Goal: Task Accomplishment & Management: Use online tool/utility

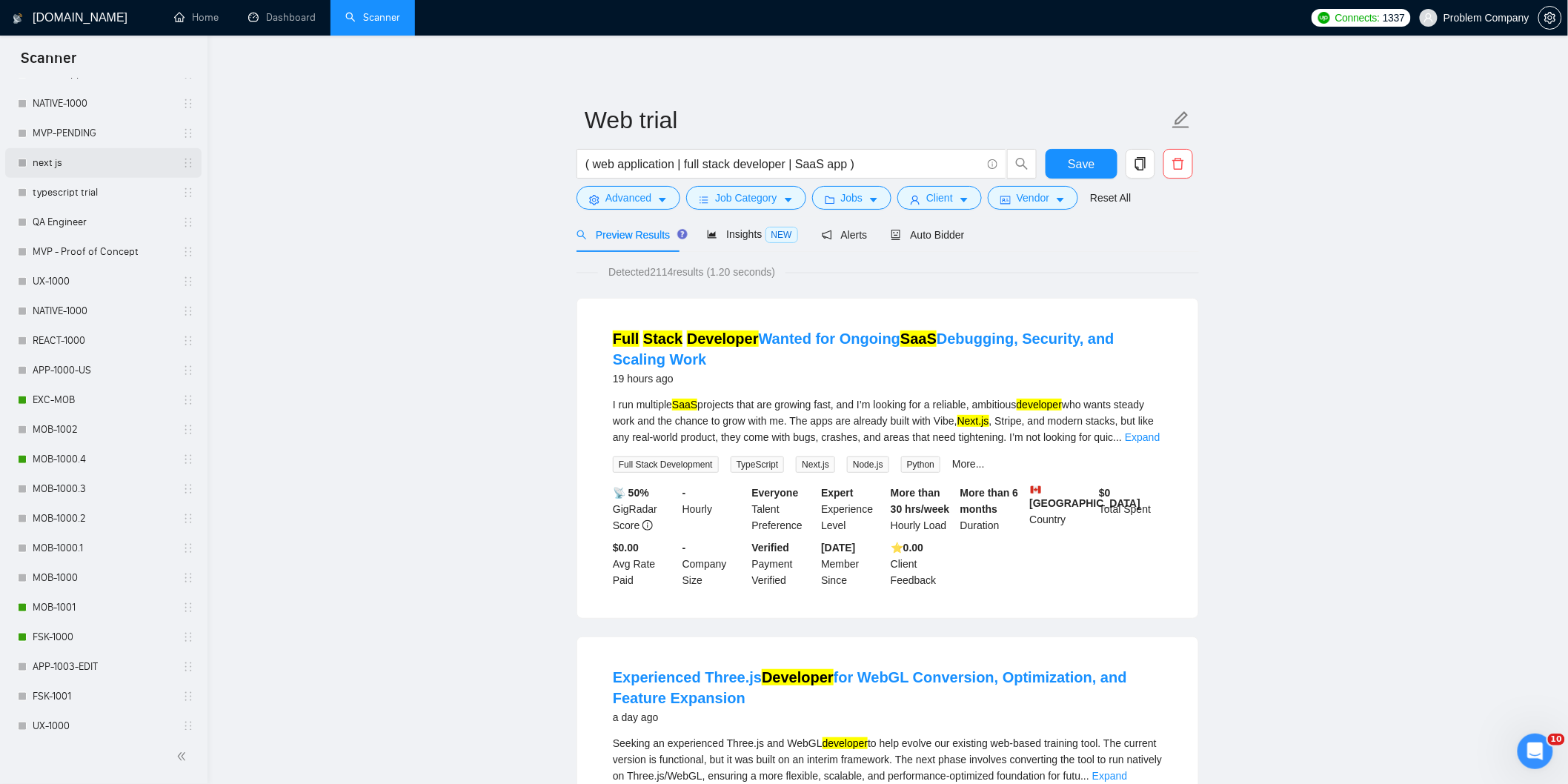
scroll to position [450, 0]
click at [70, 456] on link "MOB-1000.4" at bounding box center [103, 458] width 141 height 30
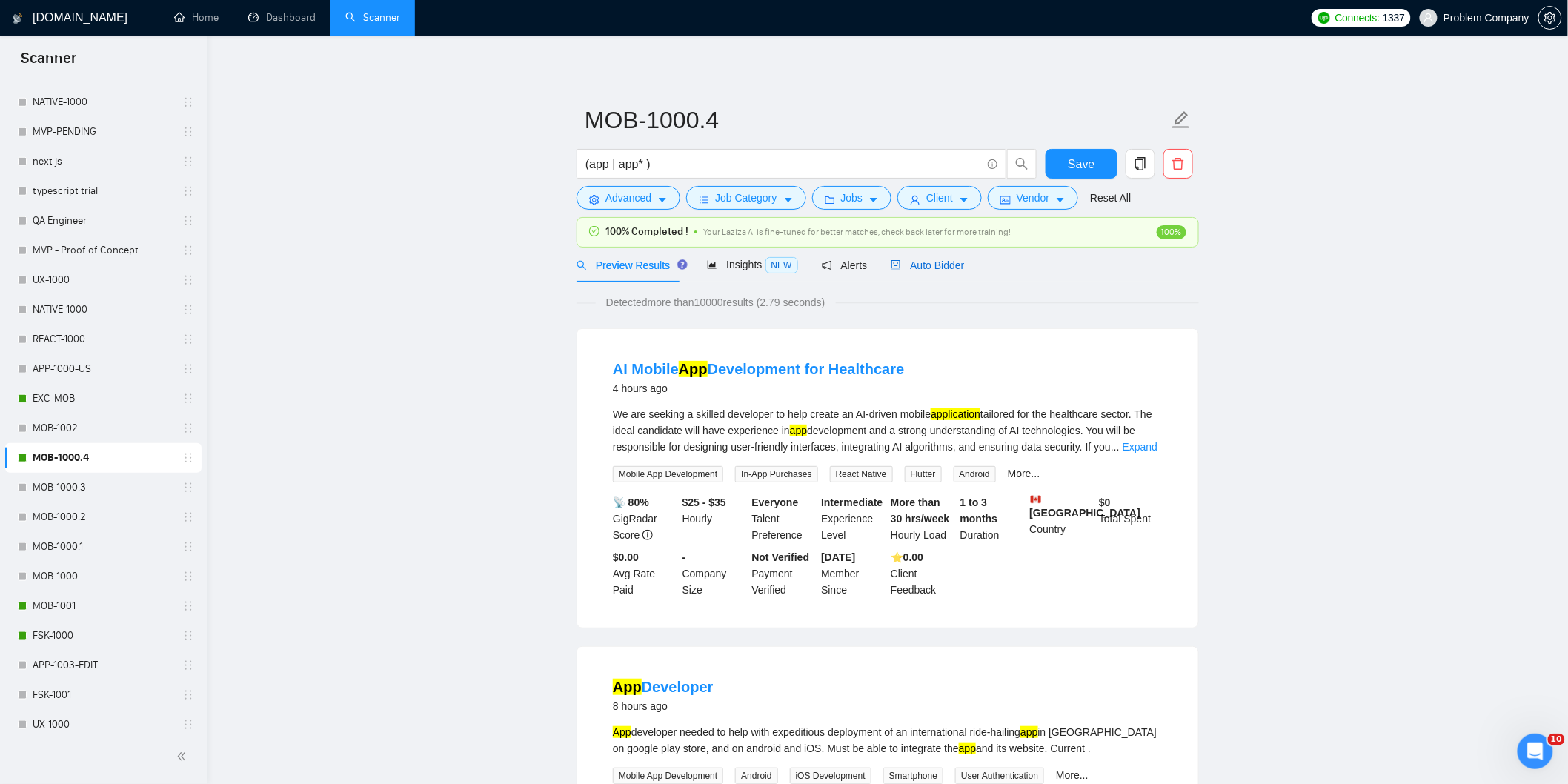
click at [930, 269] on span "Auto Bidder" at bounding box center [927, 265] width 73 height 12
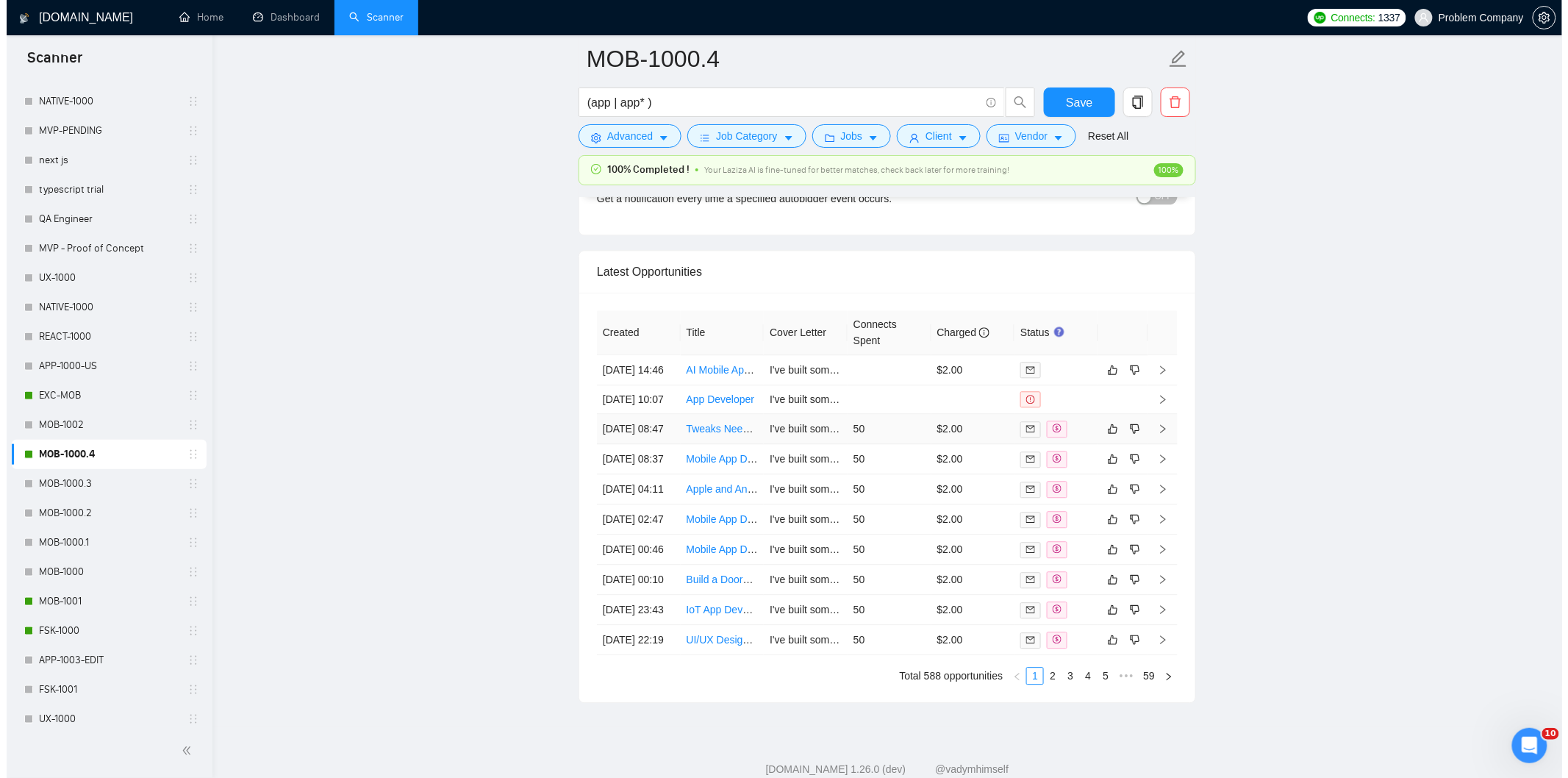
scroll to position [3611, 0]
click at [648, 475] on td "29 Aug, 2025 08:37" at bounding box center [632, 459] width 84 height 30
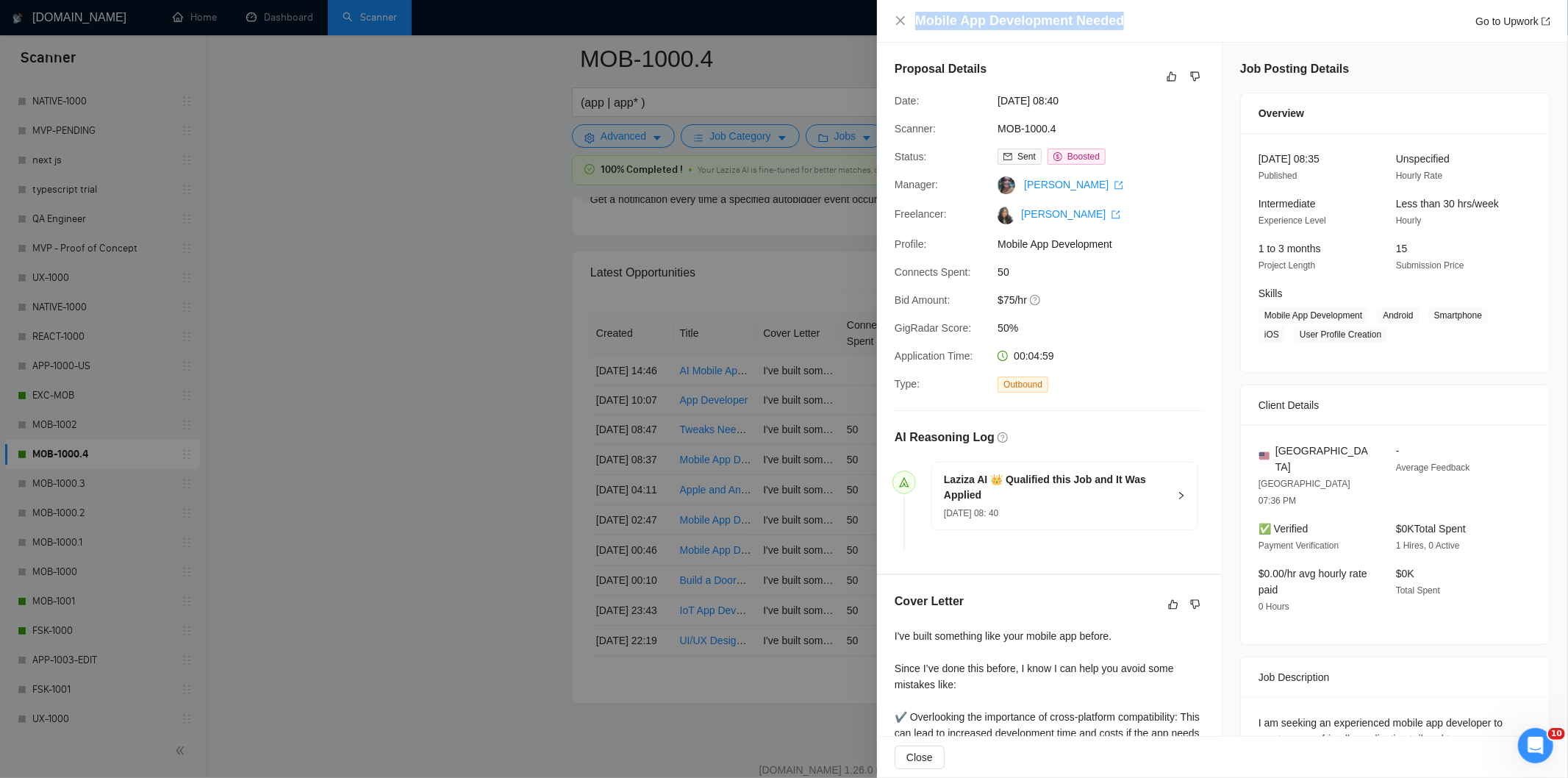
drag, startPoint x: 1133, startPoint y: 25, endPoint x: 917, endPoint y: 27, distance: 216.0
click at [917, 27] on div "Mobile App Development Needed Go to Upwork" at bounding box center [1233, 20] width 635 height 18
copy h4 "Mobile App Development Needed"
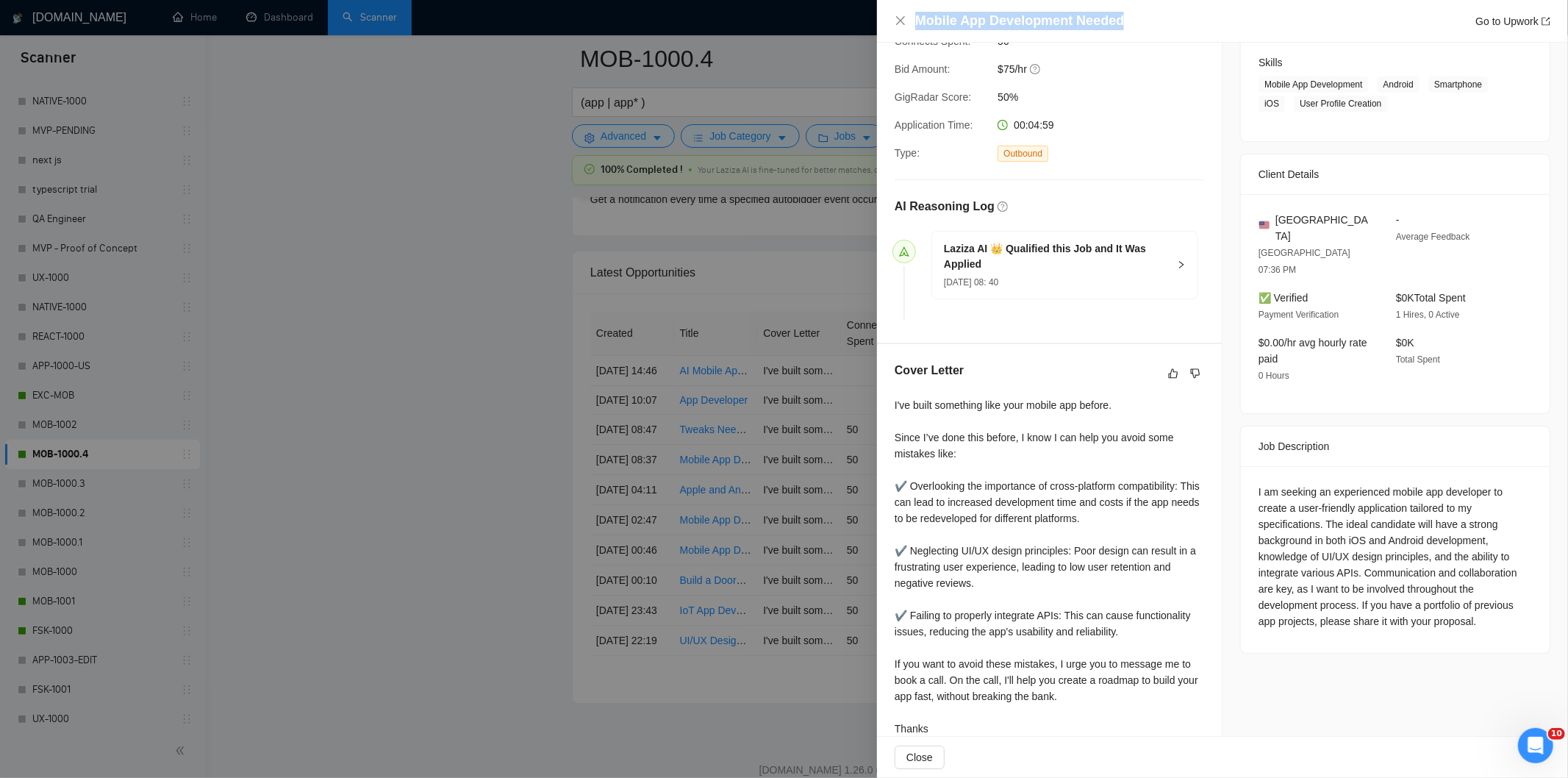
scroll to position [256, 0]
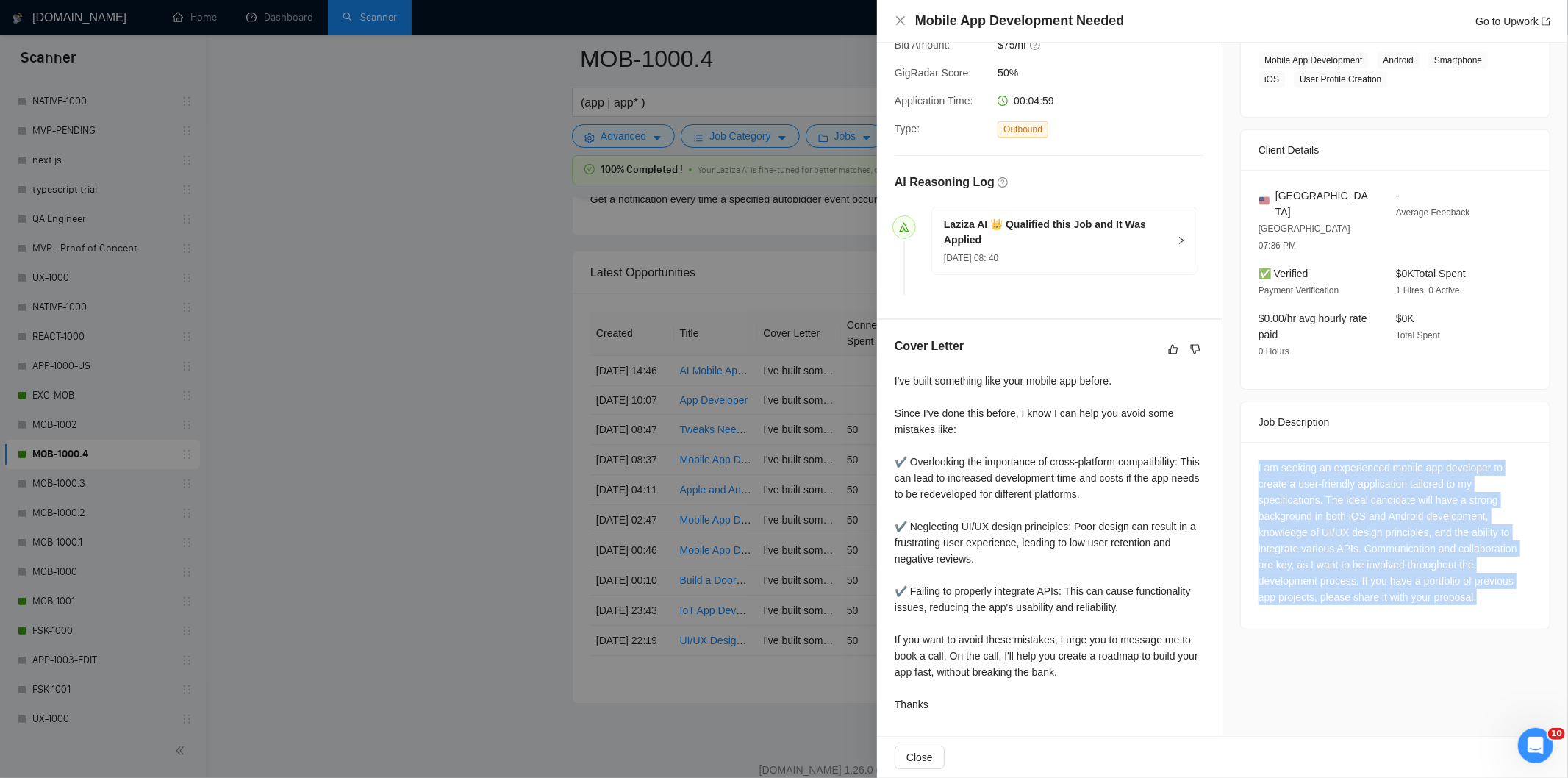
drag, startPoint x: 1248, startPoint y: 438, endPoint x: 1471, endPoint y: 570, distance: 259.1
click at [1471, 570] on div "I am seeking an experienced mobile app developer to create a user-friendly appl…" at bounding box center [1395, 536] width 309 height 187
copy div "I am seeking an experienced mobile app developer to create a user-friendly appl…"
click at [904, 25] on icon "close" at bounding box center [900, 20] width 9 height 9
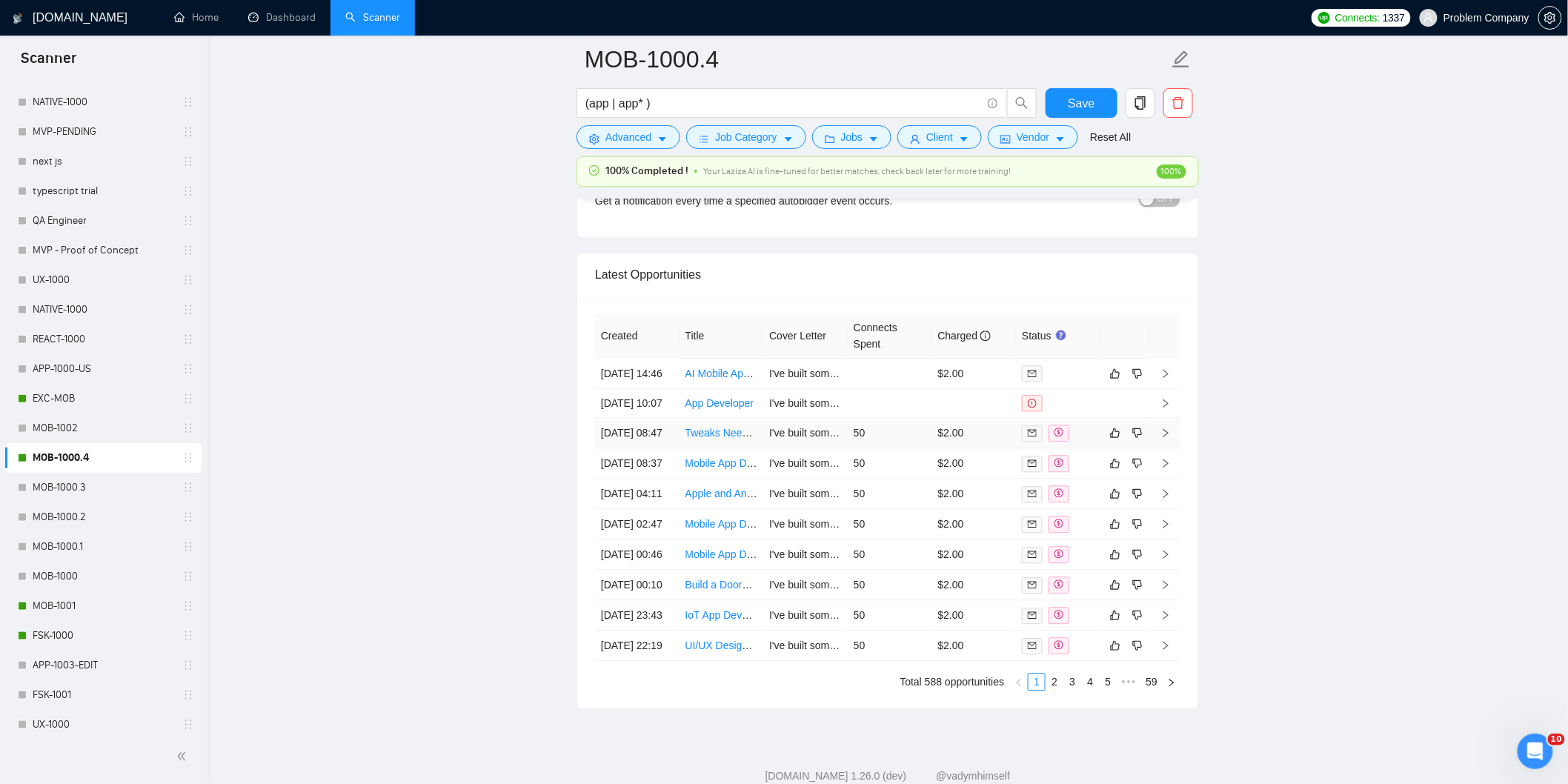
click at [656, 448] on td "29 Aug, 2025 08:47" at bounding box center [637, 432] width 84 height 31
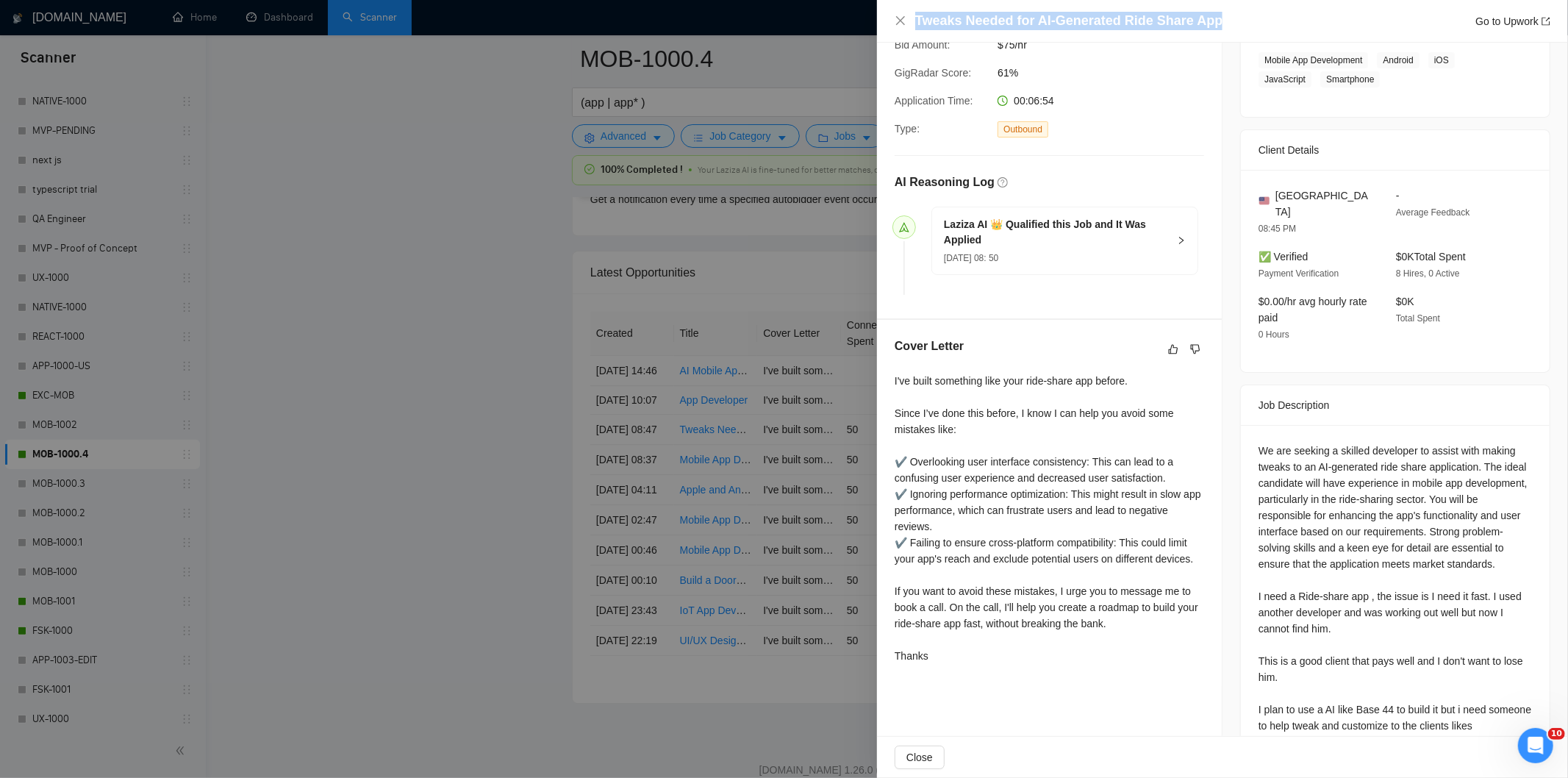
drag, startPoint x: 1236, startPoint y: 25, endPoint x: 914, endPoint y: 25, distance: 322.0
click at [914, 25] on div "Tweaks Needed for AI-Generated Ride Share App Go to Upwork" at bounding box center [1222, 20] width 656 height 18
copy h4 "Tweaks Needed for AI-Generated Ride Share App"
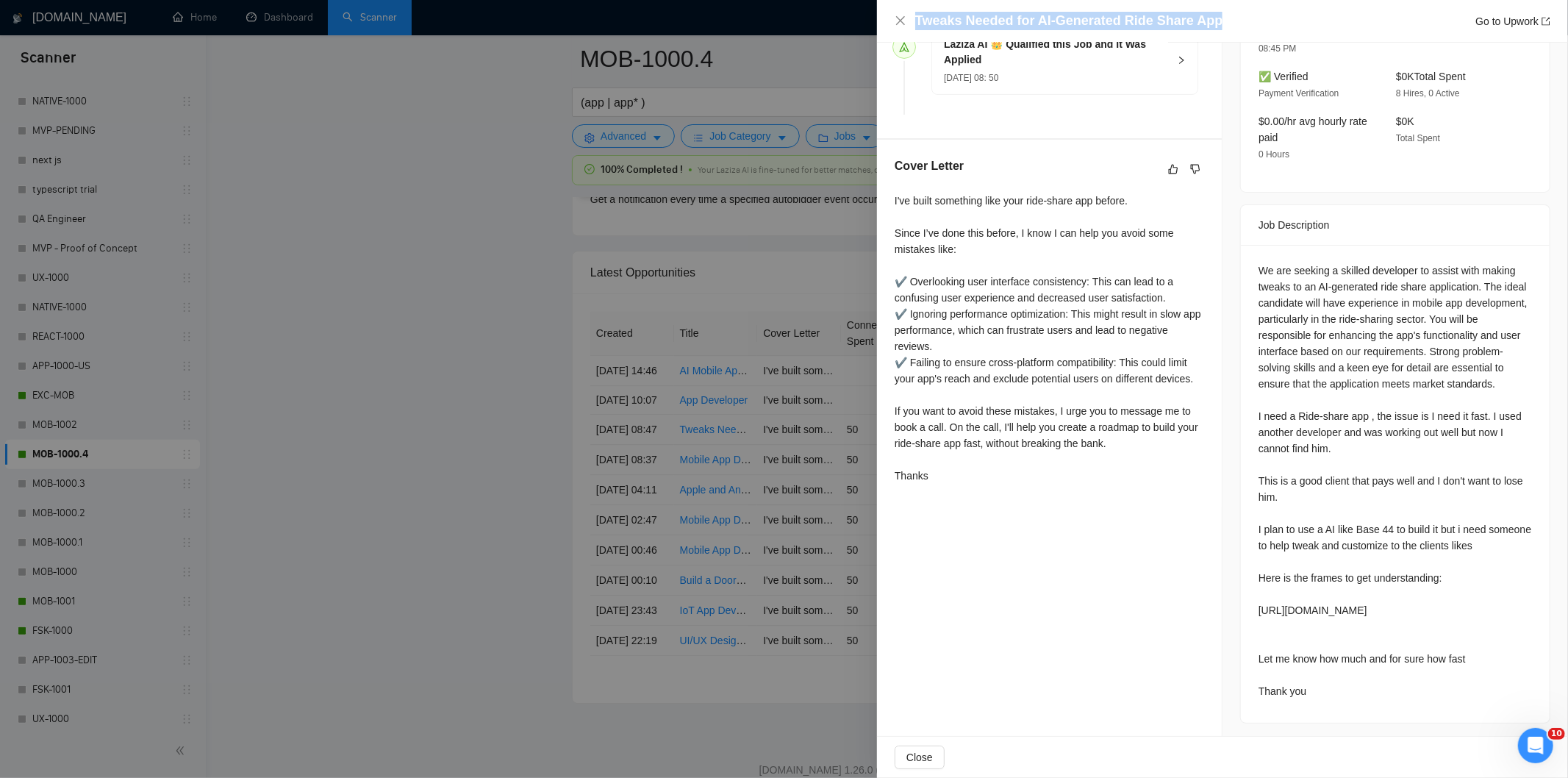
scroll to position [457, 0]
drag, startPoint x: 1251, startPoint y: 237, endPoint x: 1335, endPoint y: 717, distance: 487.3
click at [1335, 717] on div "We are seeking a skilled developer to assist with making tweaks to an AI-genera…" at bounding box center [1395, 479] width 309 height 478
copy div "We are seeking a skilled developer to assist with making tweaks to an AI-genera…"
click at [896, 18] on icon "close" at bounding box center [901, 20] width 11 height 11
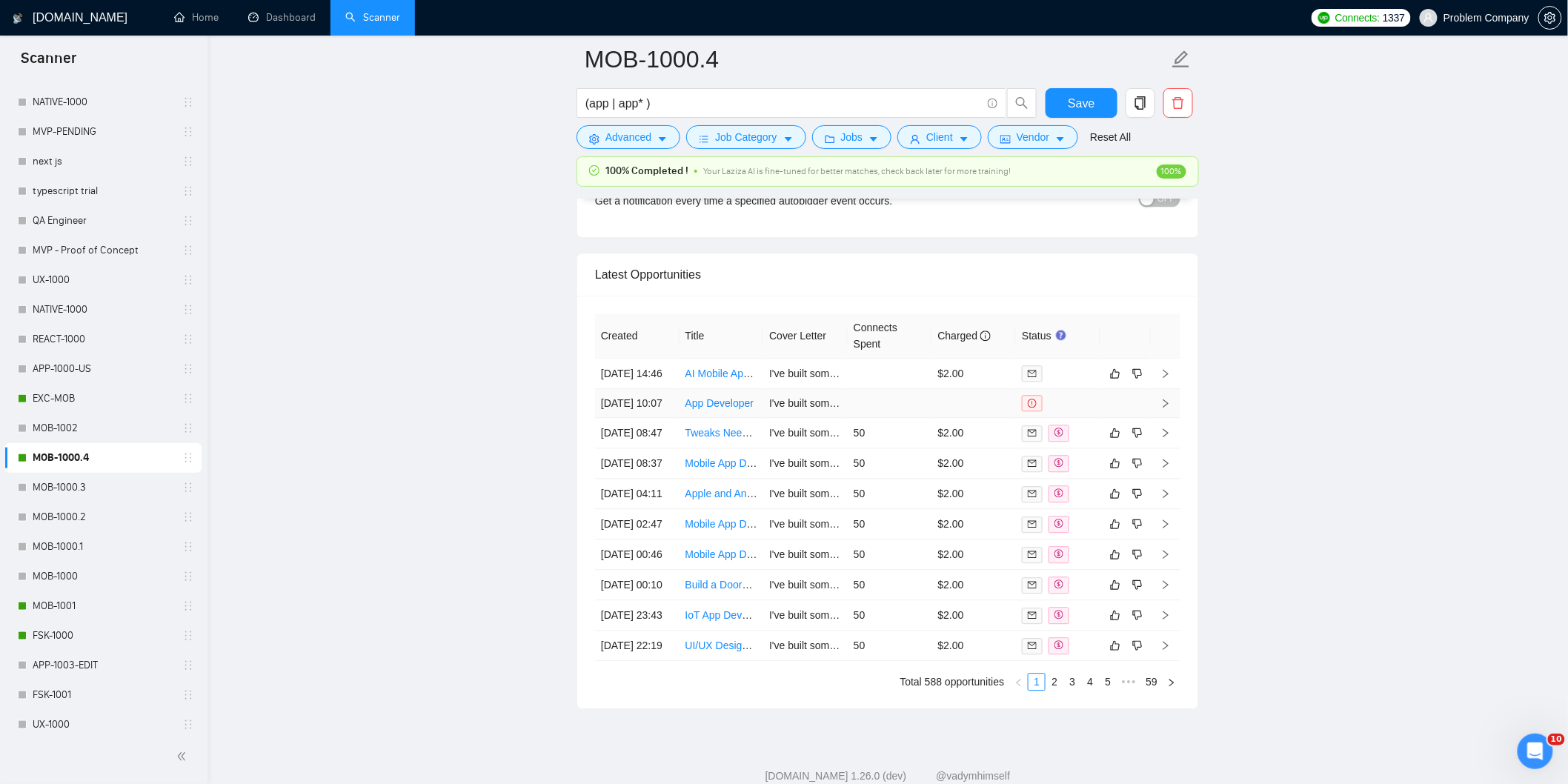
click at [658, 418] on td "29 Aug, 2025 10:07" at bounding box center [637, 403] width 84 height 29
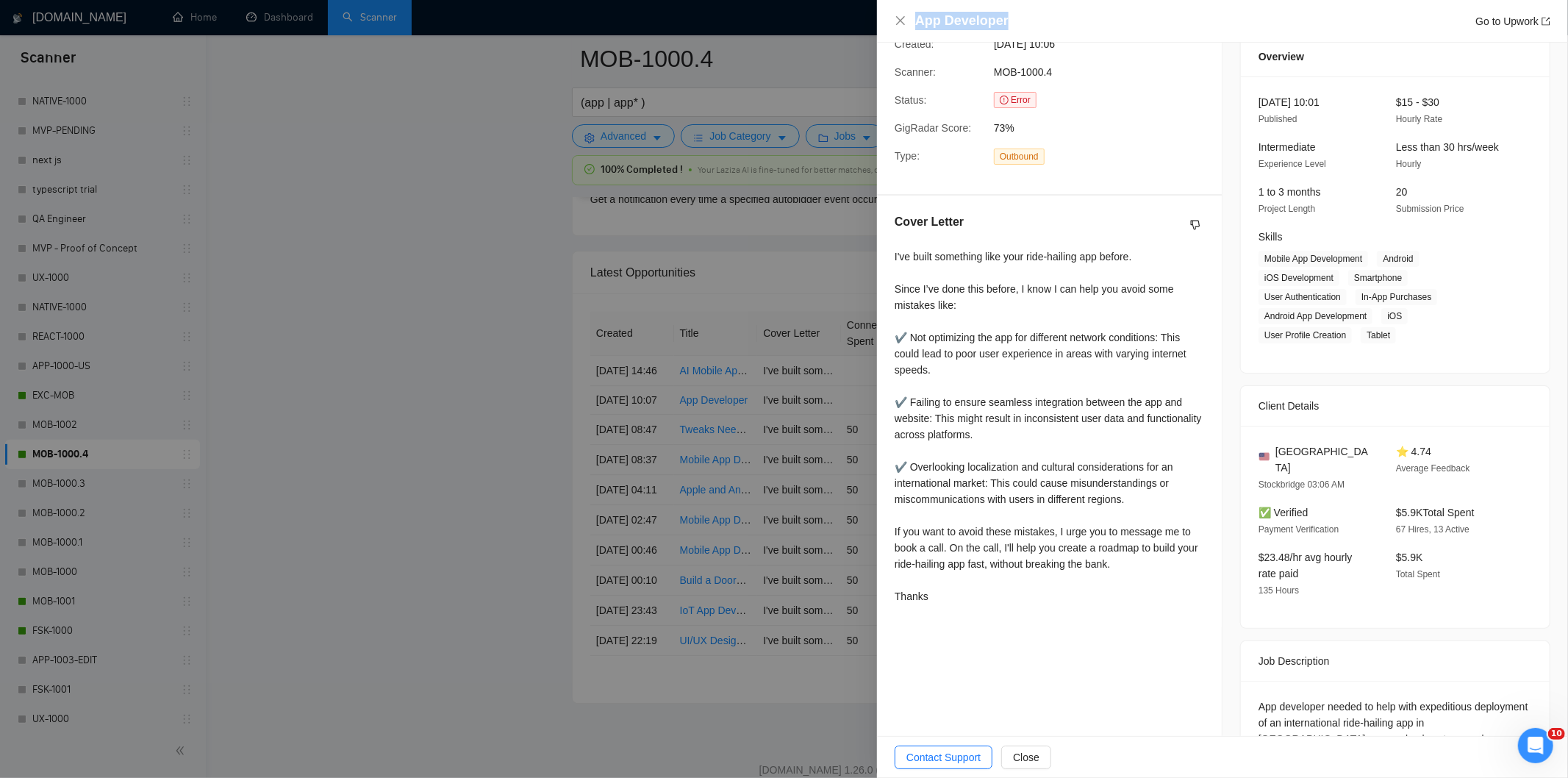
drag, startPoint x: 1074, startPoint y: 20, endPoint x: 895, endPoint y: 30, distance: 179.3
click at [895, 30] on div "App Developer Go to Upwork" at bounding box center [1222, 20] width 656 height 18
copy h4 "App Developer"
click at [901, 25] on icon "close" at bounding box center [901, 20] width 11 height 11
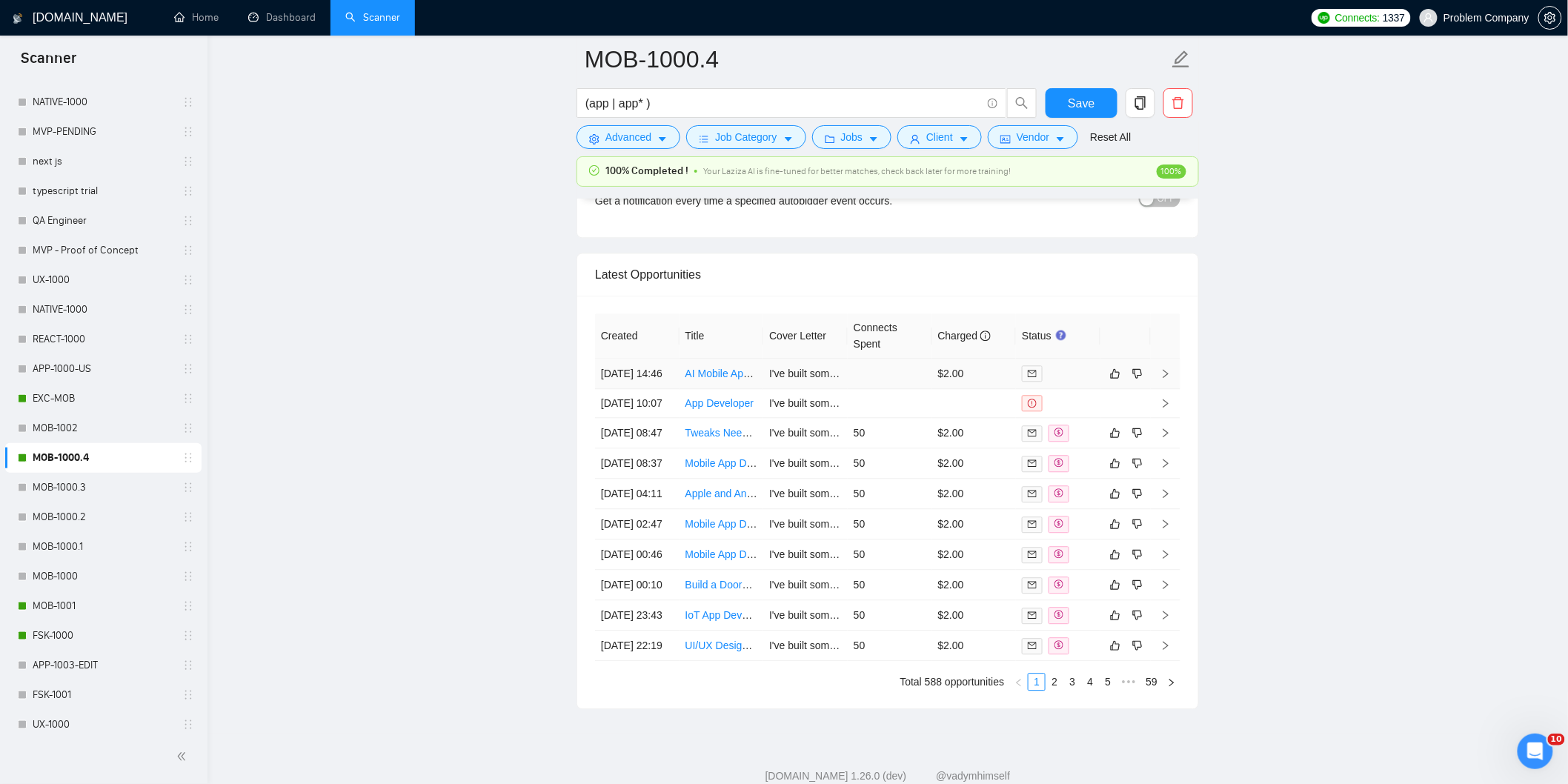
click at [668, 389] on td "29 Aug, 2025 14:46" at bounding box center [637, 374] width 84 height 31
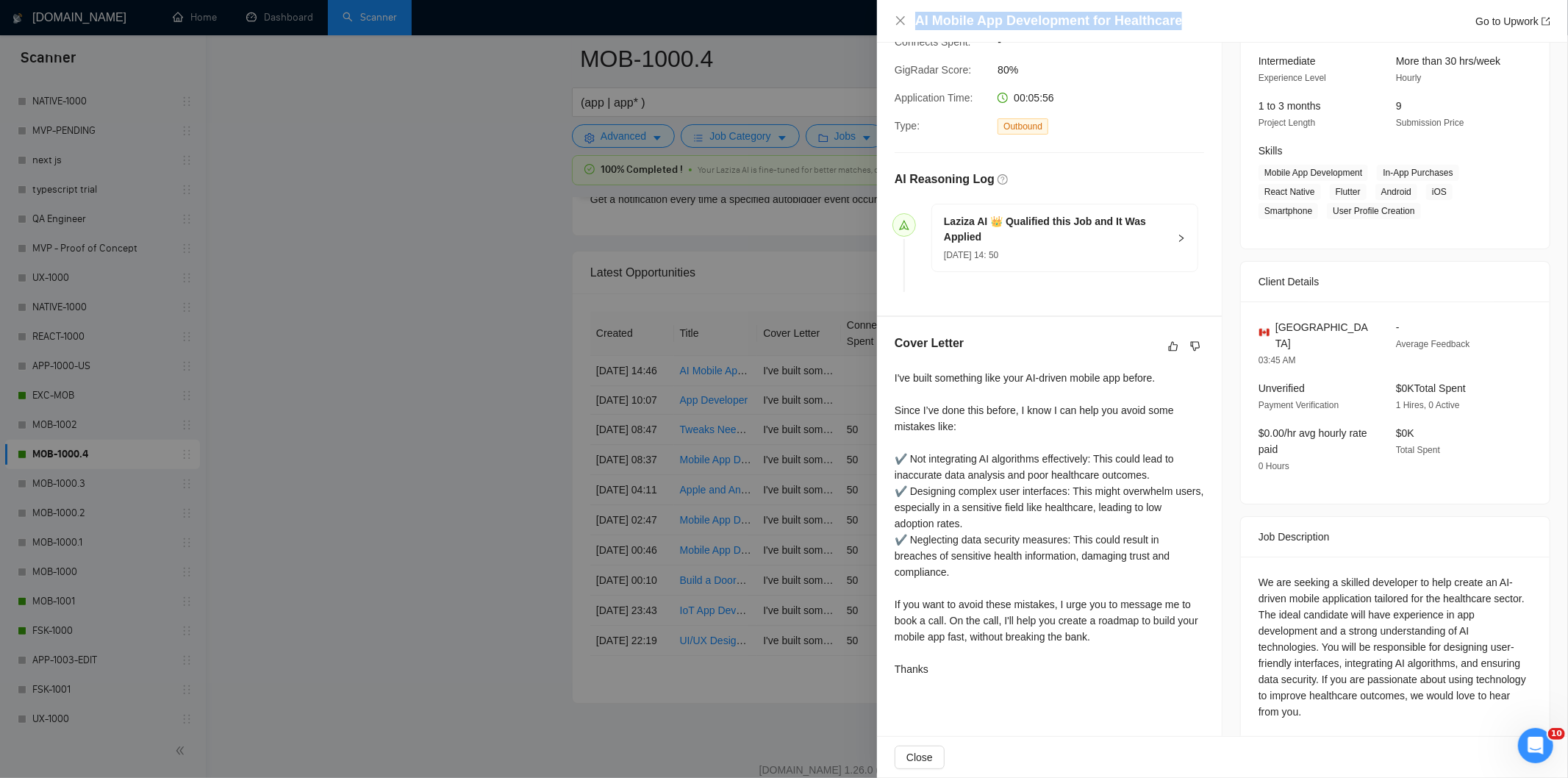
drag, startPoint x: 1188, startPoint y: 18, endPoint x: 920, endPoint y: 26, distance: 268.1
click at [920, 26] on div "AI Mobile App Development for Healthcare Go to Upwork" at bounding box center [1233, 20] width 635 height 18
copy h4 "AI Mobile App Development for Healthcare"
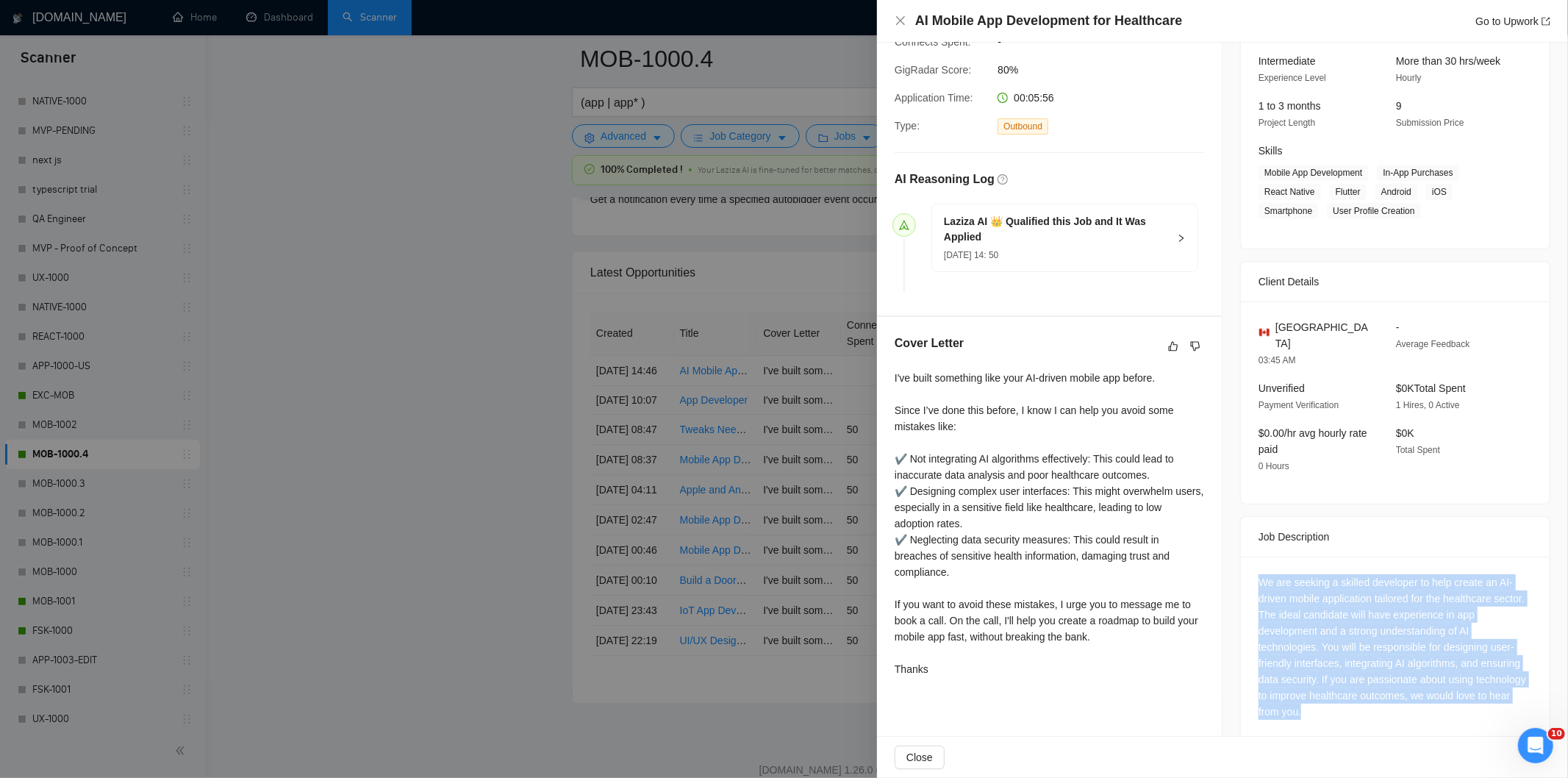
drag, startPoint x: 1254, startPoint y: 568, endPoint x: 1342, endPoint y: 691, distance: 151.2
click at [1345, 694] on div "We are seeking a skilled developer to help create an AI-driven mobile applicati…" at bounding box center [1395, 647] width 273 height 146
copy div "We are seeking a skilled developer to help create an AI-driven mobile applicati…"
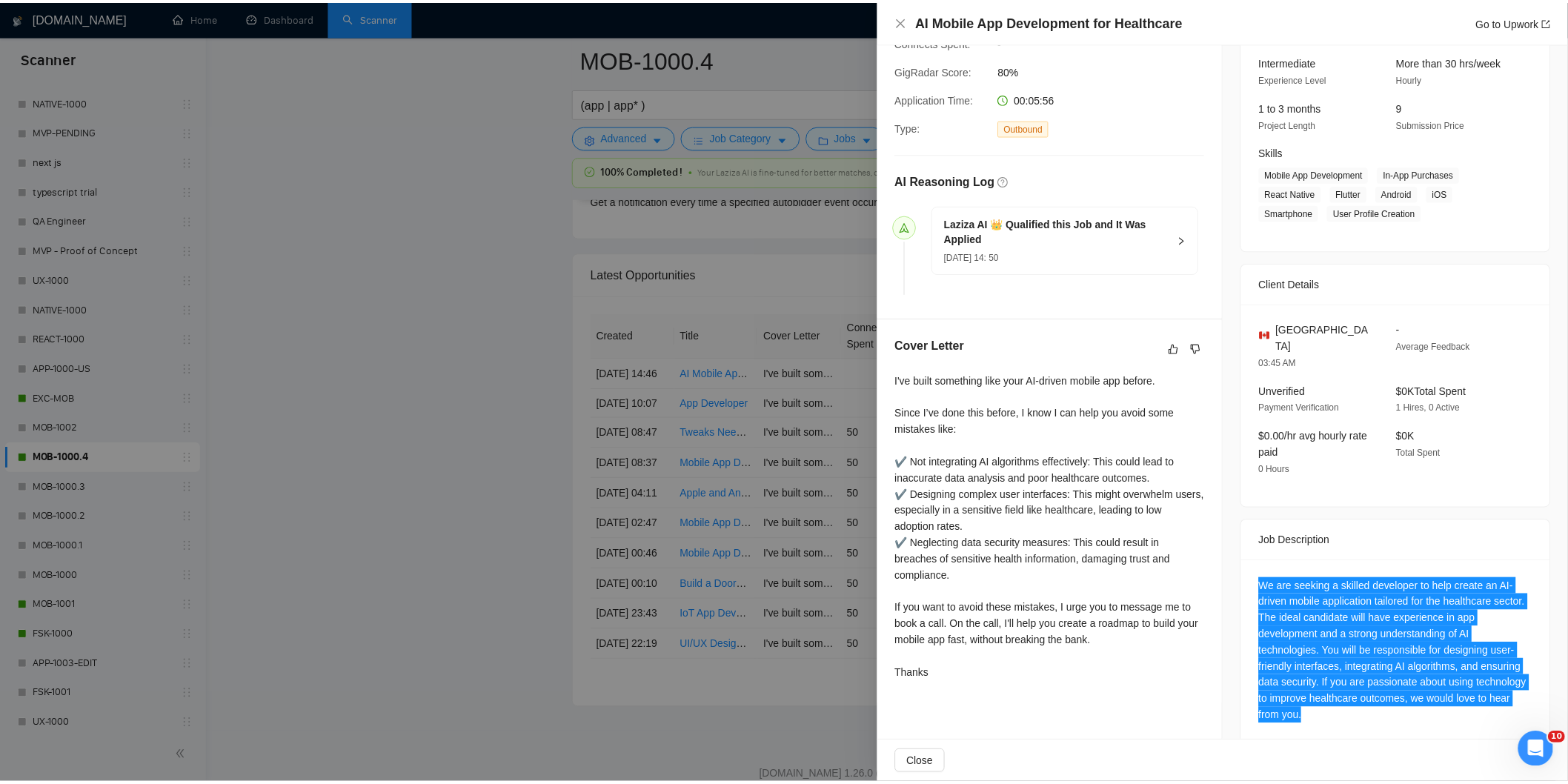
scroll to position [0, 0]
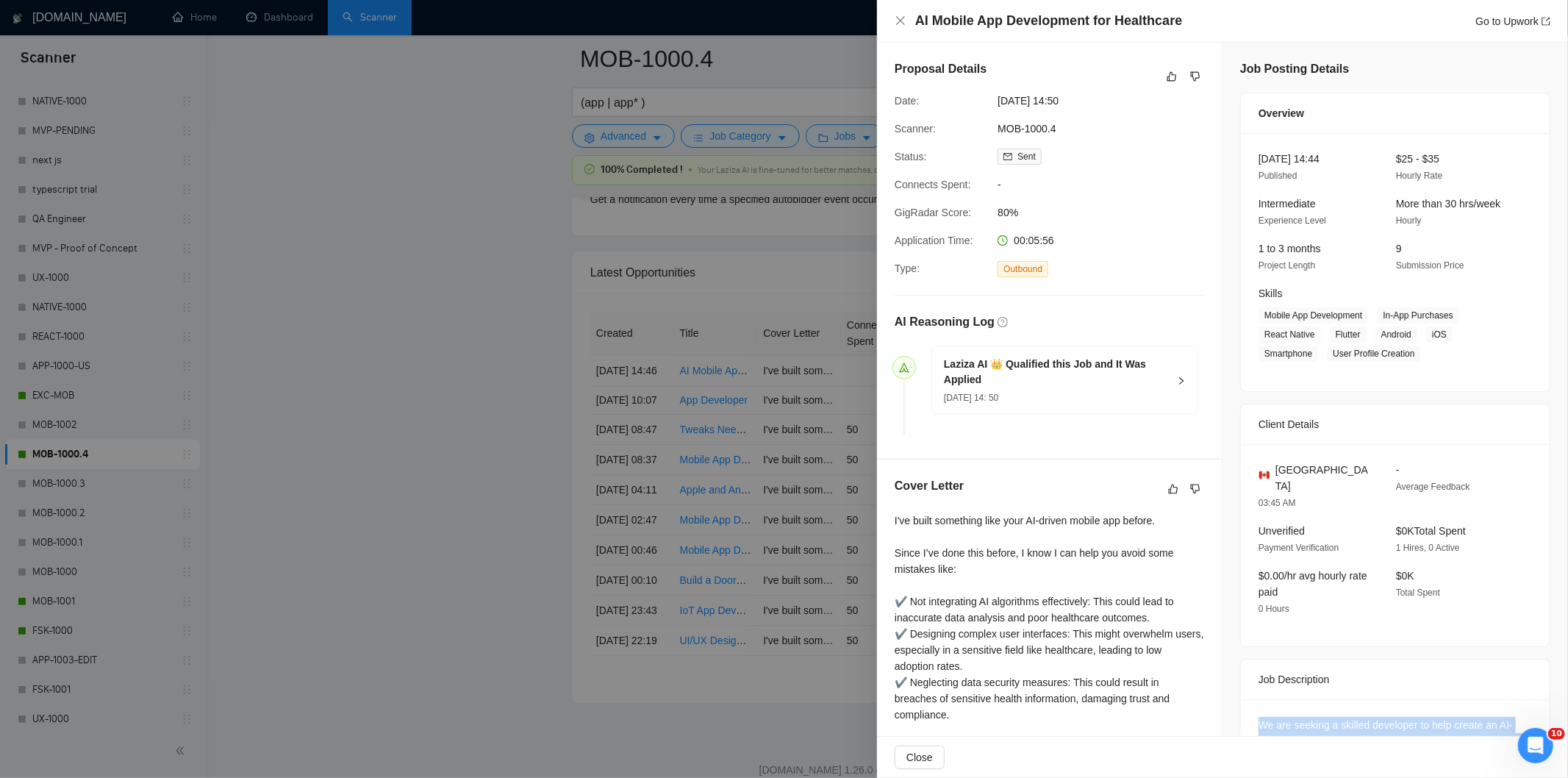
drag, startPoint x: 1105, startPoint y: 103, endPoint x: 994, endPoint y: 100, distance: 111.0
click at [994, 100] on div "29 Aug, 2025 14:50" at bounding box center [1069, 101] width 155 height 16
copy span "29 Aug, 2025 14:50"
click at [901, 23] on icon "close" at bounding box center [901, 20] width 11 height 11
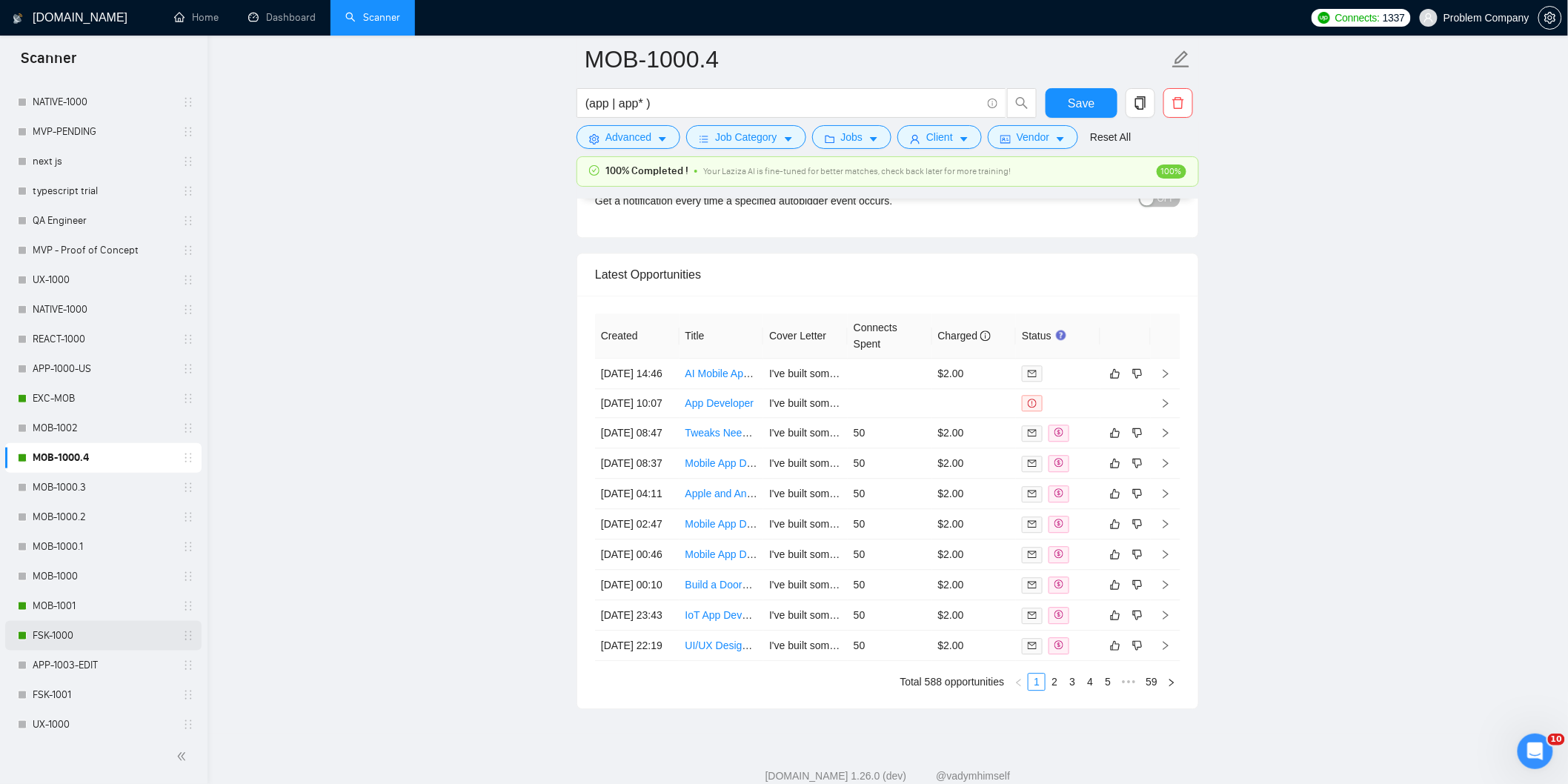
click at [73, 635] on link "FSK-1000" at bounding box center [103, 635] width 141 height 30
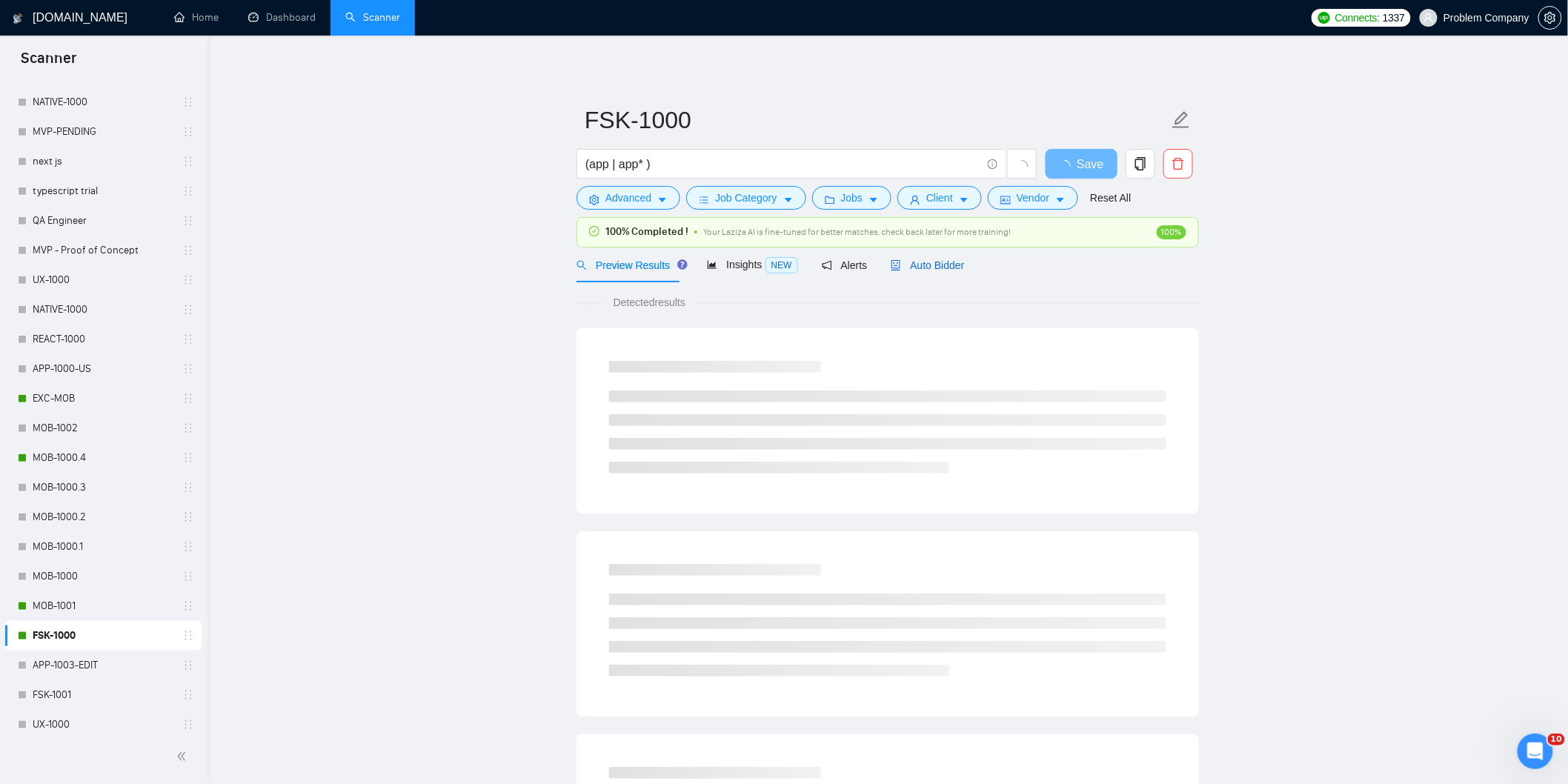
click at [942, 265] on span "Auto Bidder" at bounding box center [927, 265] width 73 height 12
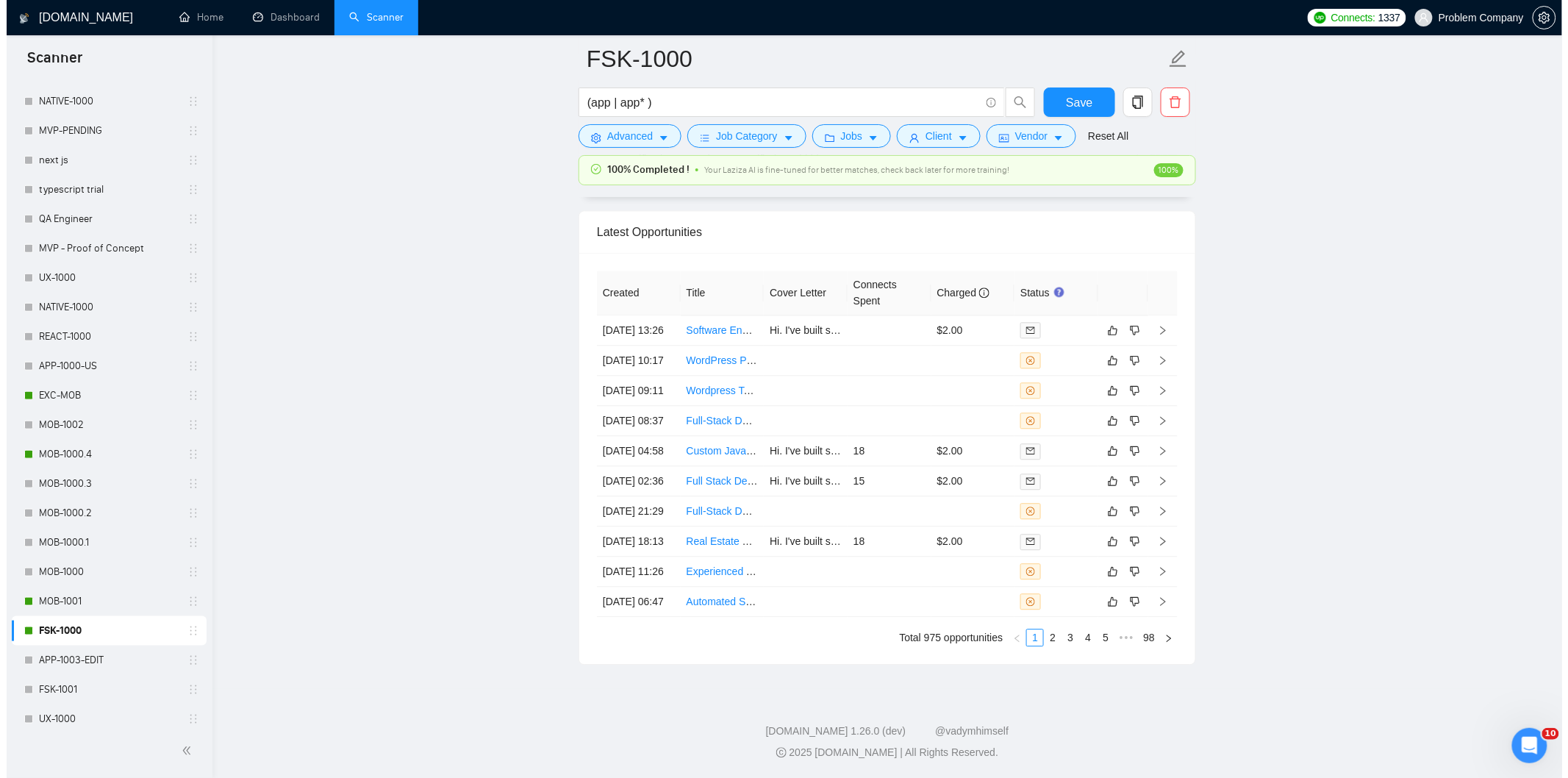
scroll to position [3586, 0]
click at [655, 466] on td "29 Aug, 2025 04:58" at bounding box center [632, 450] width 84 height 30
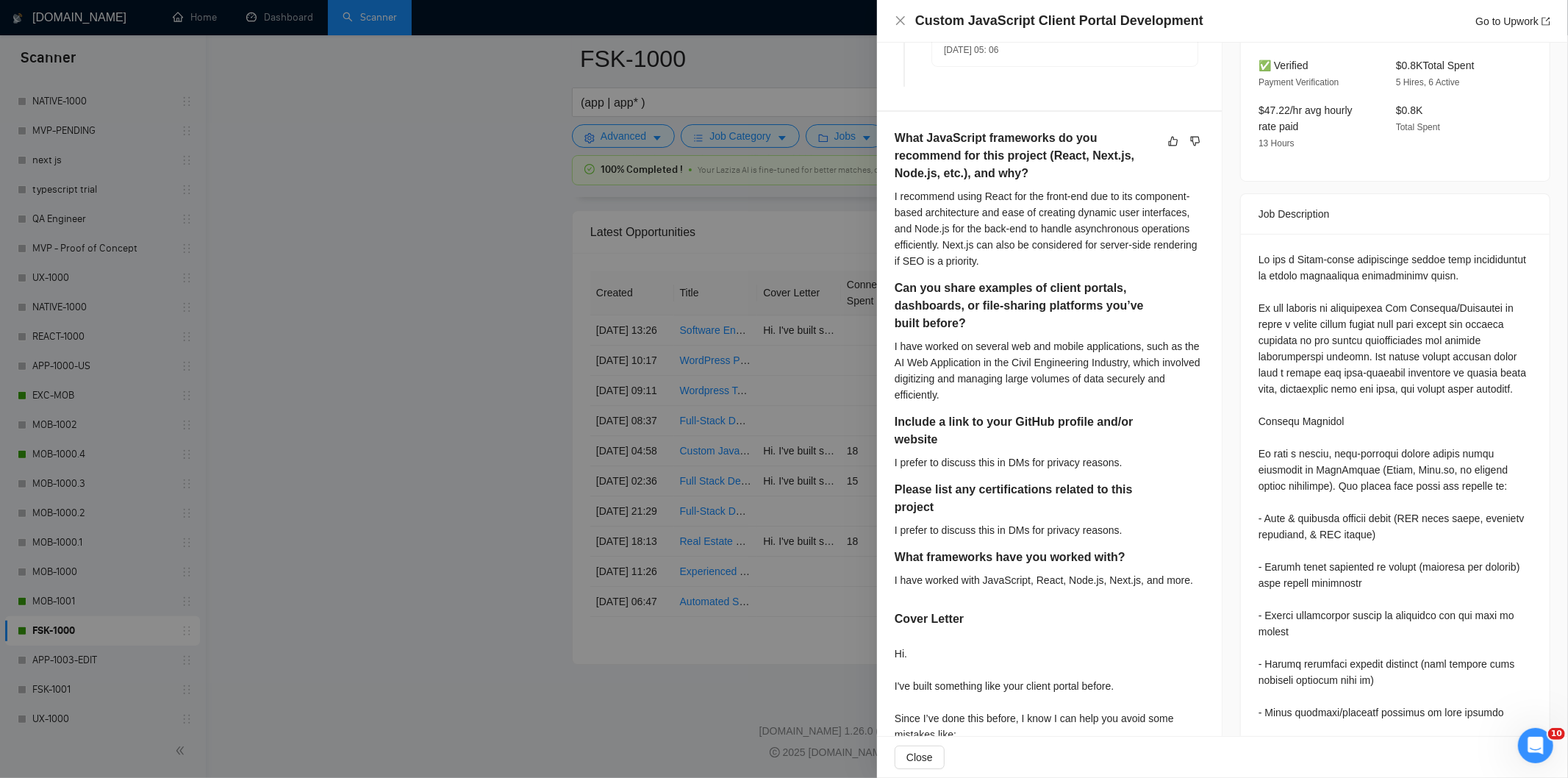
scroll to position [464, 0]
click at [900, 24] on icon "close" at bounding box center [901, 20] width 11 height 11
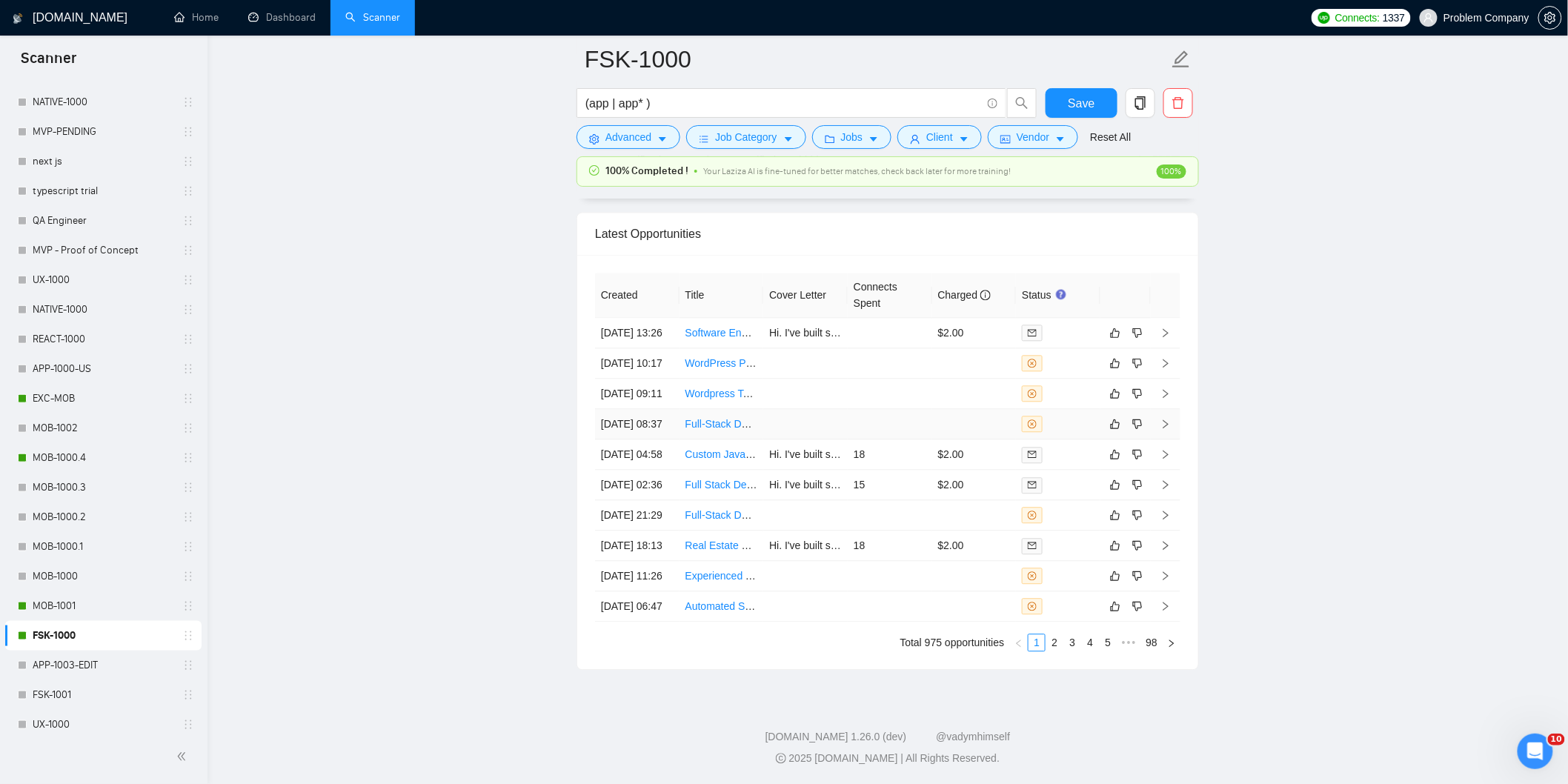
click at [642, 439] on td "29 Aug, 2025 08:37" at bounding box center [637, 424] width 84 height 31
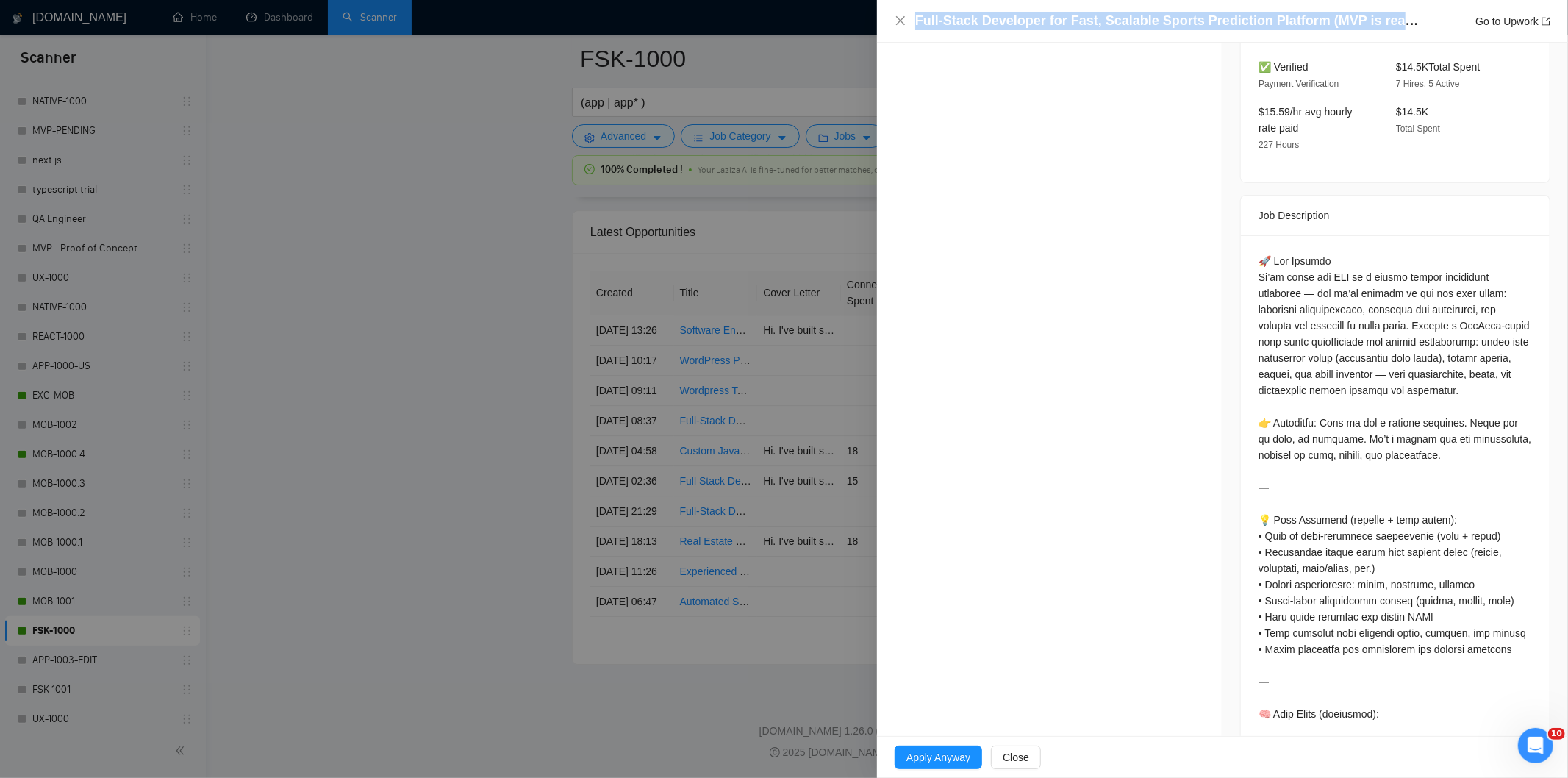
drag, startPoint x: 1408, startPoint y: 20, endPoint x: 912, endPoint y: 22, distance: 496.0
click at [912, 22] on div "Full-Stack Developer for Fast, Scalable Sports Prediction Platform (MVP is read…" at bounding box center [1222, 20] width 656 height 18
copy h4 "Full-Stack Developer for Fast, Scalable Sports Prediction Platform (MVP is read…"
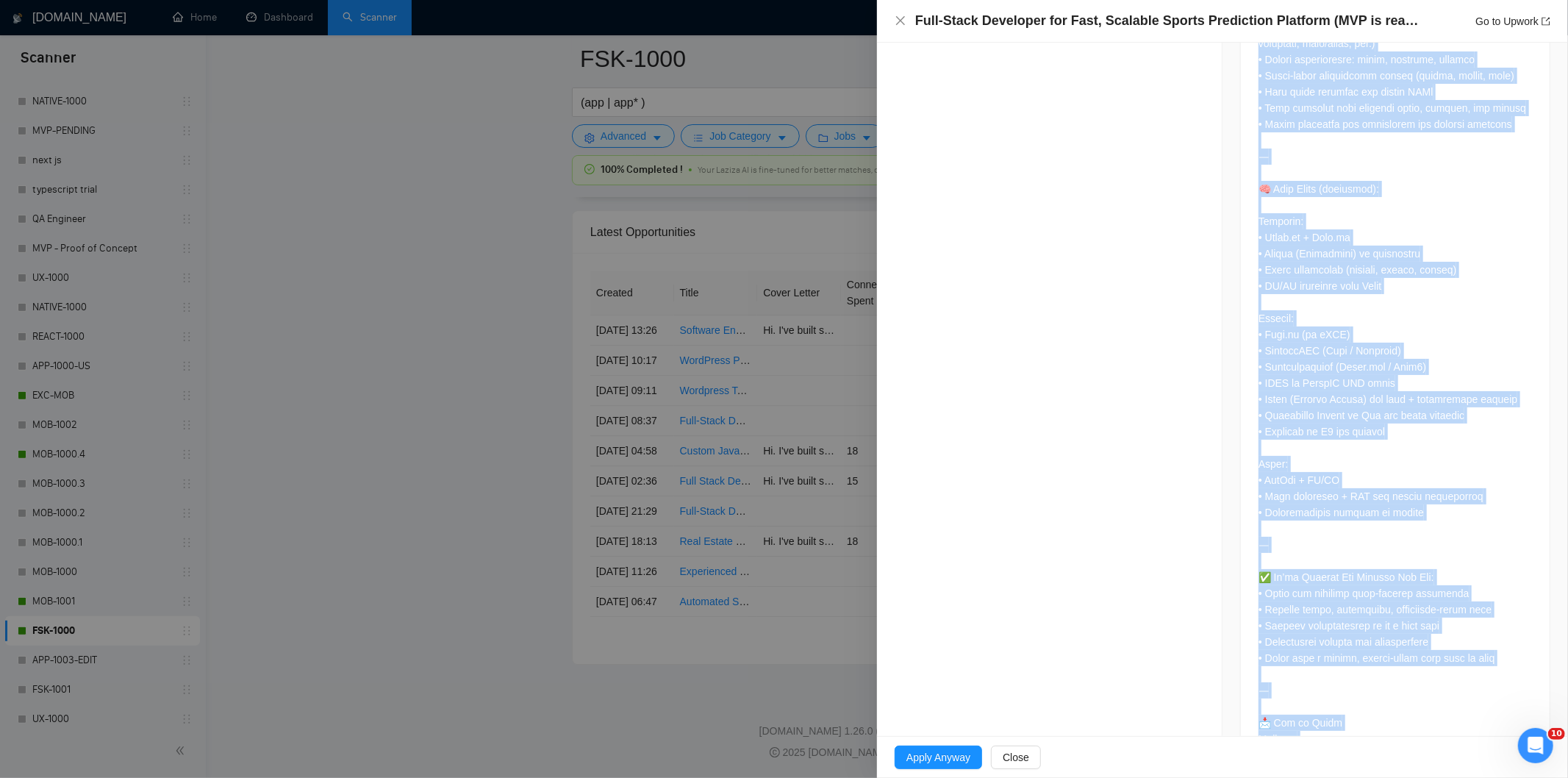
scroll to position [1122, 0]
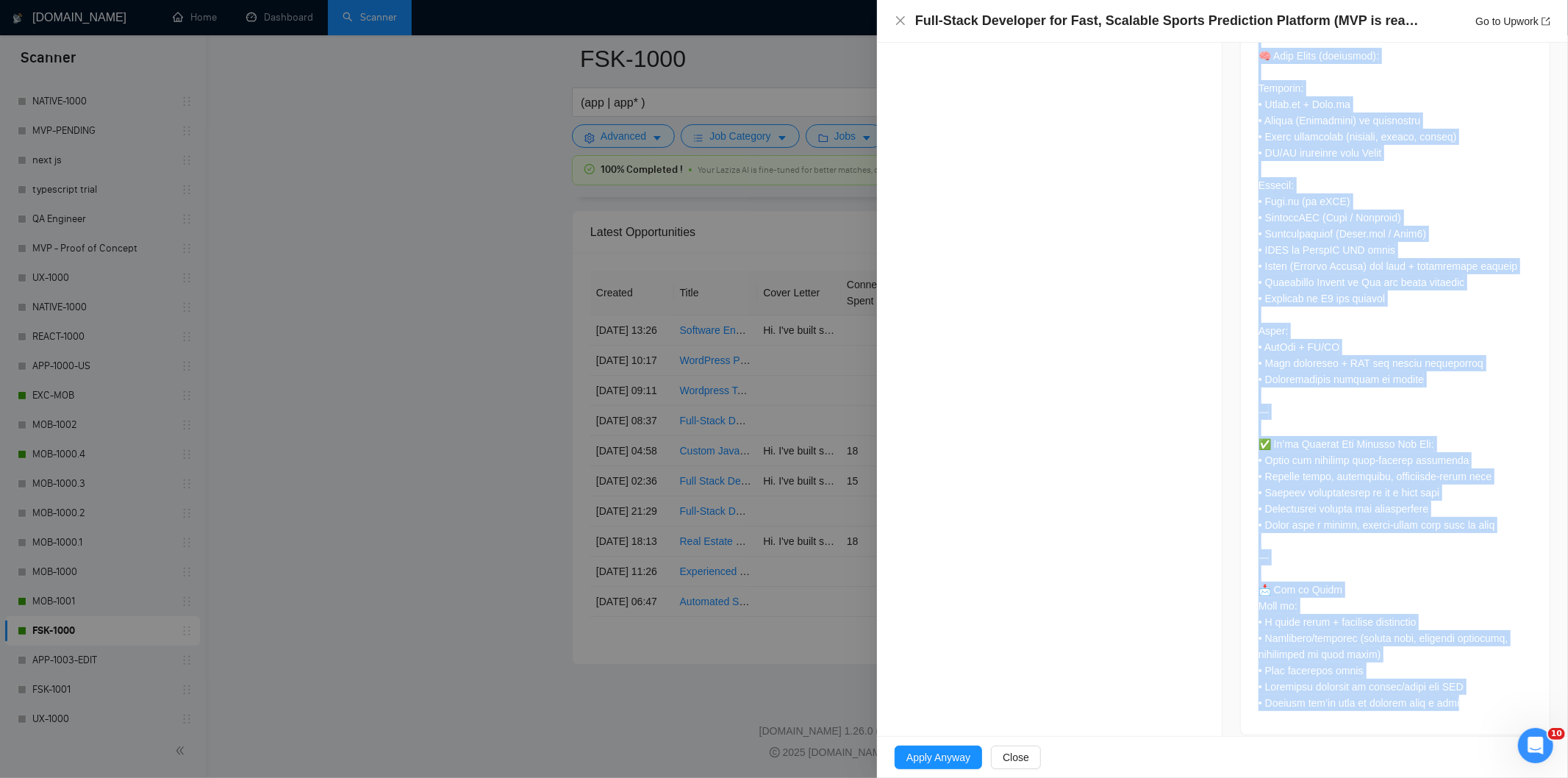
drag, startPoint x: 1248, startPoint y: 247, endPoint x: 1489, endPoint y: 703, distance: 515.8
click at [1489, 703] on div at bounding box center [1395, 156] width 309 height 1157
copy div "🚀 The Project We’ve built the MVP of a global sports prediction community — now…"
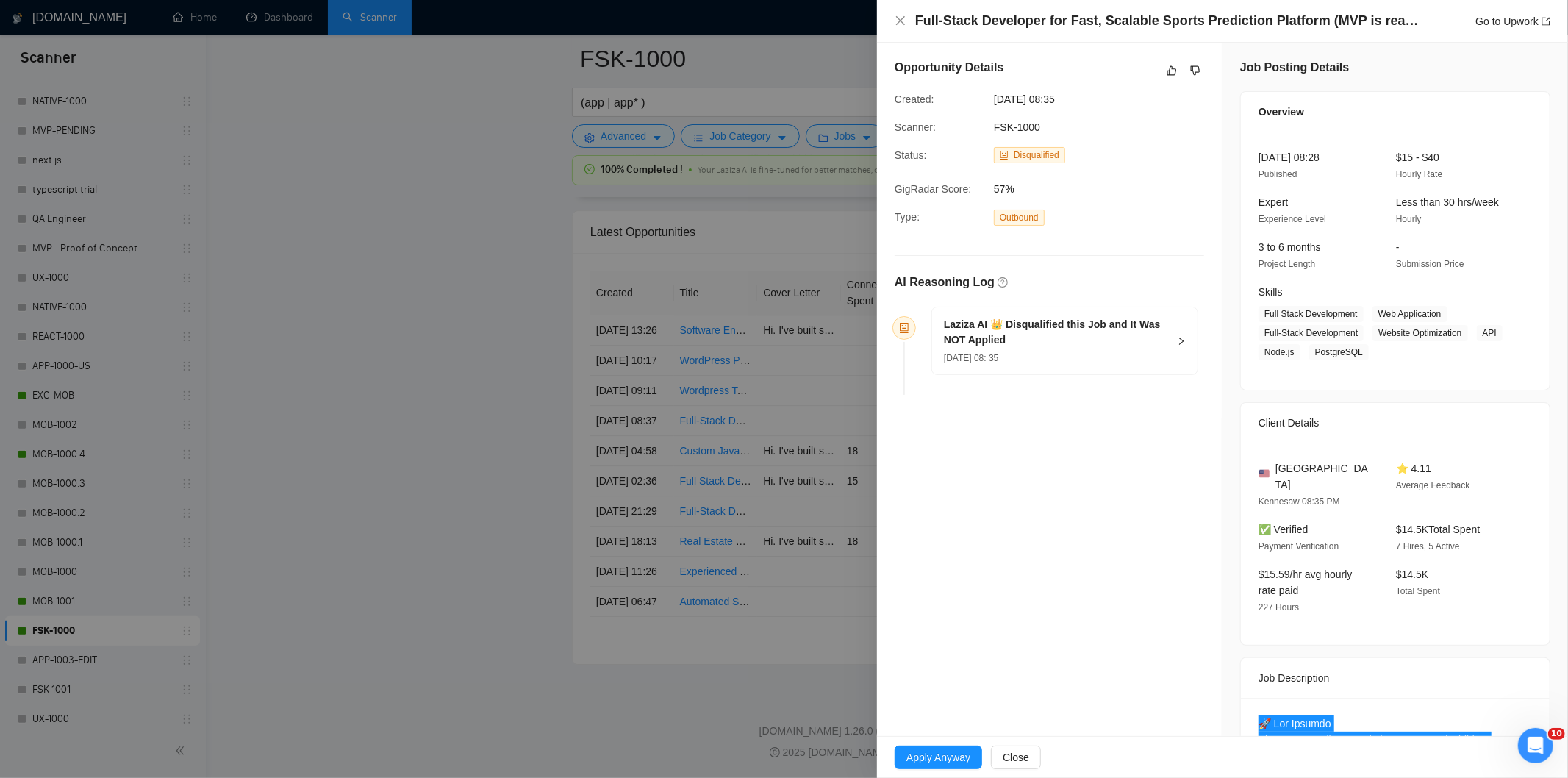
scroll to position [0, 0]
click at [1148, 370] on div "Laziza AI 👑 Disqualified this Job and It Was NOT Applied 29 Aug, 2025 08: 35" at bounding box center [1064, 342] width 265 height 67
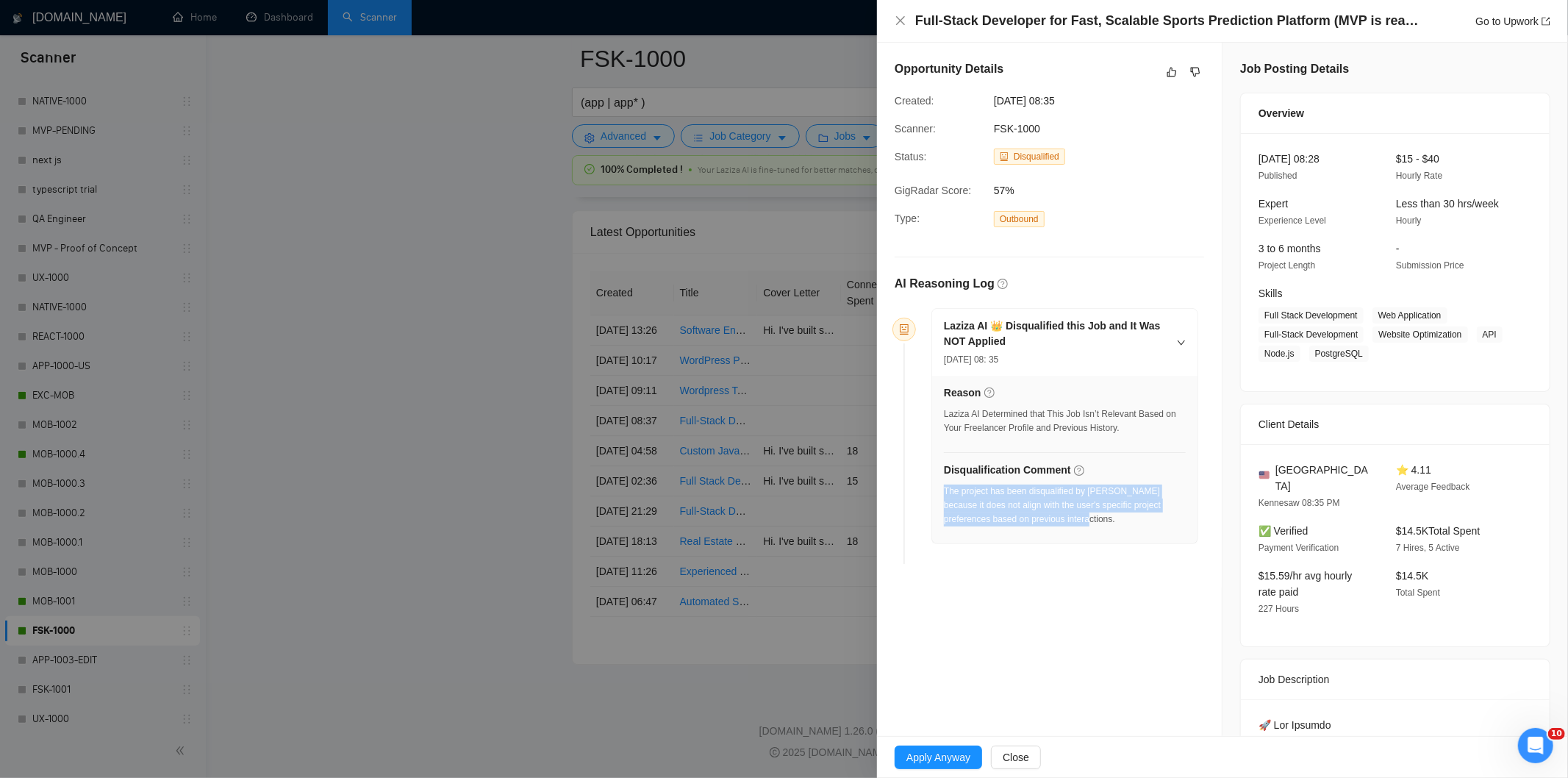
drag, startPoint x: 1055, startPoint y: 533, endPoint x: 946, endPoint y: 498, distance: 114.5
click at [946, 498] on div "The project has been disqualified by Laziza because it does not align with the …" at bounding box center [1064, 510] width 242 height 51
click at [902, 16] on icon "close" at bounding box center [901, 20] width 11 height 11
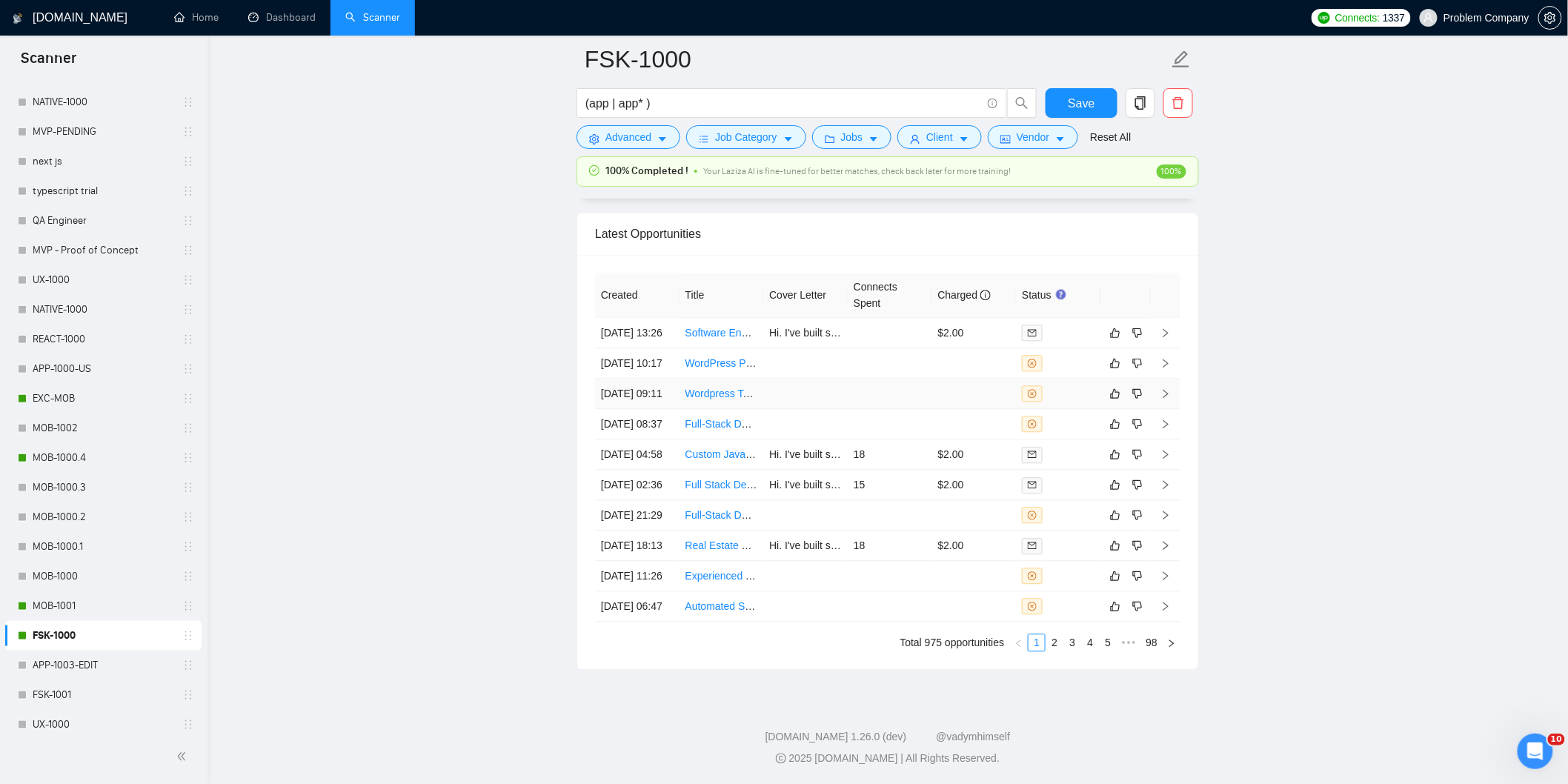
click at [642, 409] on td "29 Aug, 2025 09:11" at bounding box center [637, 394] width 84 height 31
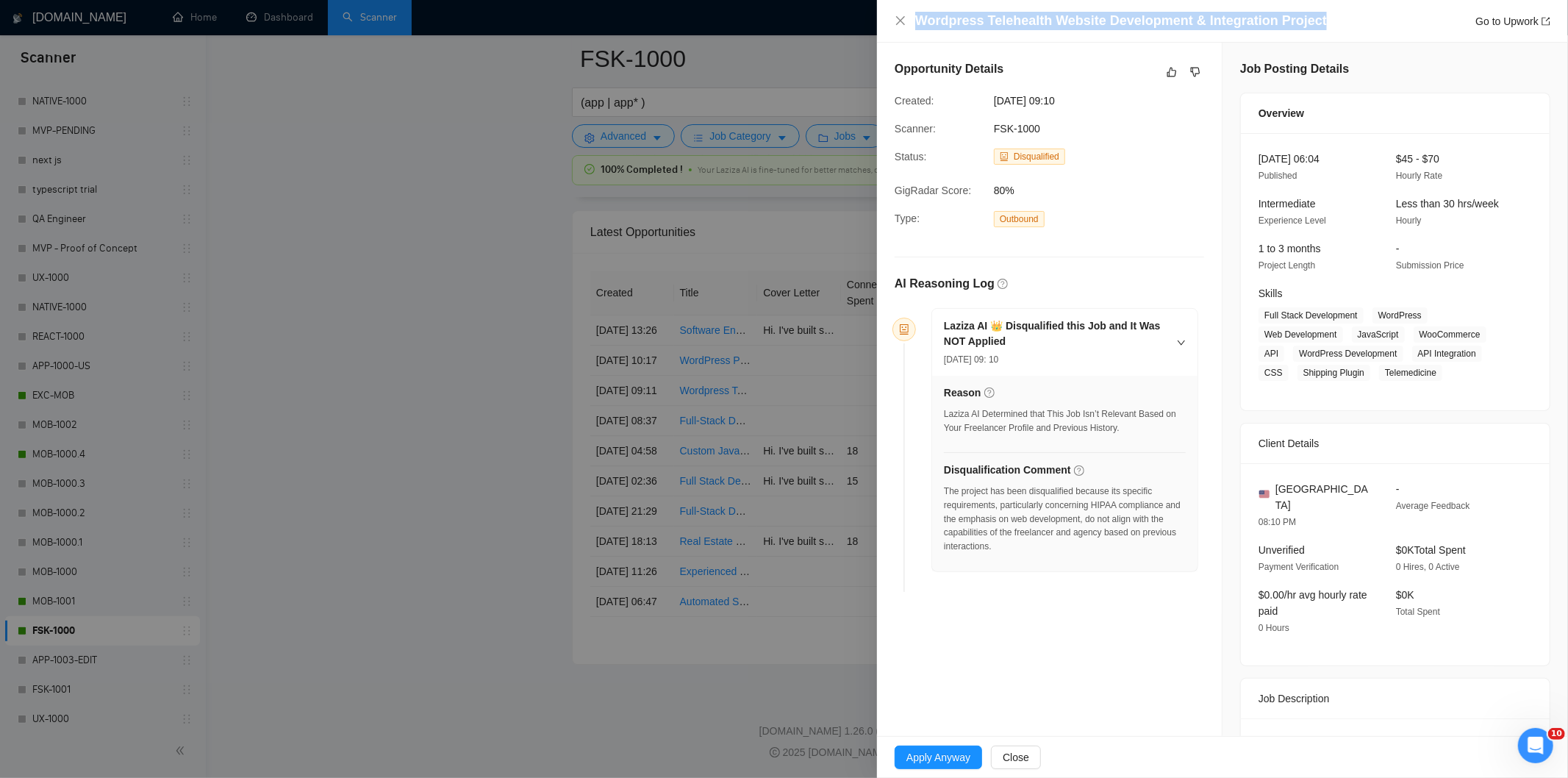
drag, startPoint x: 1323, startPoint y: 20, endPoint x: 948, endPoint y: 9, distance: 375.2
click at [948, 9] on div "Wordpress Telehealth Website Development & Integration Project Go to Upwork" at bounding box center [1222, 21] width 691 height 43
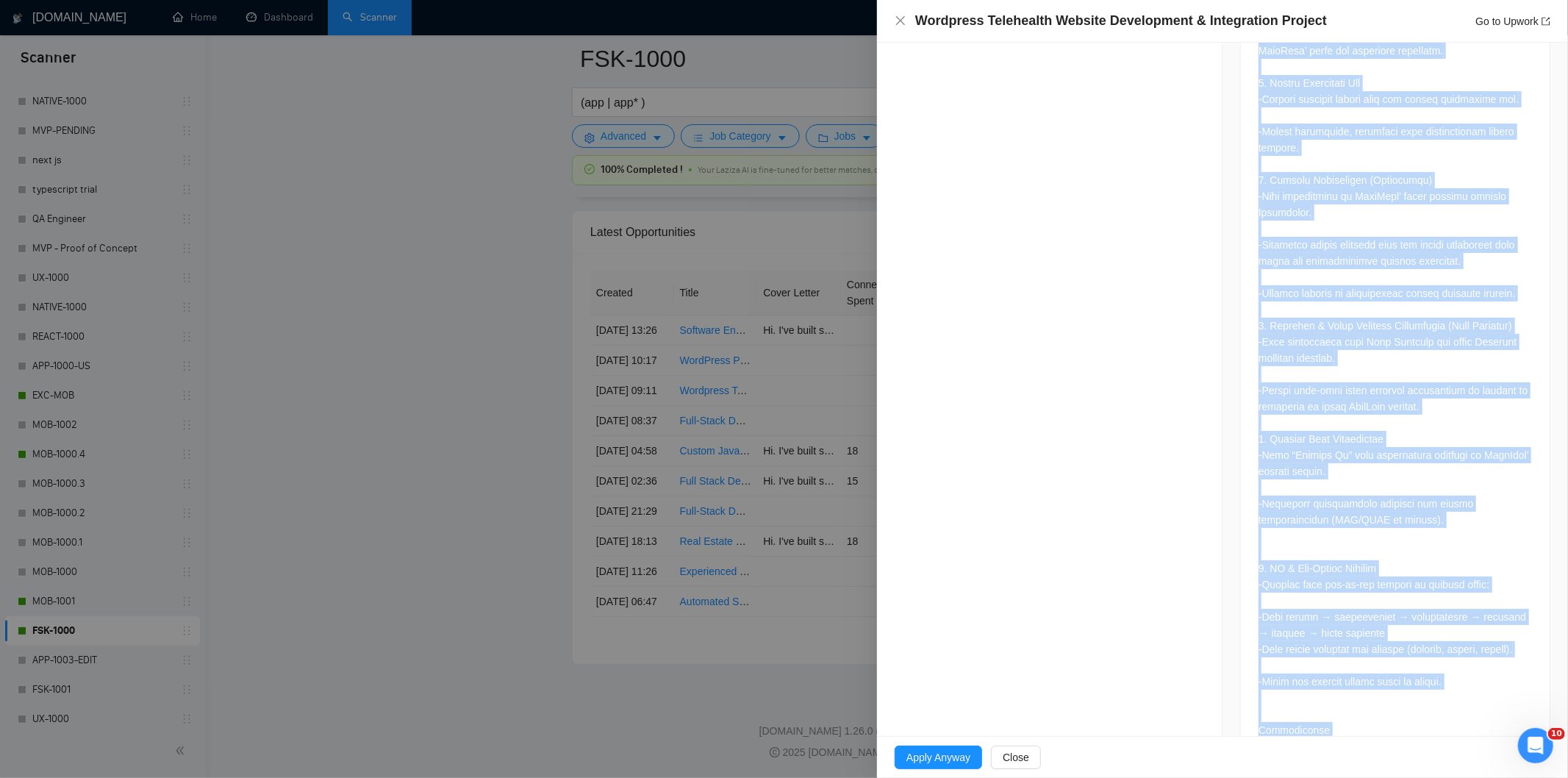
scroll to position [2030, 0]
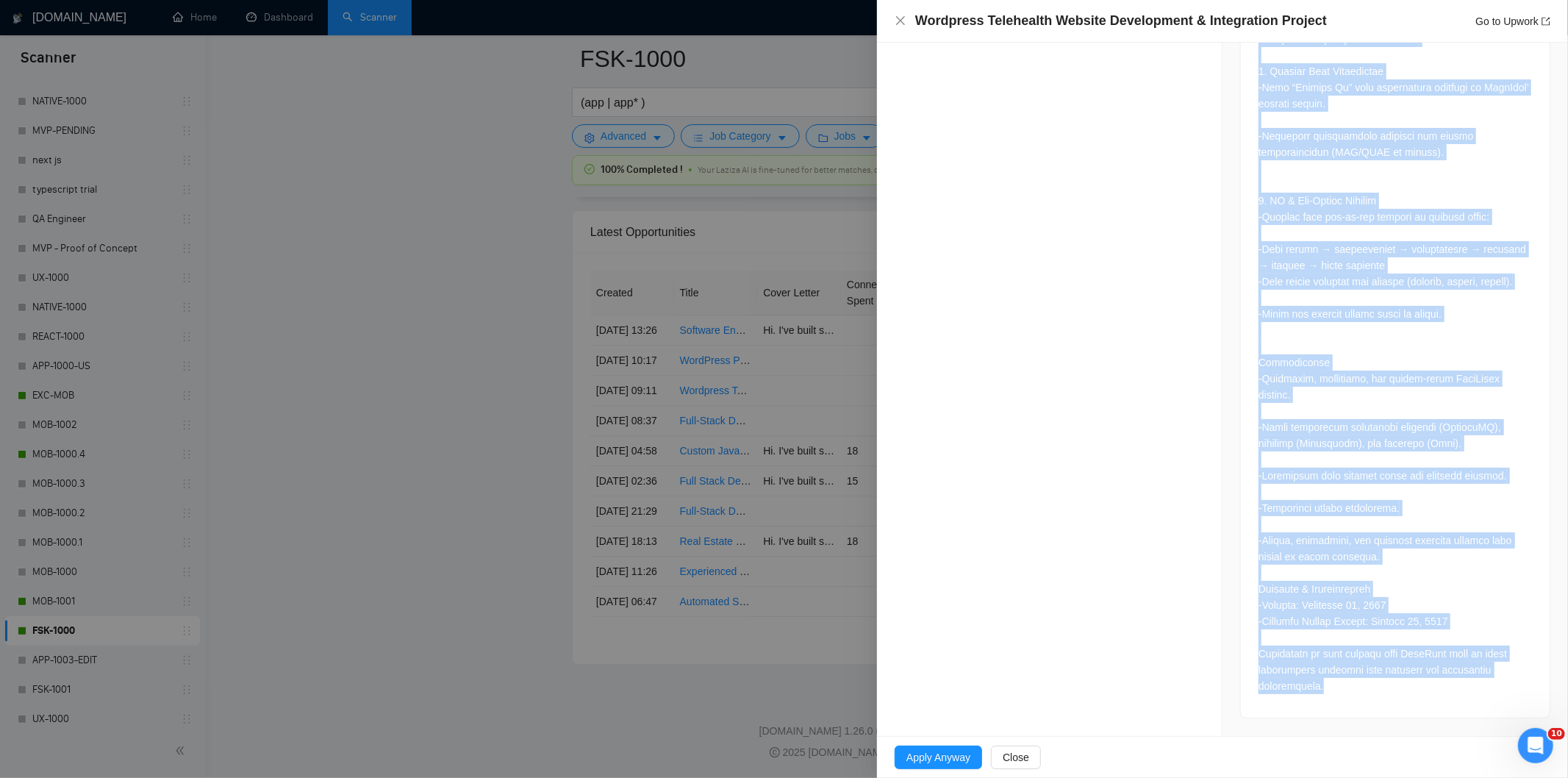
drag, startPoint x: 1253, startPoint y: 303, endPoint x: 1342, endPoint y: 743, distance: 448.9
click at [1342, 743] on div "Wordpress Telehealth Website Development & Integration Project Go to Upwork Opp…" at bounding box center [1222, 389] width 691 height 778
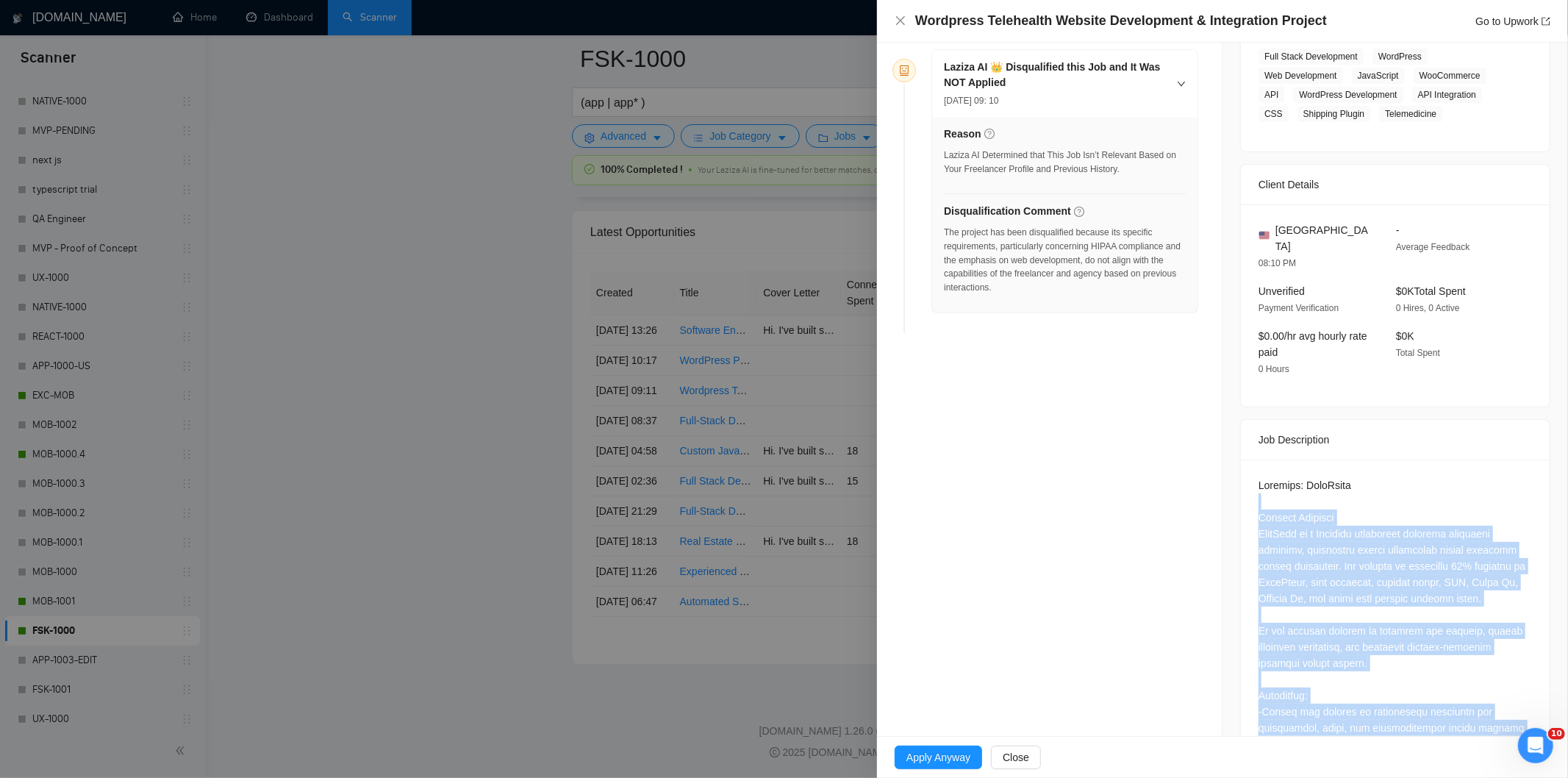
scroll to position [258, 0]
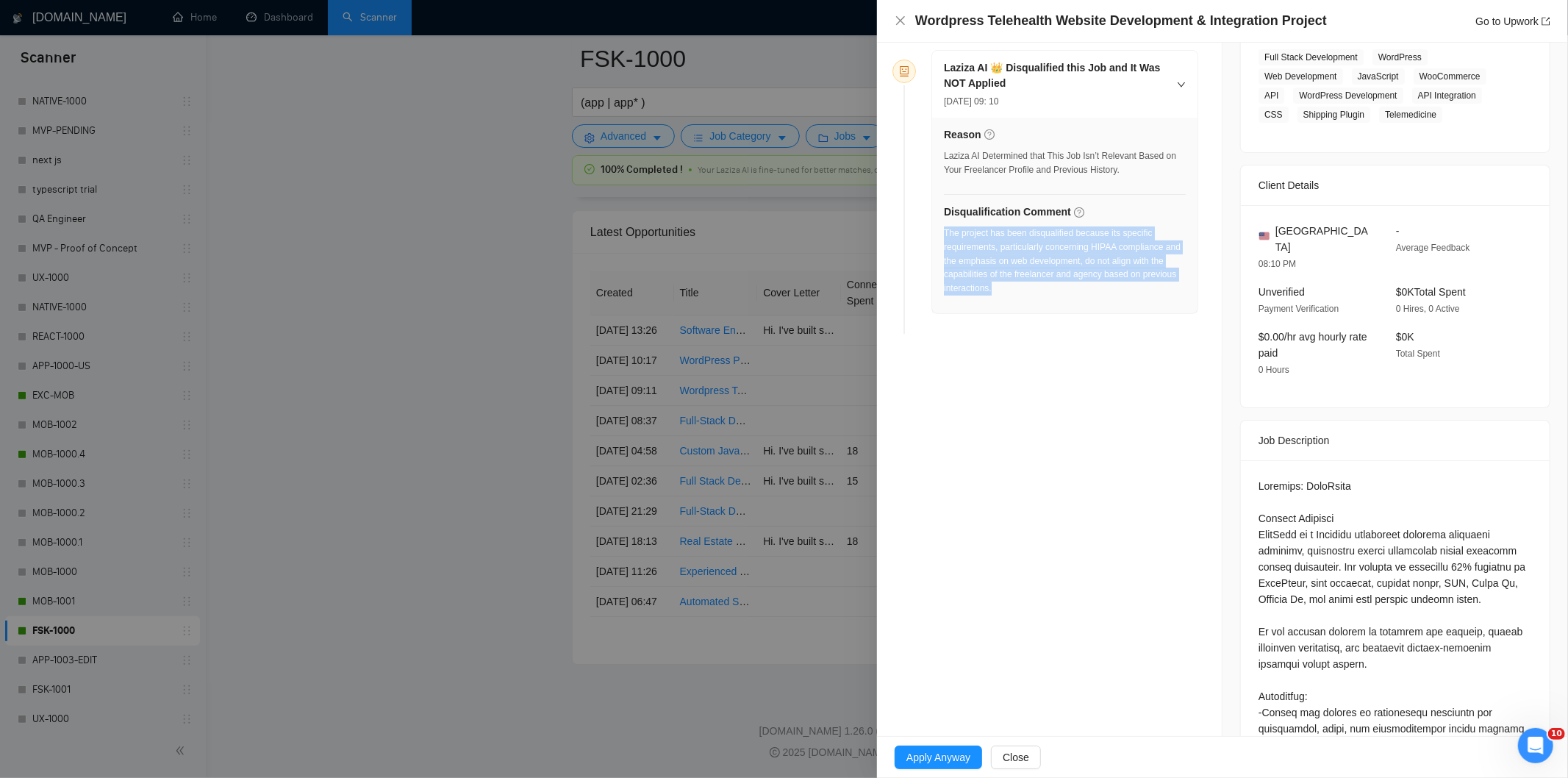
drag, startPoint x: 1008, startPoint y: 283, endPoint x: 944, endPoint y: 238, distance: 78.2
click at [944, 238] on div "The project has been disqualified because its specific requirements, particular…" at bounding box center [1064, 261] width 242 height 69
click at [901, 26] on icon "close" at bounding box center [901, 20] width 11 height 11
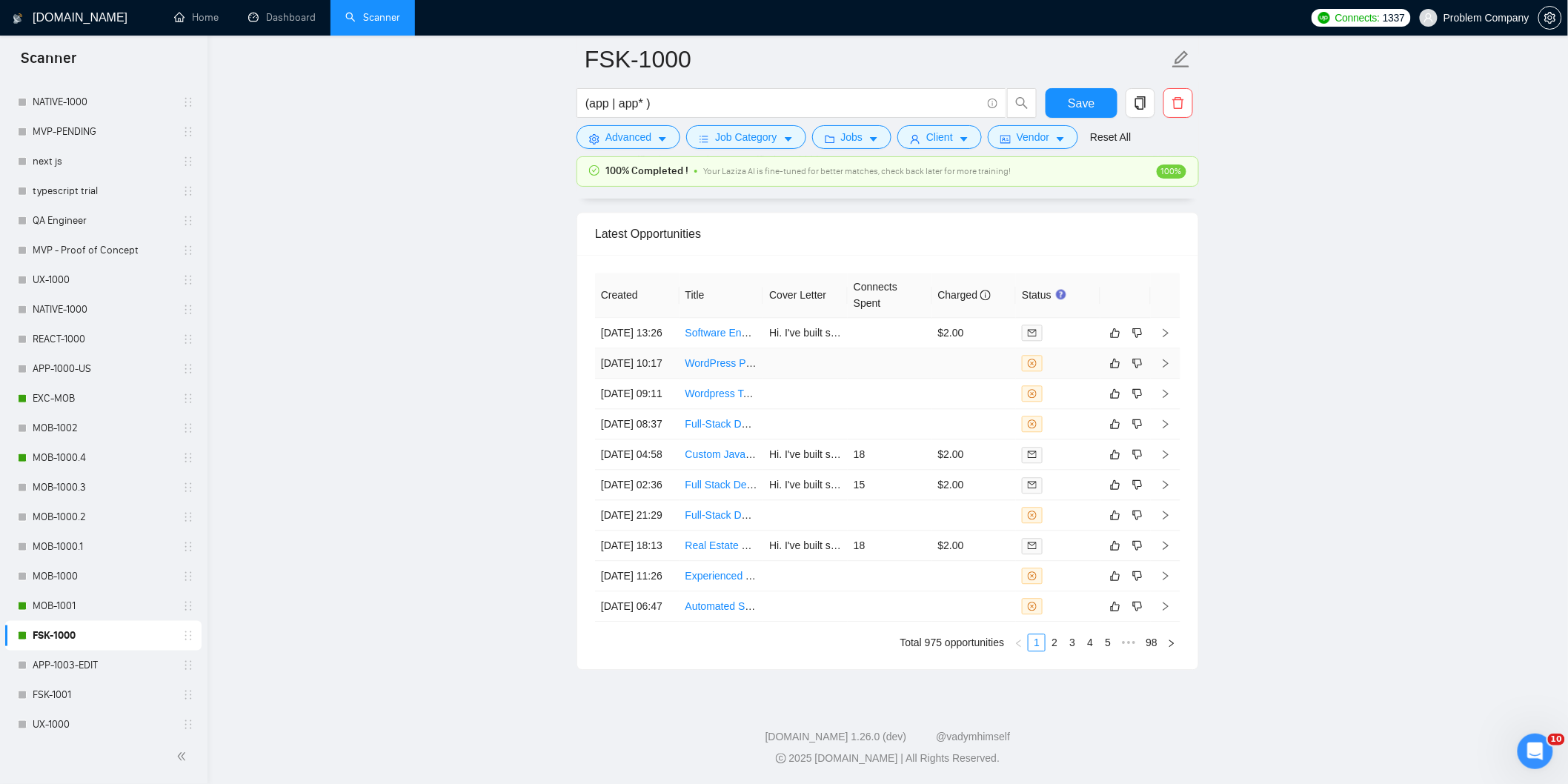
click at [653, 379] on td "29 Aug, 2025 10:17" at bounding box center [637, 363] width 84 height 31
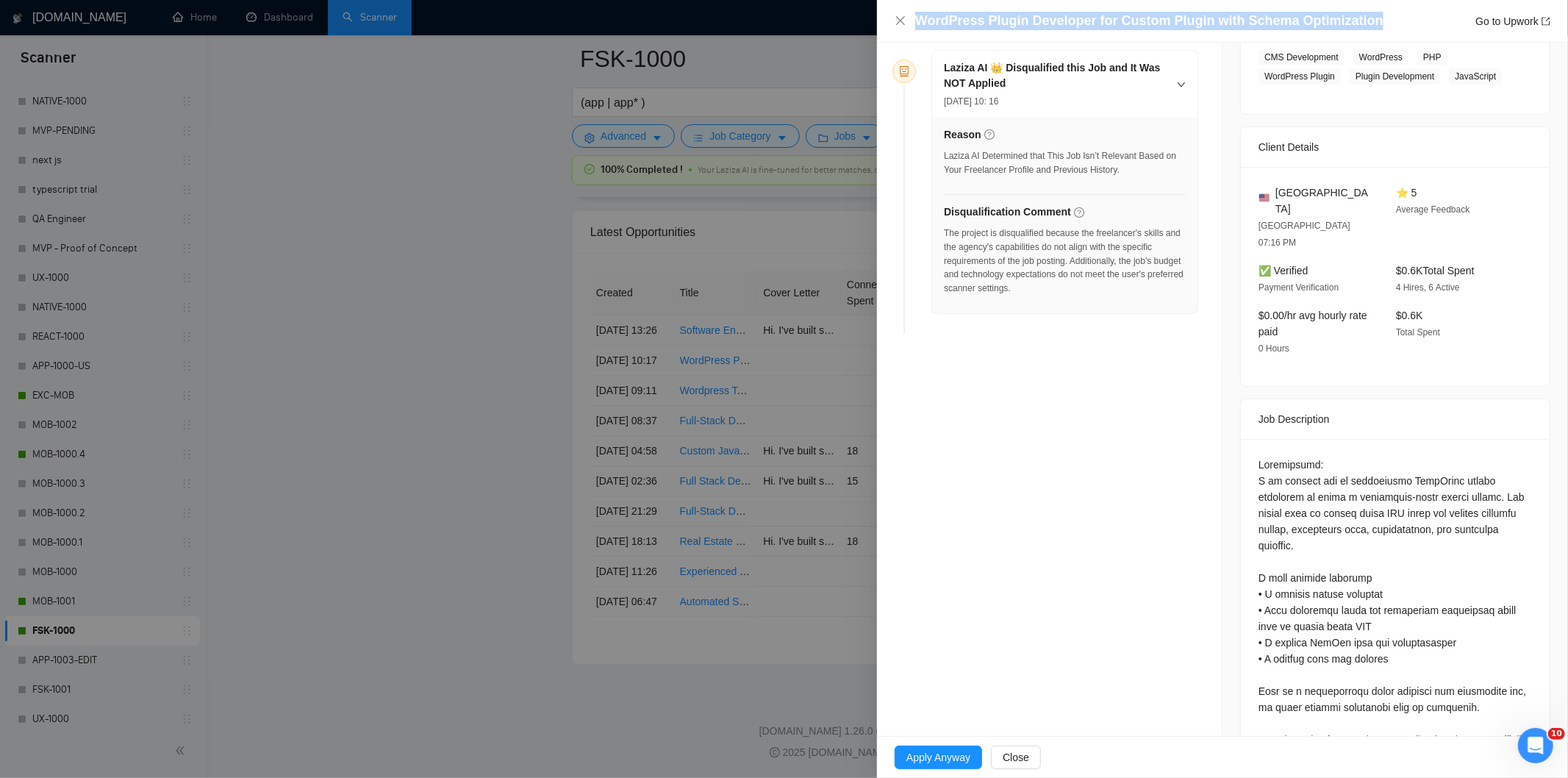
drag, startPoint x: 1372, startPoint y: 20, endPoint x: 916, endPoint y: 20, distance: 456.0
click at [916, 20] on div "WordPress Plugin Developer for Custom Plugin with Schema Optimization Go to Upw…" at bounding box center [1233, 20] width 635 height 18
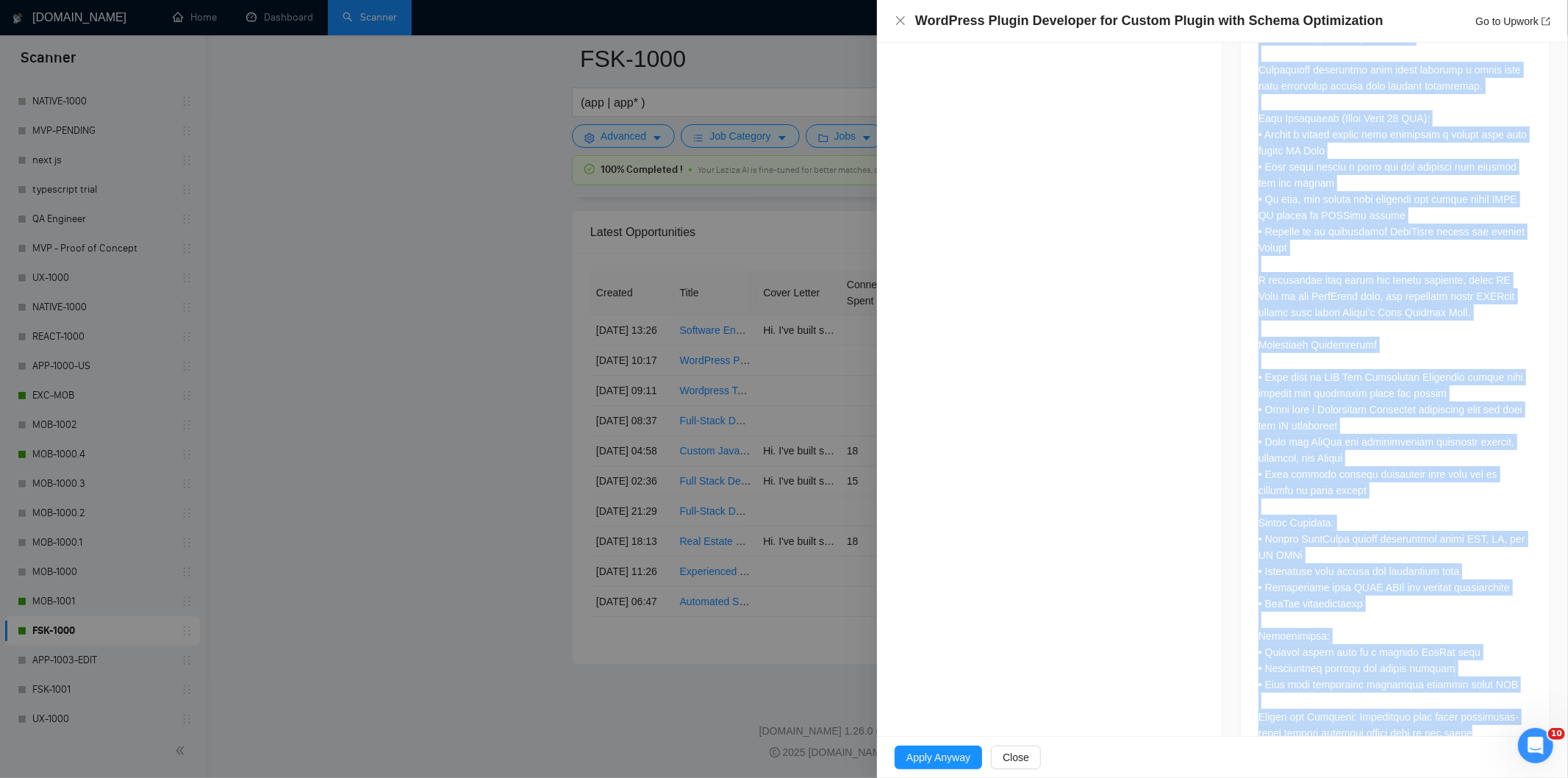
scroll to position [1264, 0]
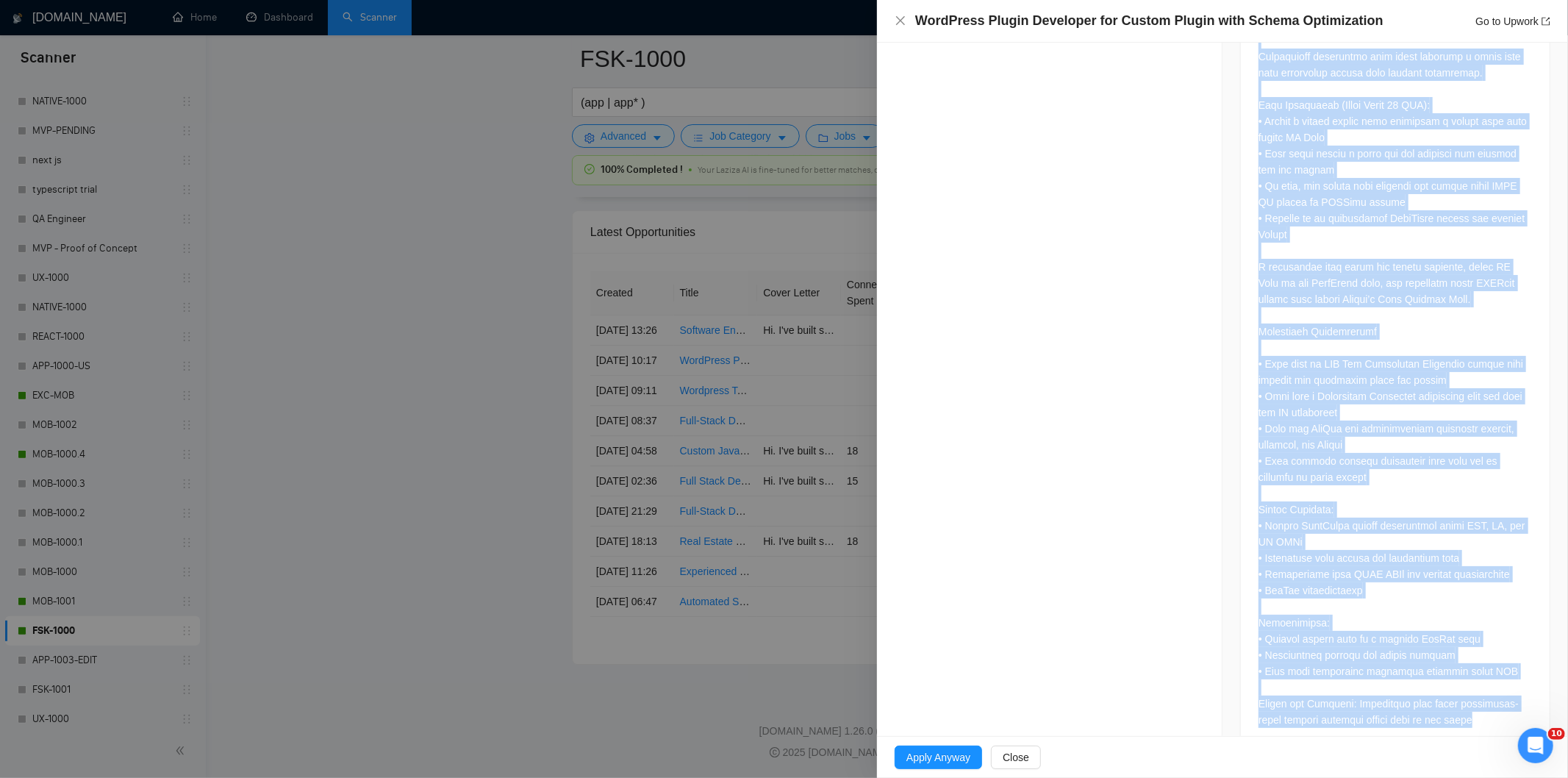
drag, startPoint x: 1251, startPoint y: 435, endPoint x: 1342, endPoint y: 748, distance: 326.0
click at [1342, 748] on div "WordPress Plugin Developer for Custom Plugin with Schema Optimization Go to Upw…" at bounding box center [1222, 389] width 691 height 778
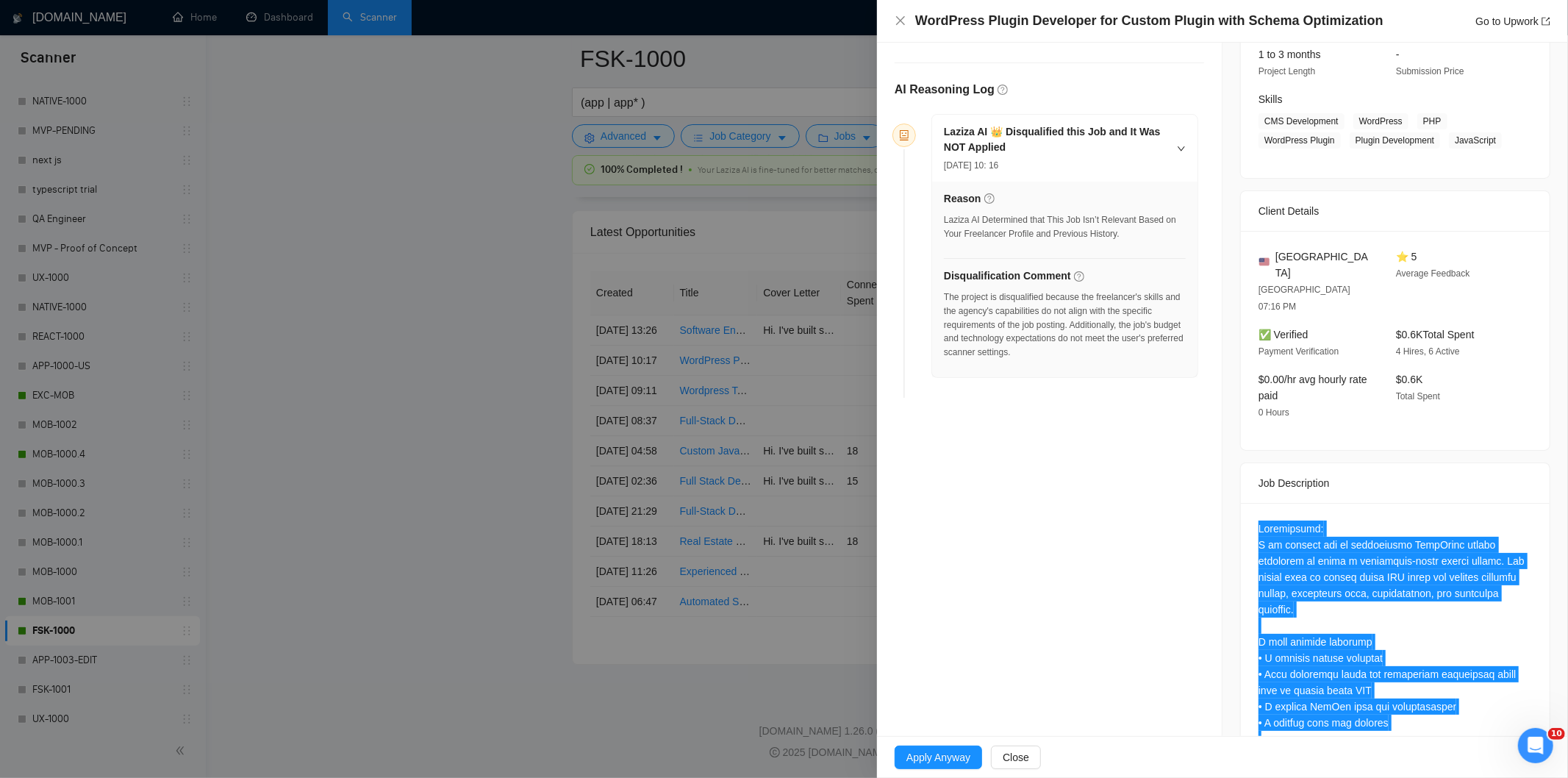
scroll to position [193, 0]
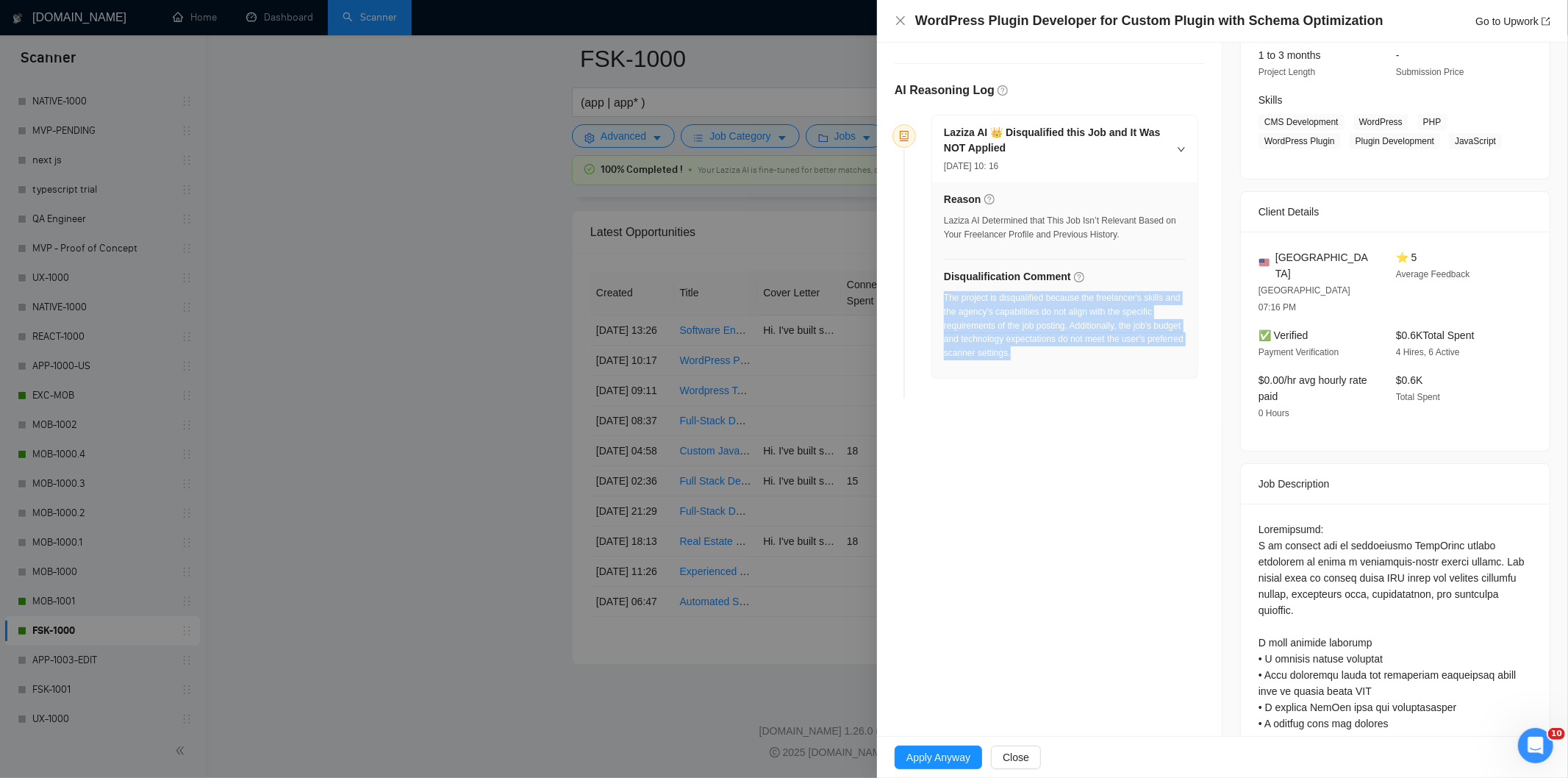
drag, startPoint x: 1079, startPoint y: 363, endPoint x: 946, endPoint y: 302, distance: 146.3
click at [946, 302] on div "The project is disqualified because the freelancer's skills and the agency's ca…" at bounding box center [1064, 330] width 242 height 78
click at [901, 25] on icon "close" at bounding box center [901, 20] width 11 height 11
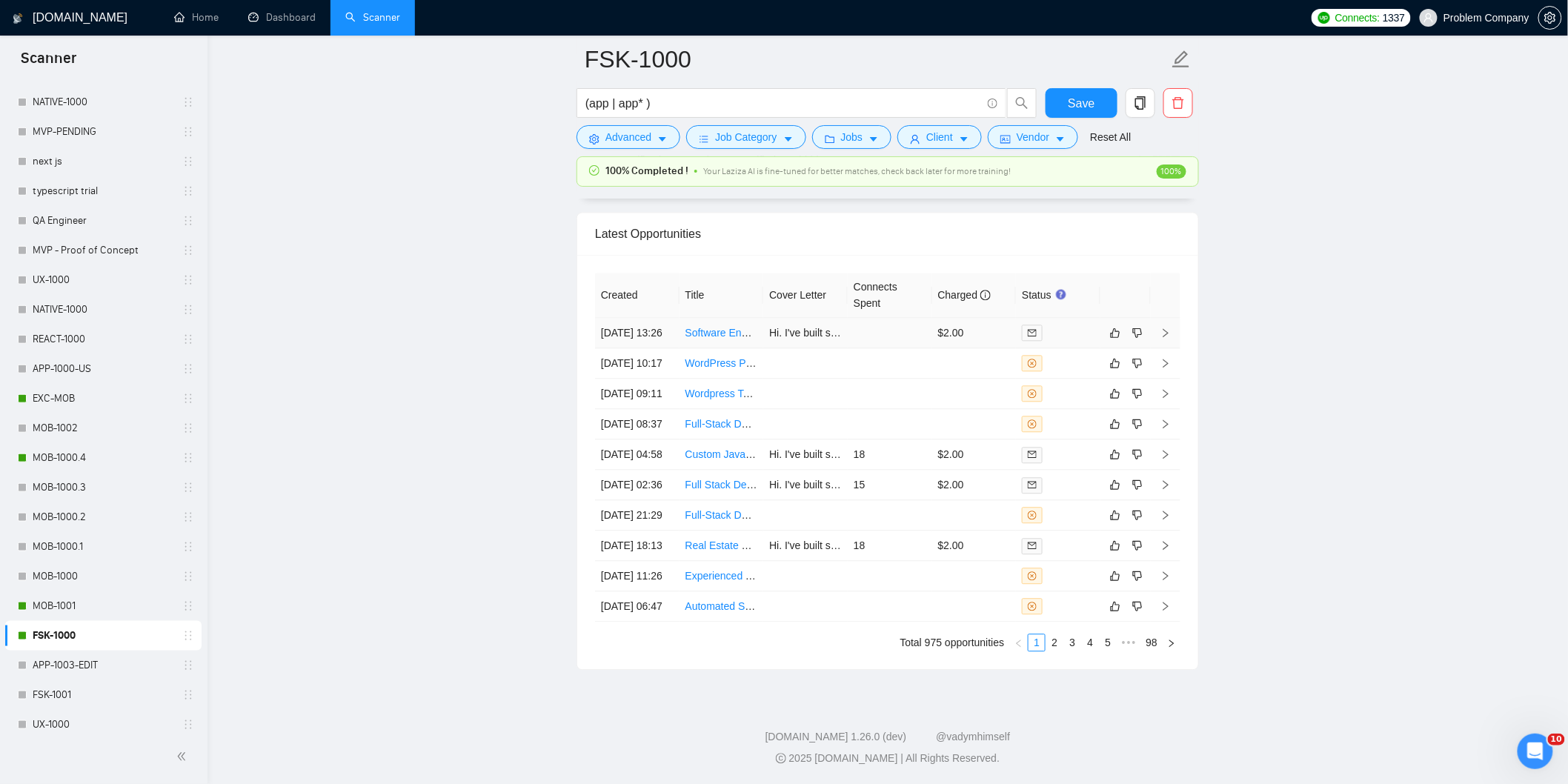
click at [650, 348] on td "29 Aug, 2025 13:26" at bounding box center [637, 333] width 84 height 31
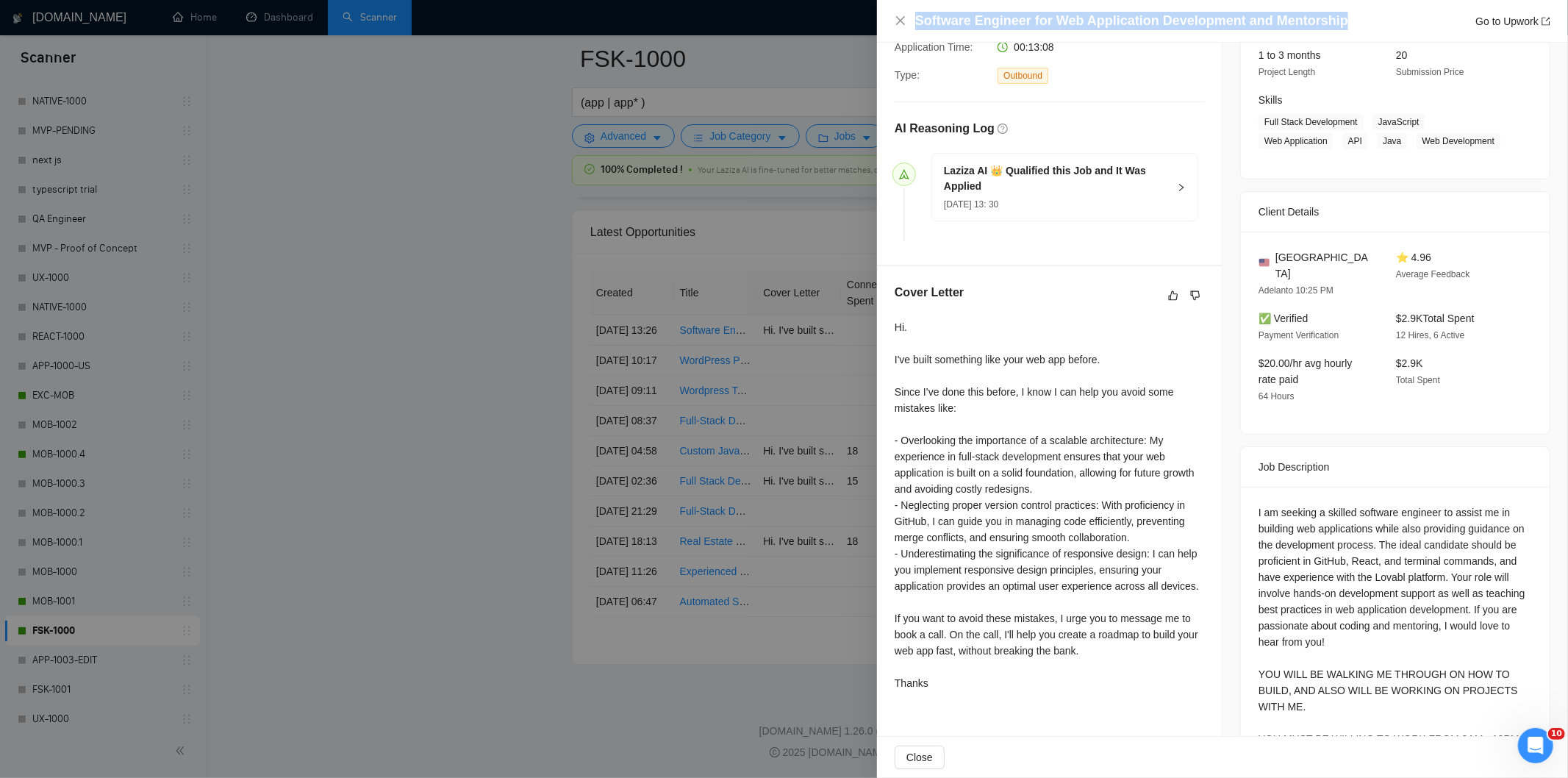
drag, startPoint x: 1348, startPoint y: 24, endPoint x: 933, endPoint y: 4, distance: 415.5
click at [933, 4] on div "Software Engineer for Web Application Development and Mentorship Go to Upwork" at bounding box center [1222, 21] width 691 height 43
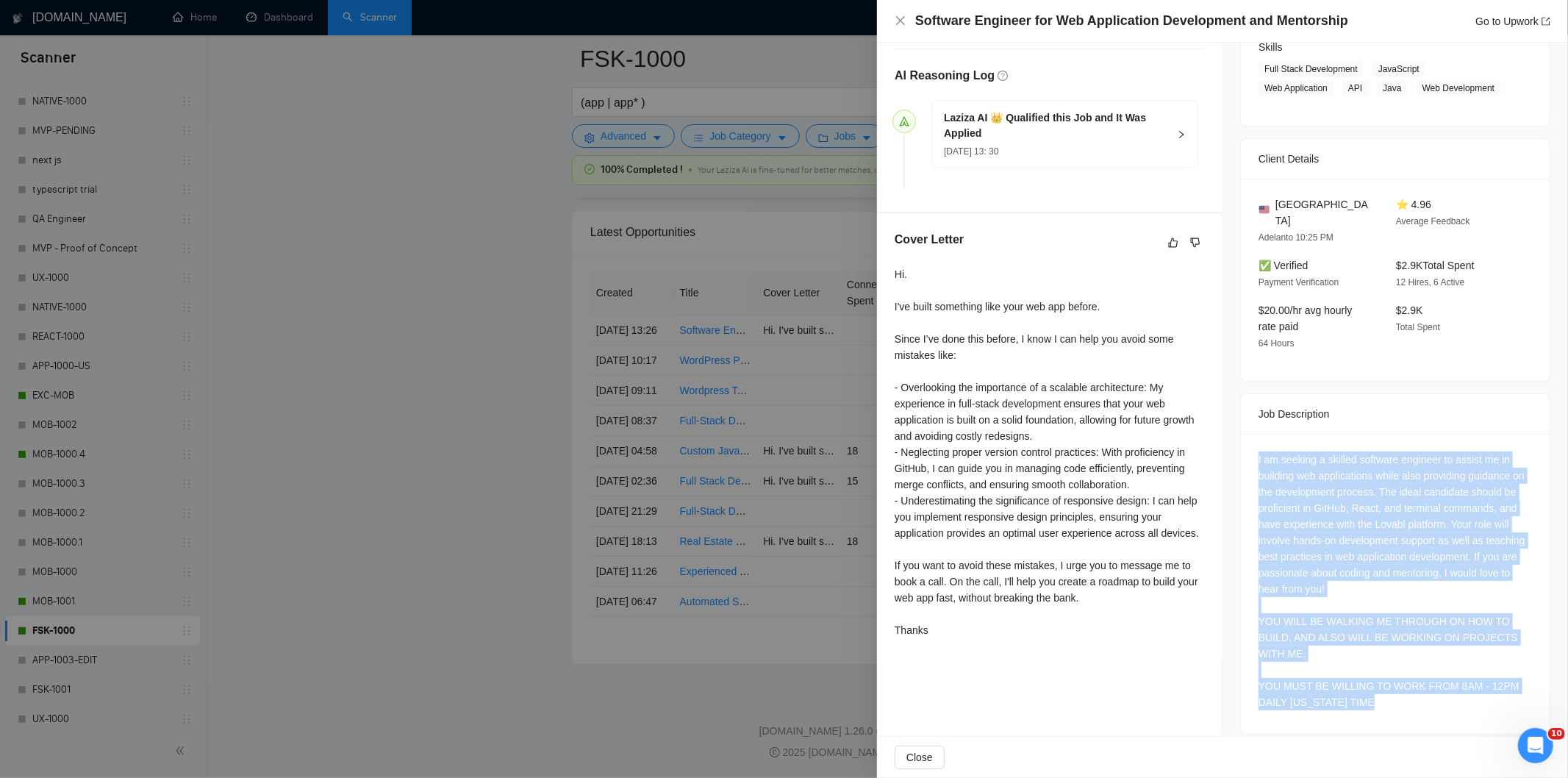
drag, startPoint x: 1254, startPoint y: 437, endPoint x: 1487, endPoint y: 686, distance: 341.0
click at [1487, 686] on div "I am seeking a skilled software engineer to assist me in building web applicati…" at bounding box center [1395, 581] width 273 height 259
click at [1326, 504] on div "I am seeking a skilled software engineer to assist me in building web applicati…" at bounding box center [1395, 581] width 273 height 259
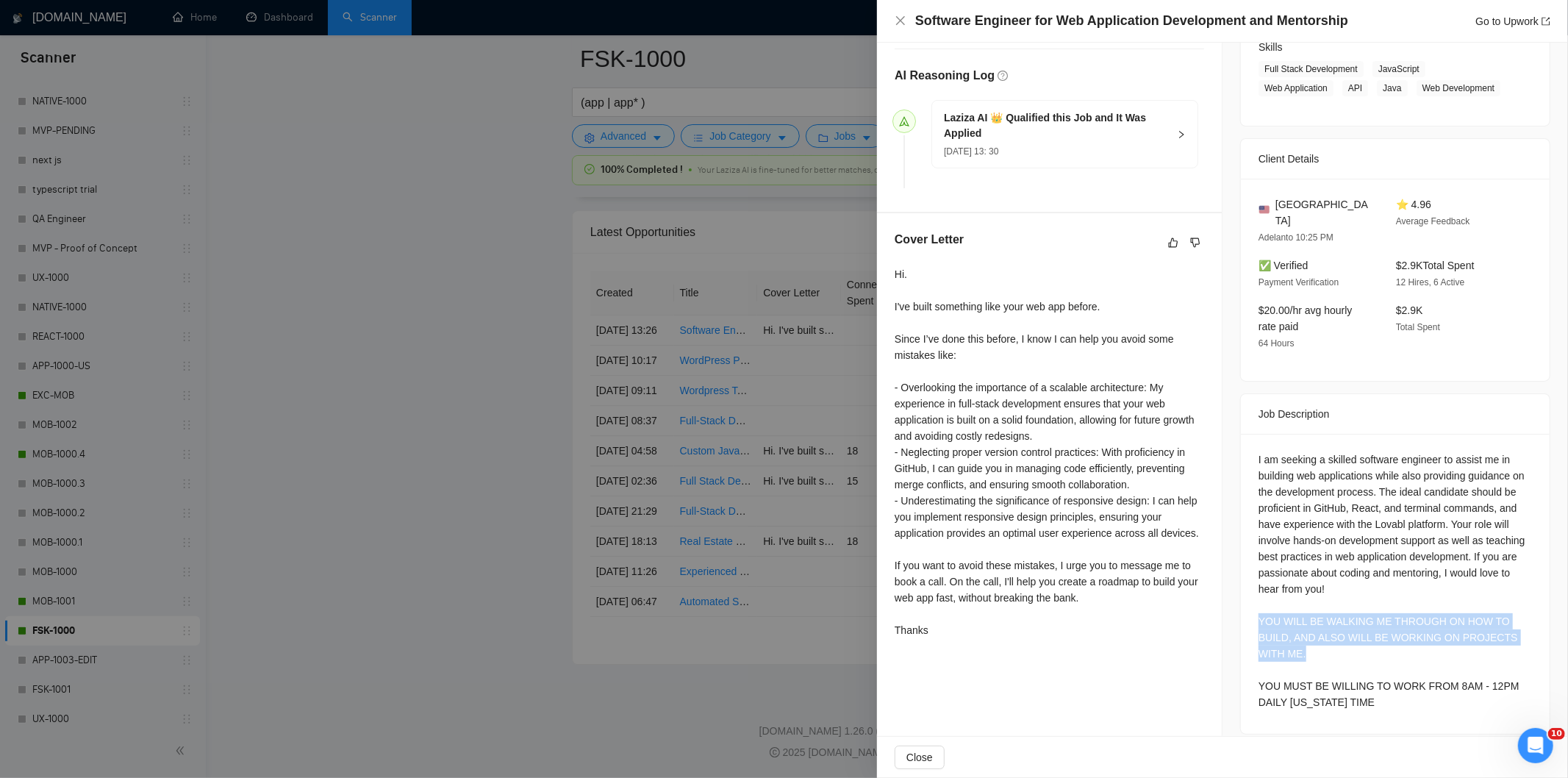
drag, startPoint x: 1247, startPoint y: 601, endPoint x: 1306, endPoint y: 640, distance: 70.7
click at [1306, 640] on div "I am seeking a skilled software engineer to assist me in building web applicati…" at bounding box center [1395, 584] width 309 height 300
click at [1258, 451] on div "I am seeking a skilled software engineer to assist me in building web applicati…" at bounding box center [1395, 581] width 273 height 259
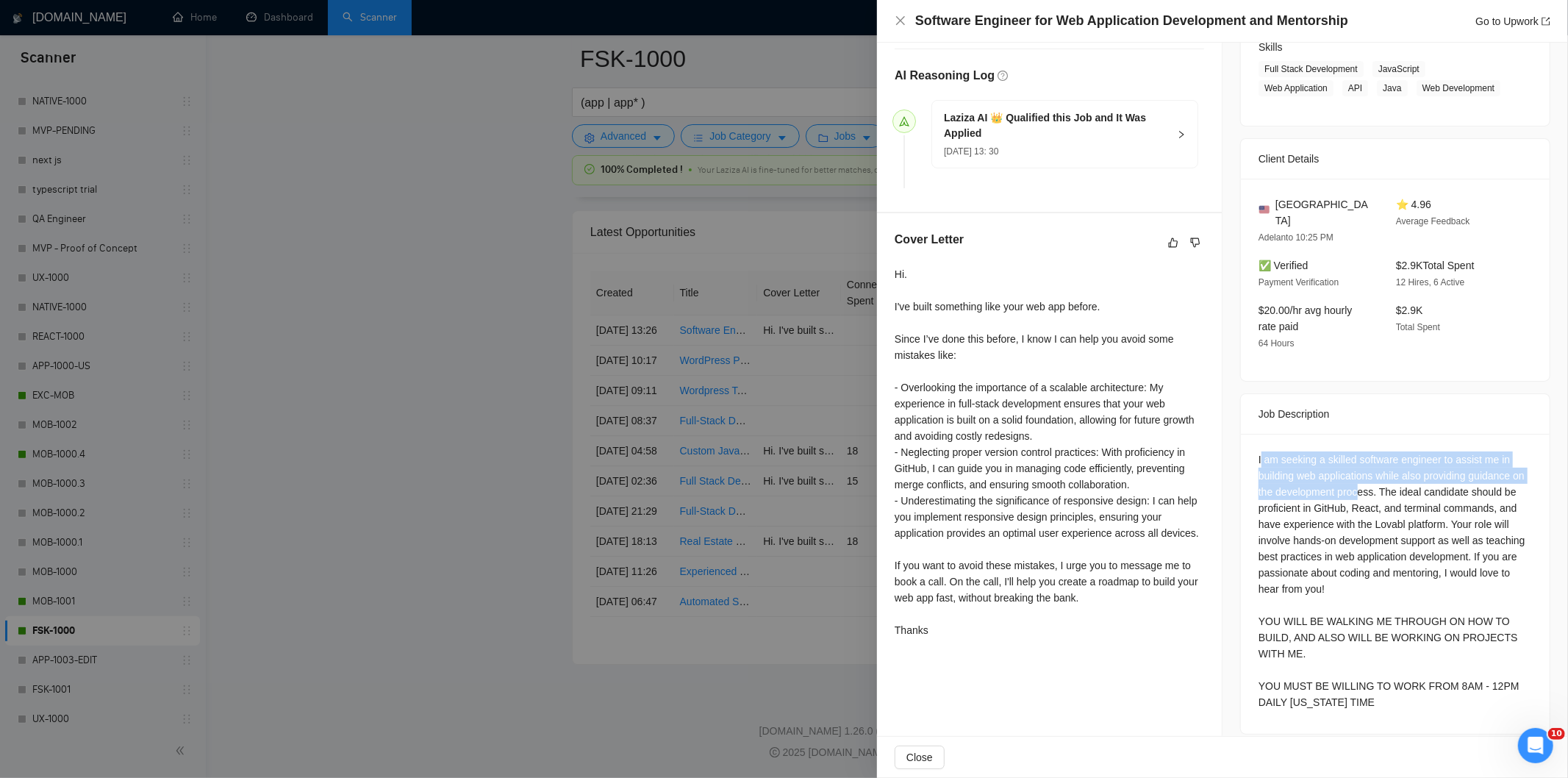
drag, startPoint x: 1255, startPoint y: 442, endPoint x: 1371, endPoint y: 474, distance: 120.3
click at [1371, 474] on div "I am seeking a skilled software engineer to assist me in building web applicati…" at bounding box center [1395, 581] width 273 height 259
click at [1258, 451] on div "I am seeking a skilled software engineer to assist me in building web applicati…" at bounding box center [1395, 581] width 273 height 259
drag, startPoint x: 1250, startPoint y: 446, endPoint x: 1385, endPoint y: 481, distance: 139.5
click at [1385, 481] on div "I am seeking a skilled software engineer to assist me in building web applicati…" at bounding box center [1395, 584] width 309 height 300
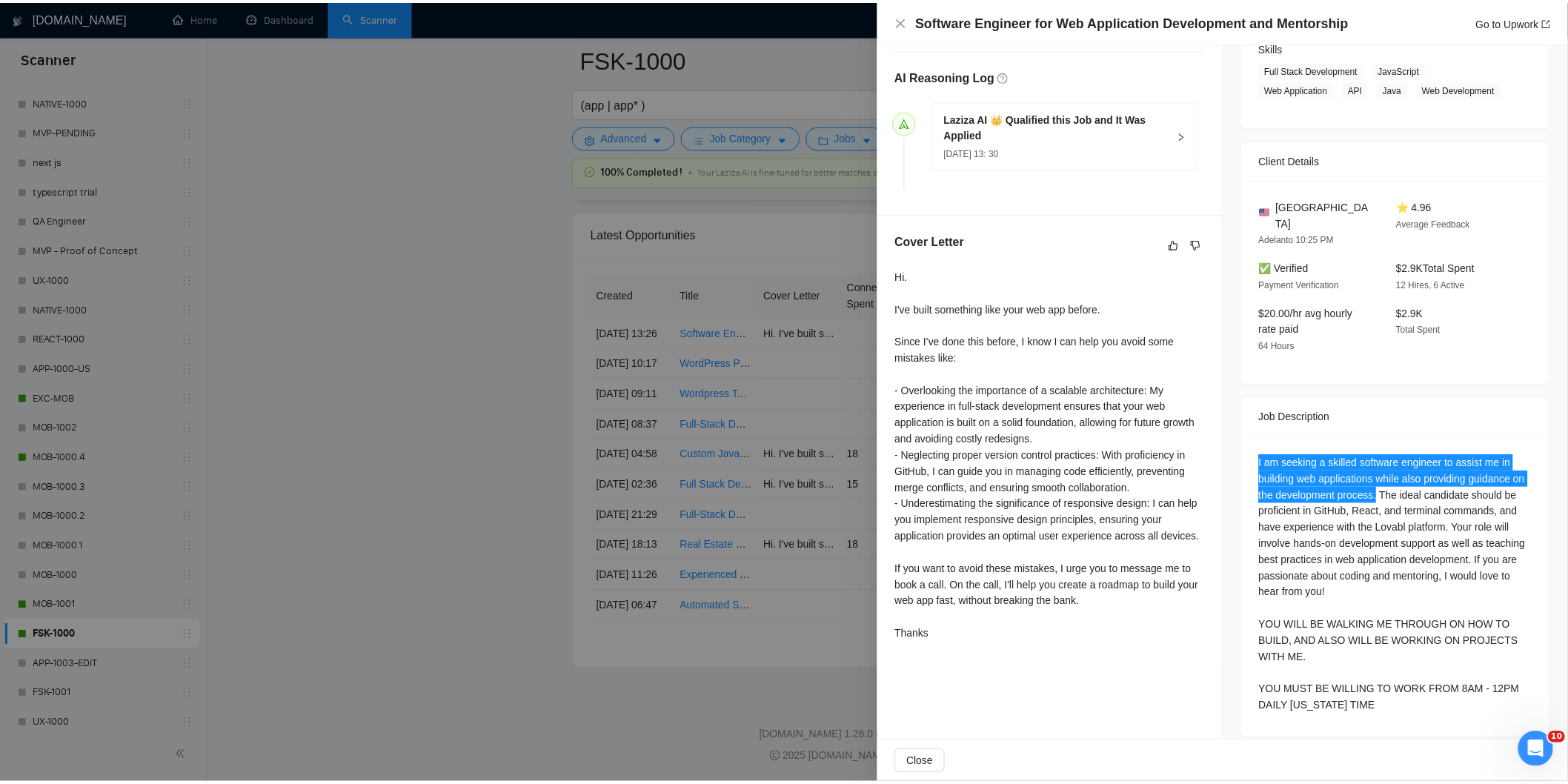
scroll to position [0, 0]
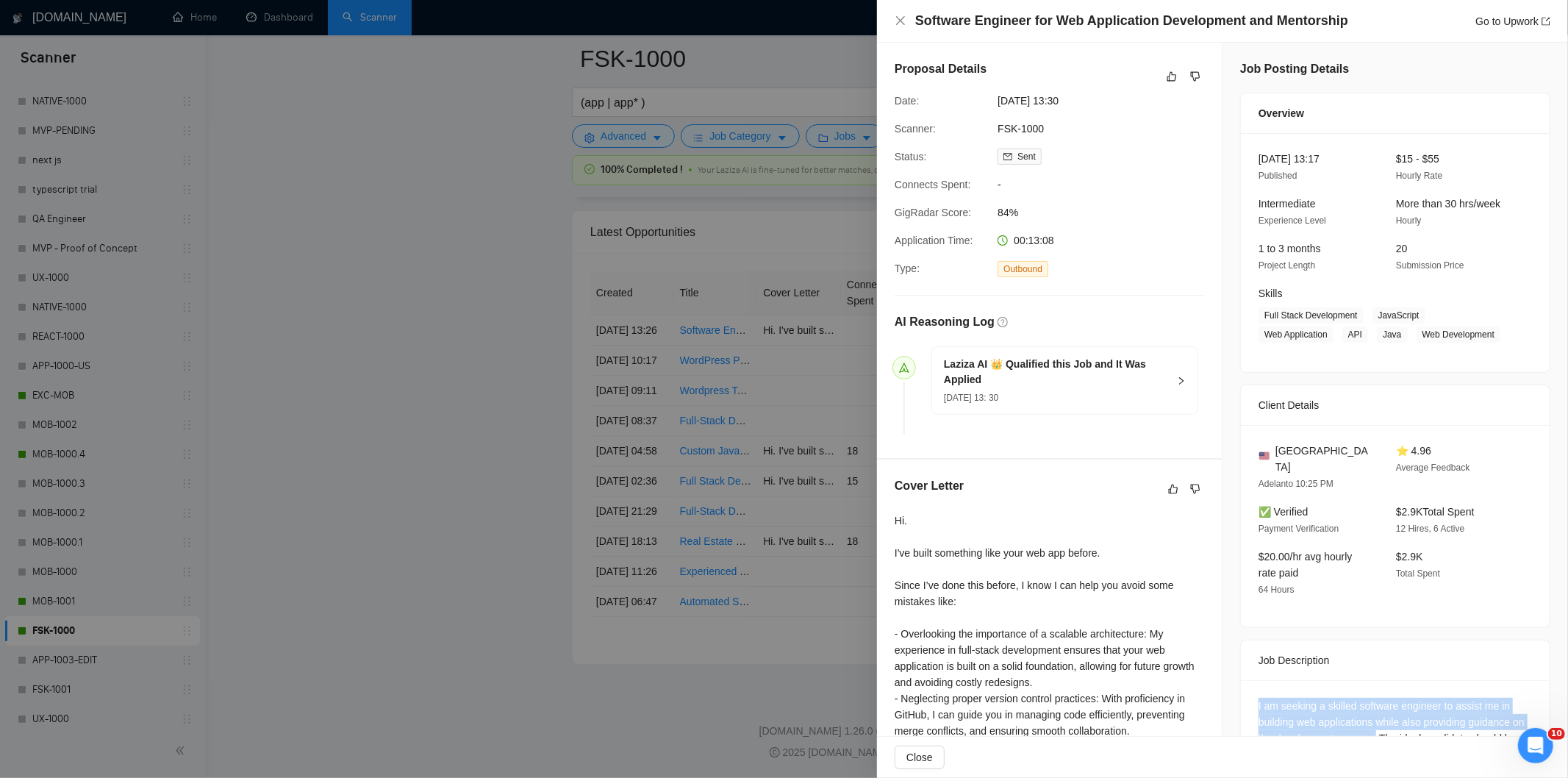
drag, startPoint x: 1105, startPoint y: 94, endPoint x: 996, endPoint y: 102, distance: 109.3
click at [997, 102] on span "29 Aug, 2025 13:30" at bounding box center [1107, 101] width 220 height 16
click at [898, 26] on icon "close" at bounding box center [901, 20] width 11 height 11
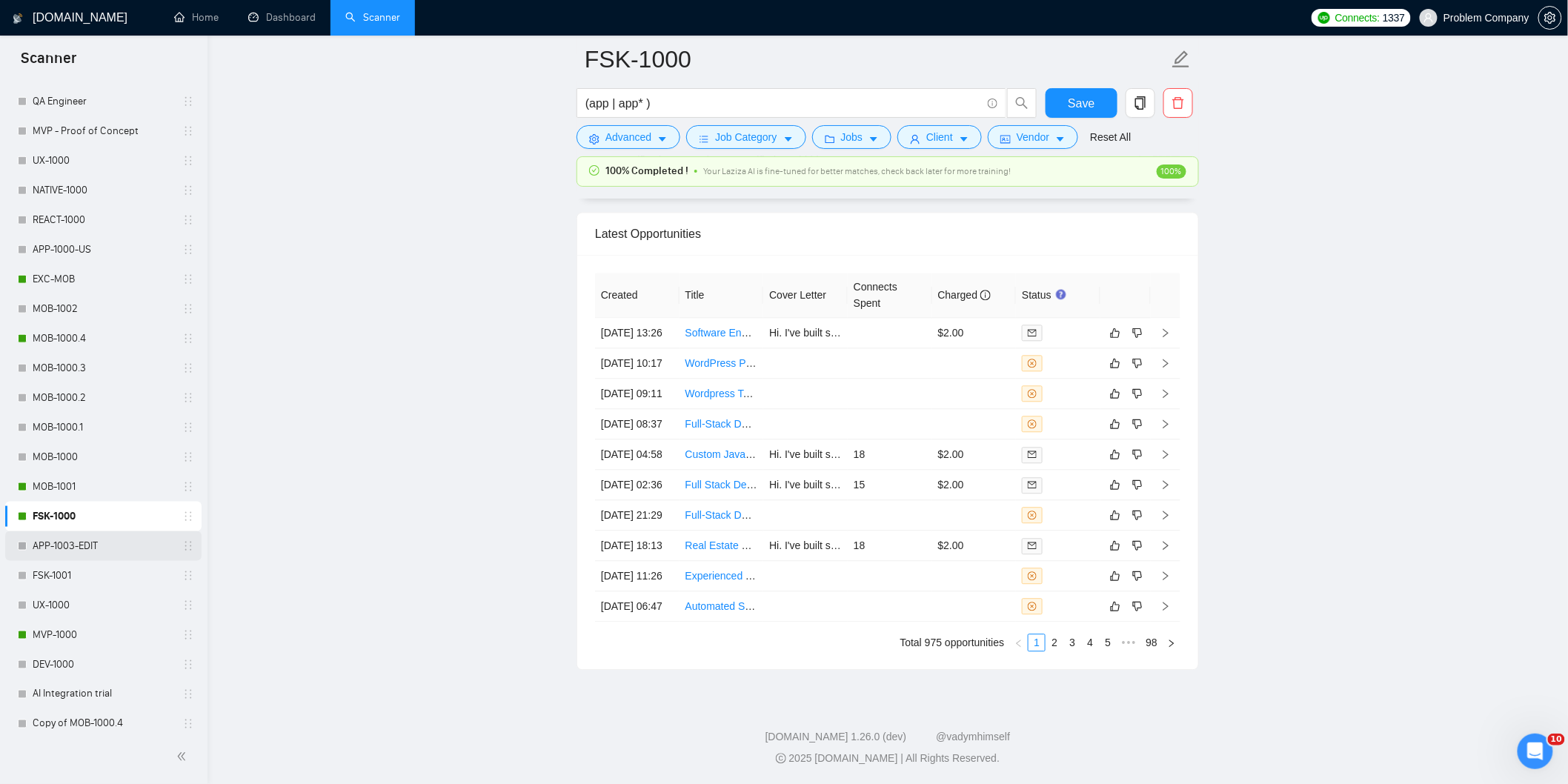
scroll to position [576, 0]
click at [68, 631] on link "MVP-1000" at bounding box center [103, 628] width 141 height 30
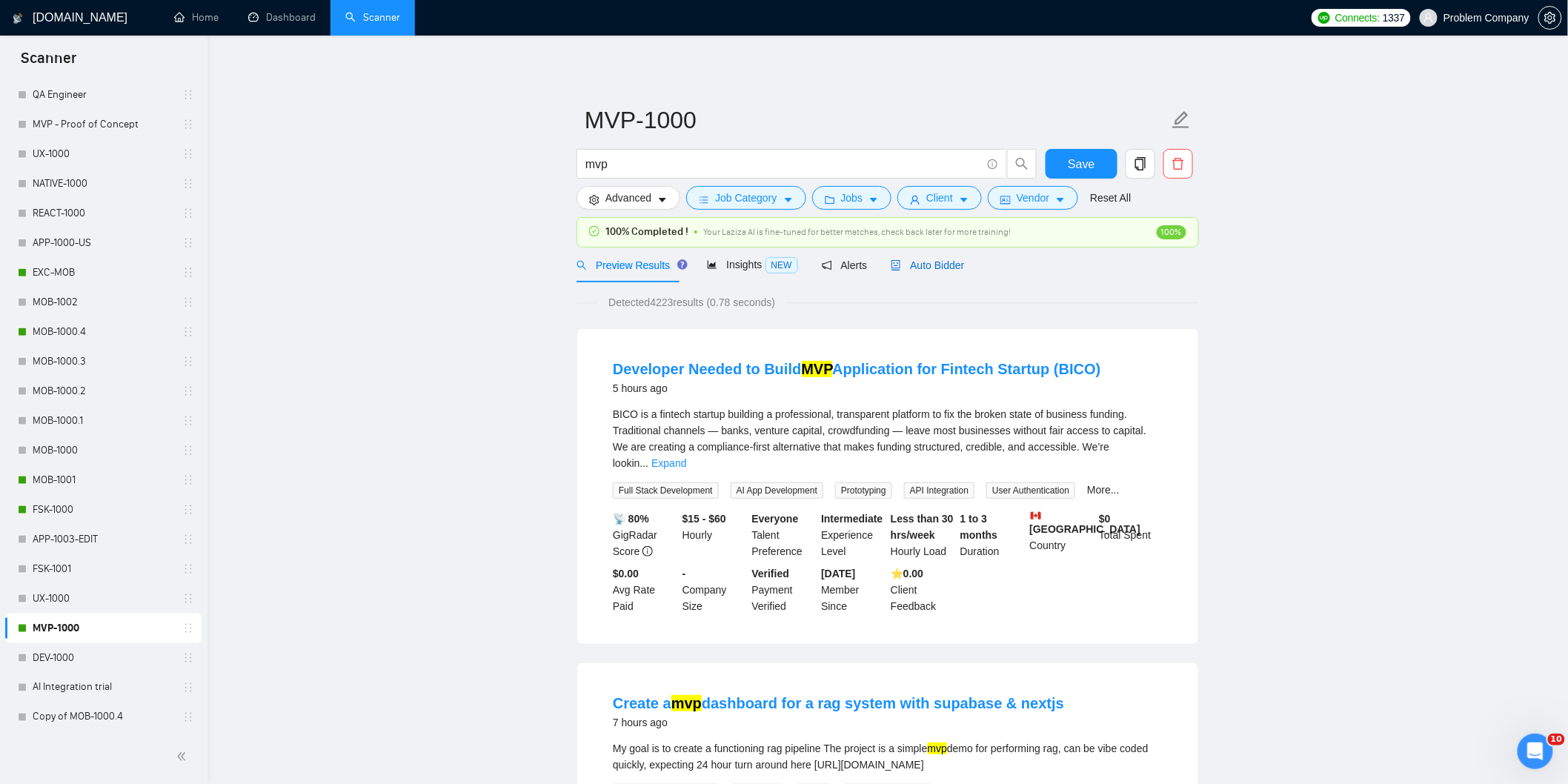
click at [927, 272] on span "Auto Bidder" at bounding box center [927, 265] width 73 height 12
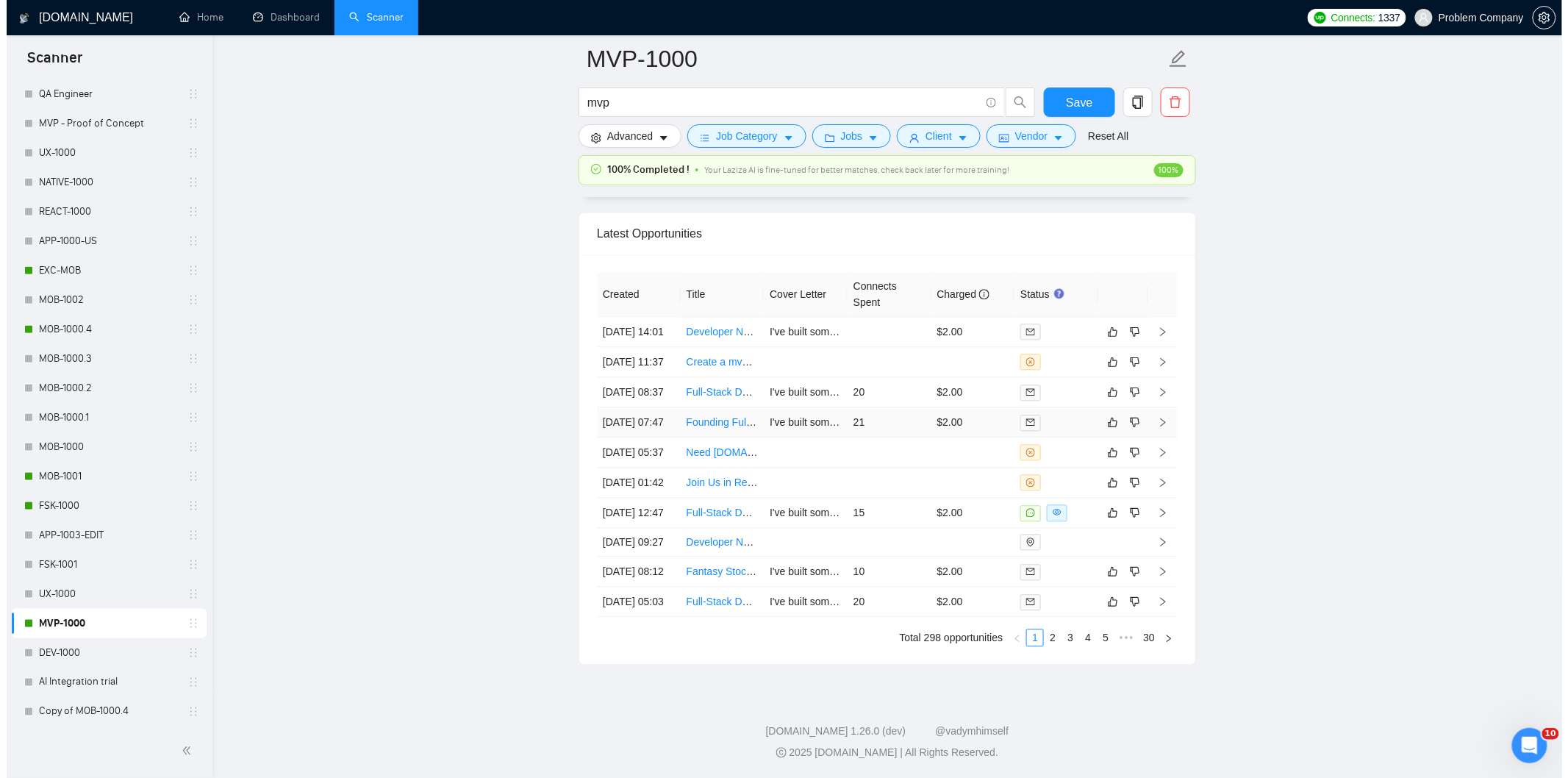
scroll to position [3610, 0]
click at [652, 443] on td "29 Aug, 2025 05:37" at bounding box center [632, 452] width 84 height 30
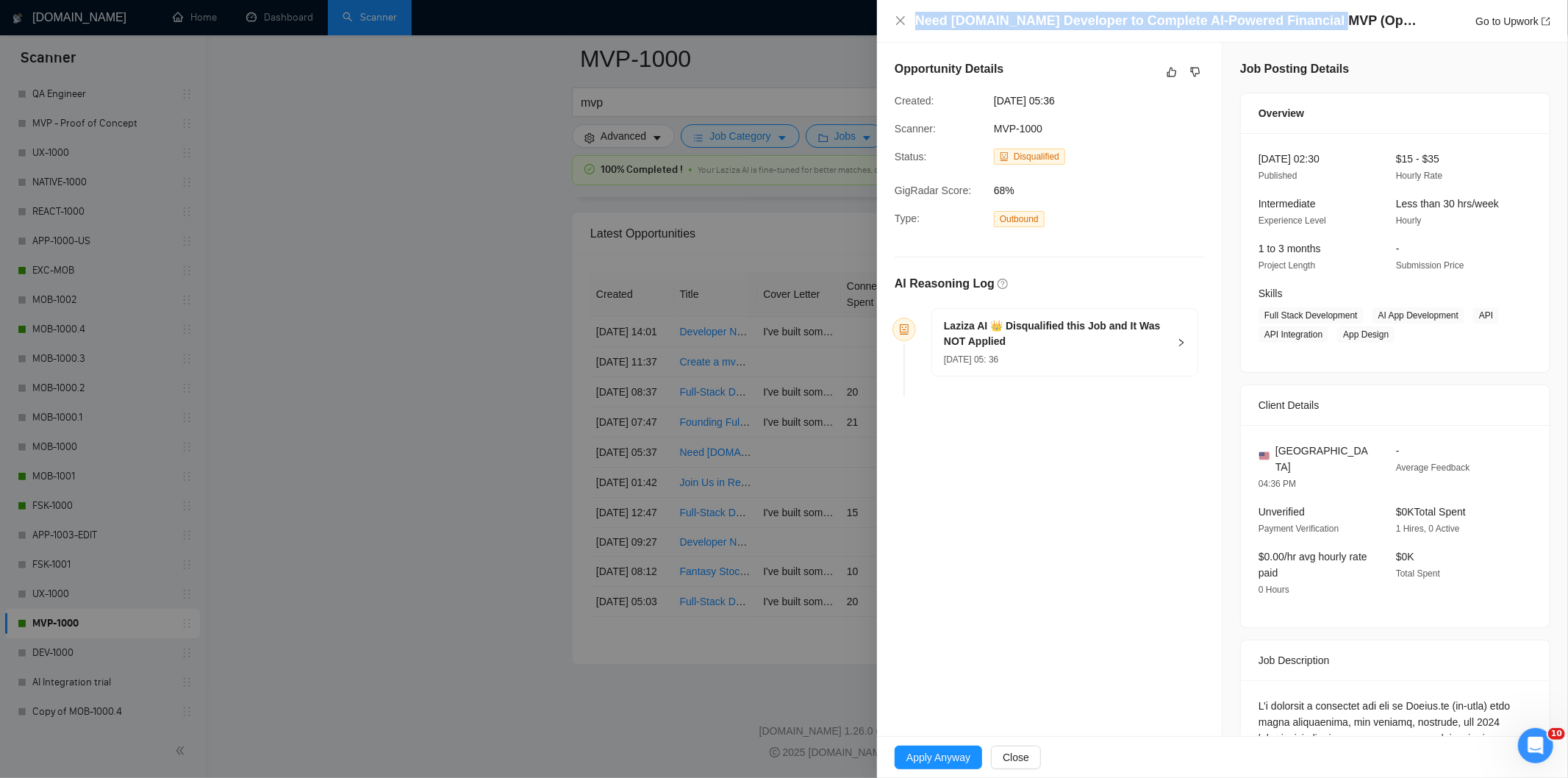
drag, startPoint x: 1314, startPoint y: 23, endPoint x: 914, endPoint y: 25, distance: 400.0
click at [914, 25] on div "Need Bubble.io Developer to Complete AI-Powered Financial MVP (OpenAI Integrati…" at bounding box center [1222, 20] width 656 height 18
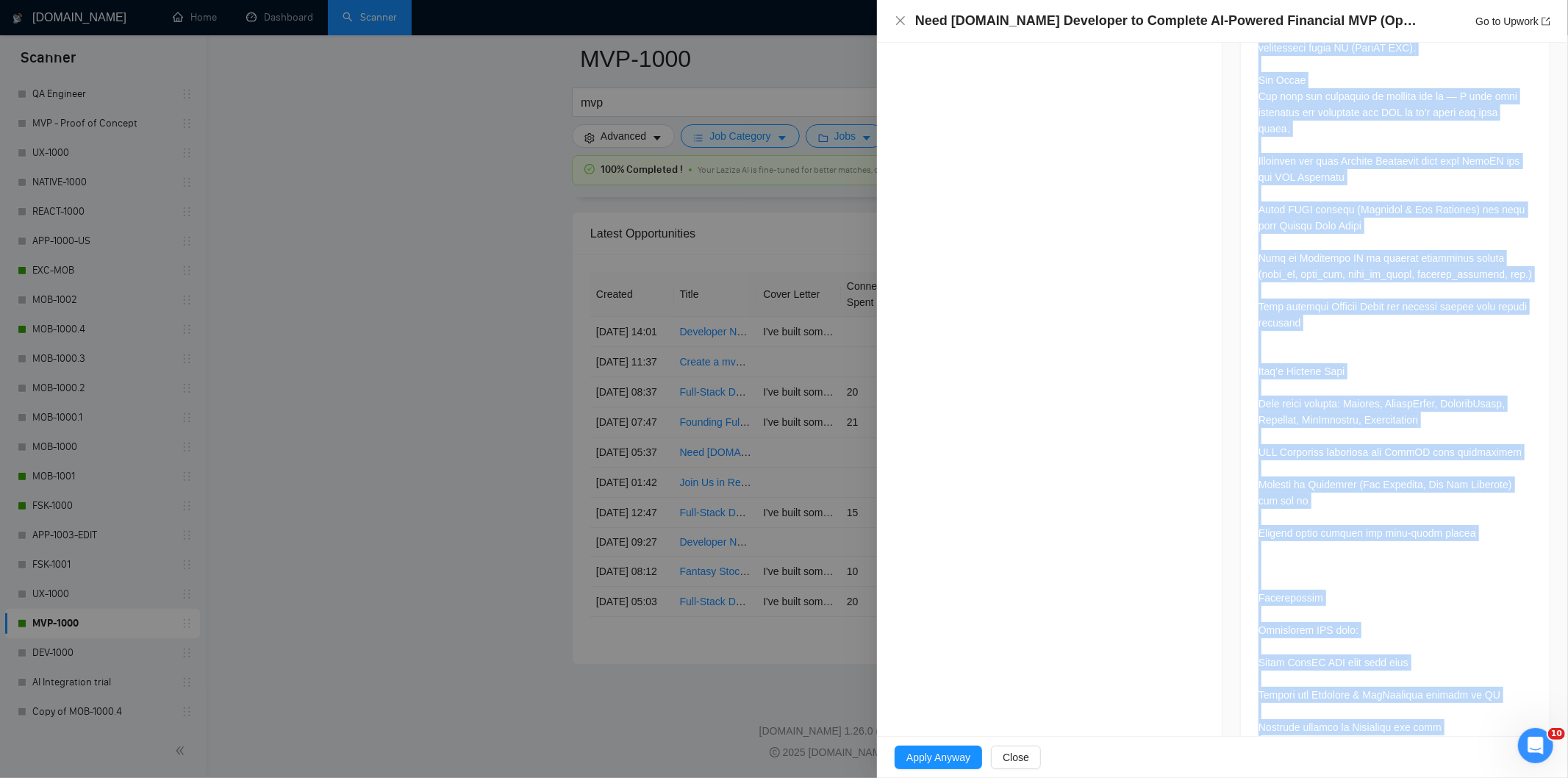
scroll to position [1151, 0]
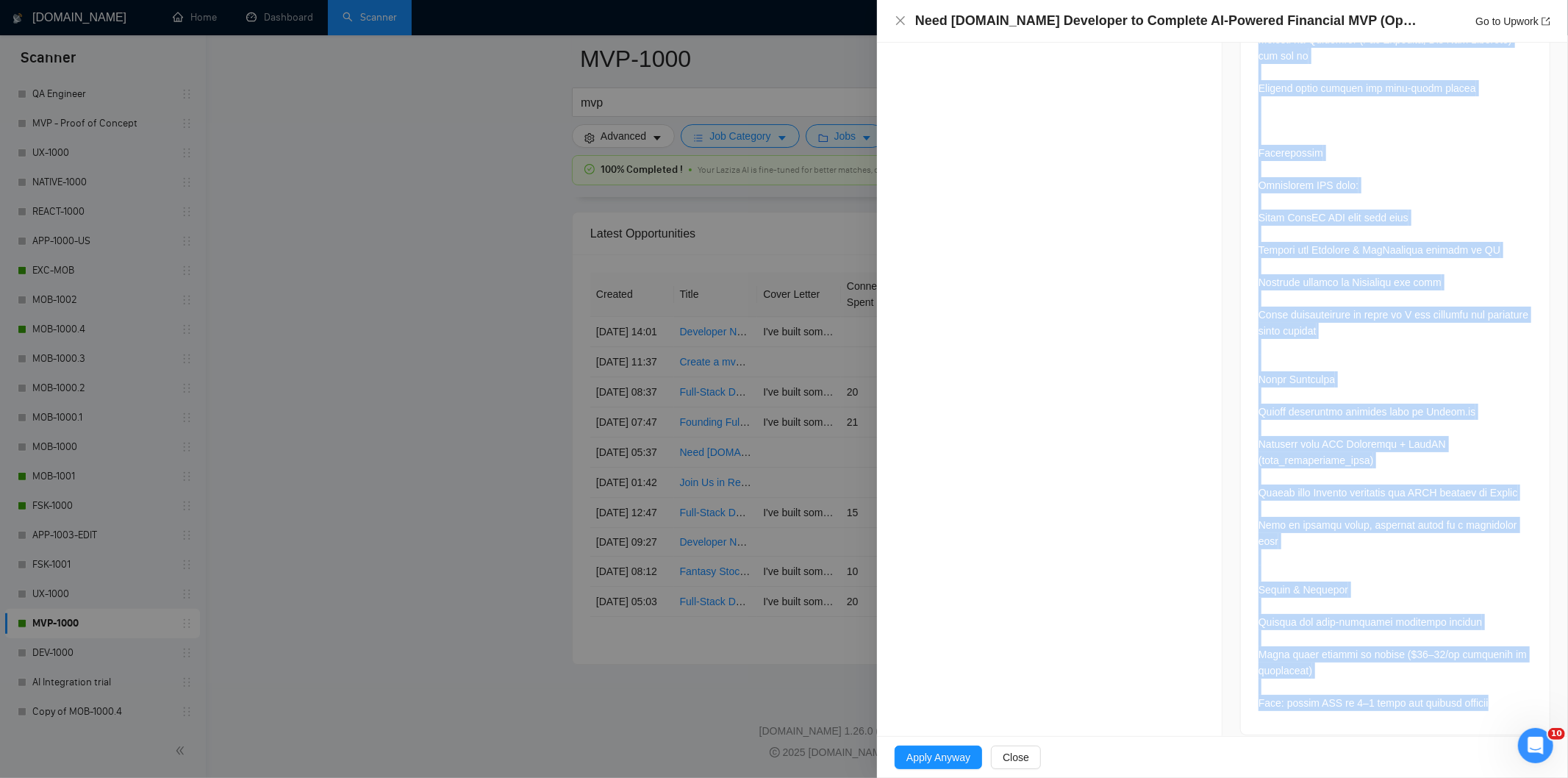
drag, startPoint x: 1248, startPoint y: 332, endPoint x: 1356, endPoint y: 755, distance: 436.6
click at [1356, 755] on div "Need Bubble.io Developer to Complete AI-Powered Financial MVP (OpenAI Integrati…" at bounding box center [1222, 389] width 691 height 778
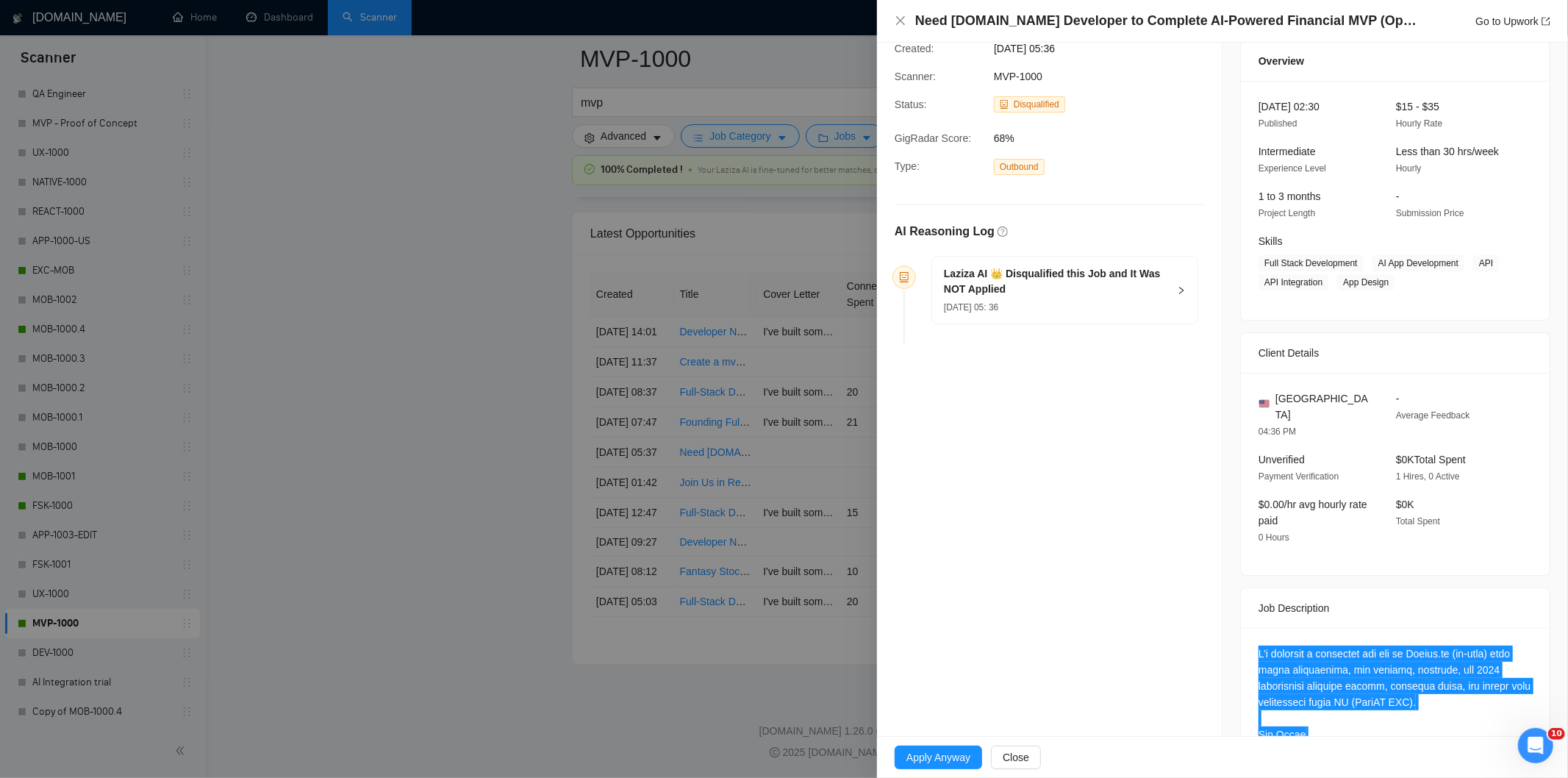
scroll to position [0, 0]
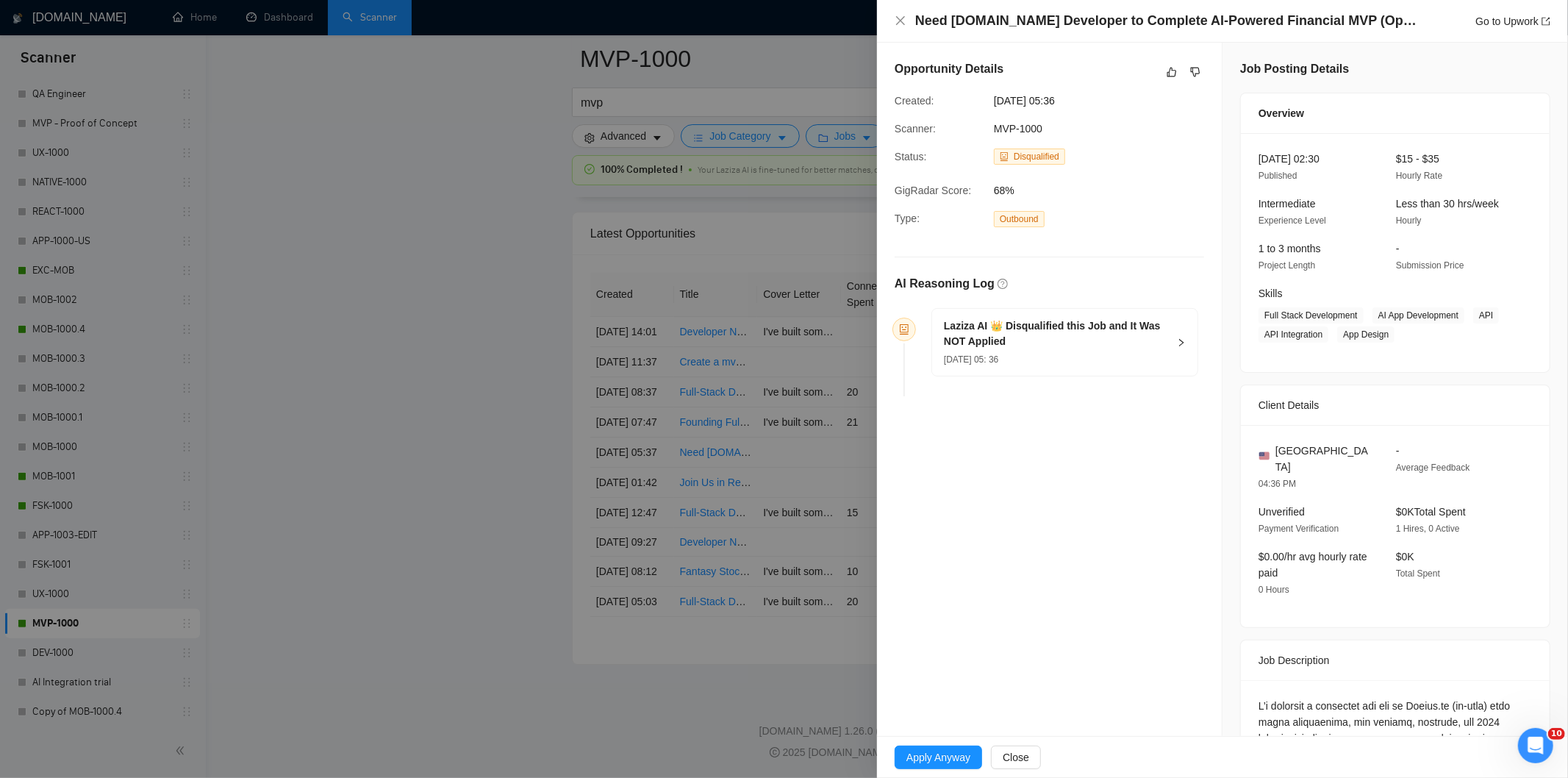
click at [1059, 350] on div "Laziza AI 👑 Disqualified this Job and It Was NOT Applied 29 Aug, 2025 05: 36" at bounding box center [1056, 342] width 224 height 48
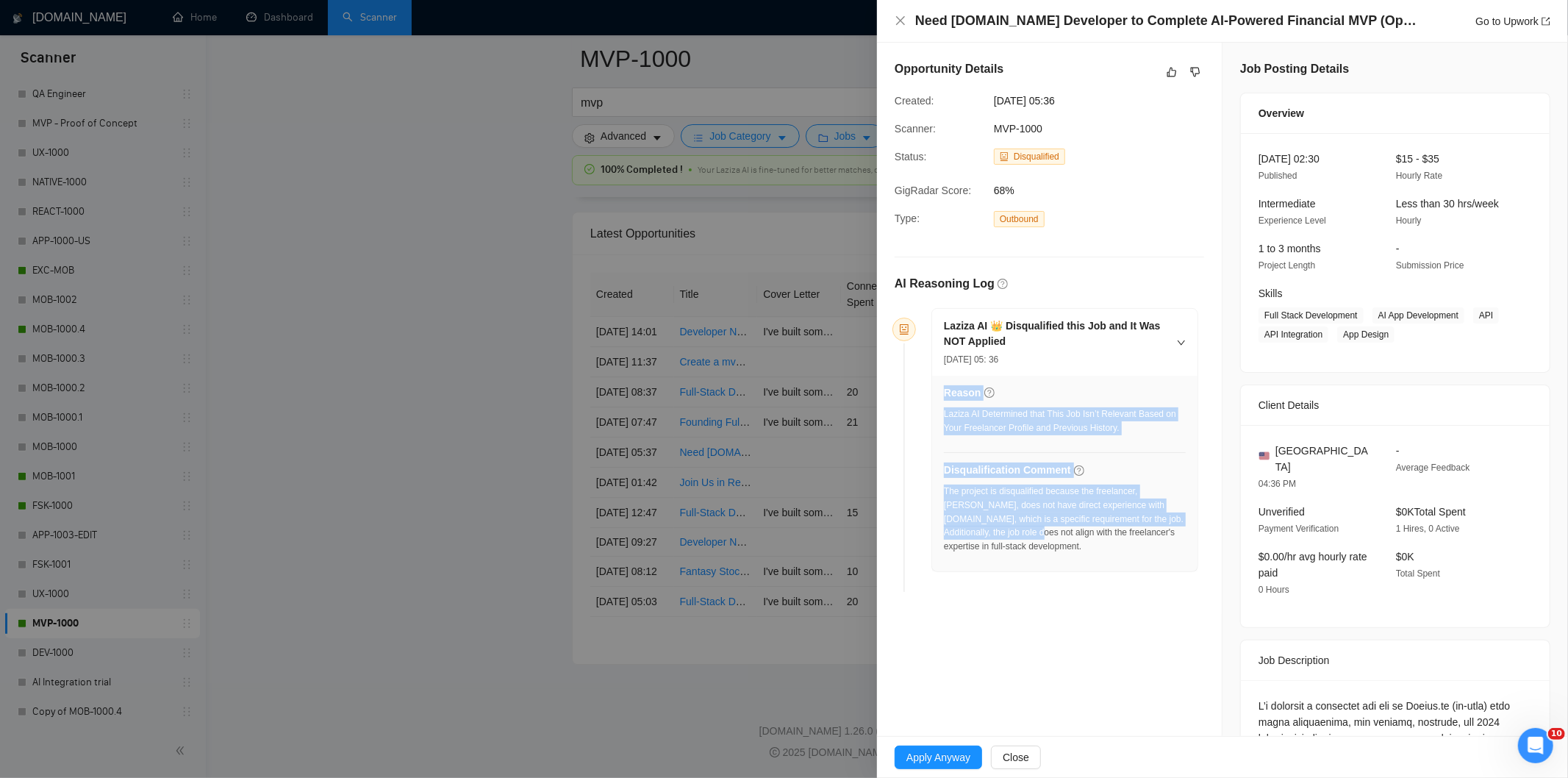
drag, startPoint x: 942, startPoint y: 493, endPoint x: 989, endPoint y: 529, distance: 59.2
click at [989, 529] on div "Reason Laziza AI Determined that This Job Isn’t Relevant Based on Your Freelanc…" at bounding box center [1064, 473] width 265 height 196
click at [989, 529] on div "The project is disqualified because the freelancer, Ria G., does not have direc…" at bounding box center [1064, 519] width 242 height 69
drag, startPoint x: 1016, startPoint y: 545, endPoint x: 942, endPoint y: 491, distance: 91.6
click at [942, 491] on div "Reason Laziza AI Determined that This Job Isn’t Relevant Based on Your Freelanc…" at bounding box center [1064, 473] width 265 height 196
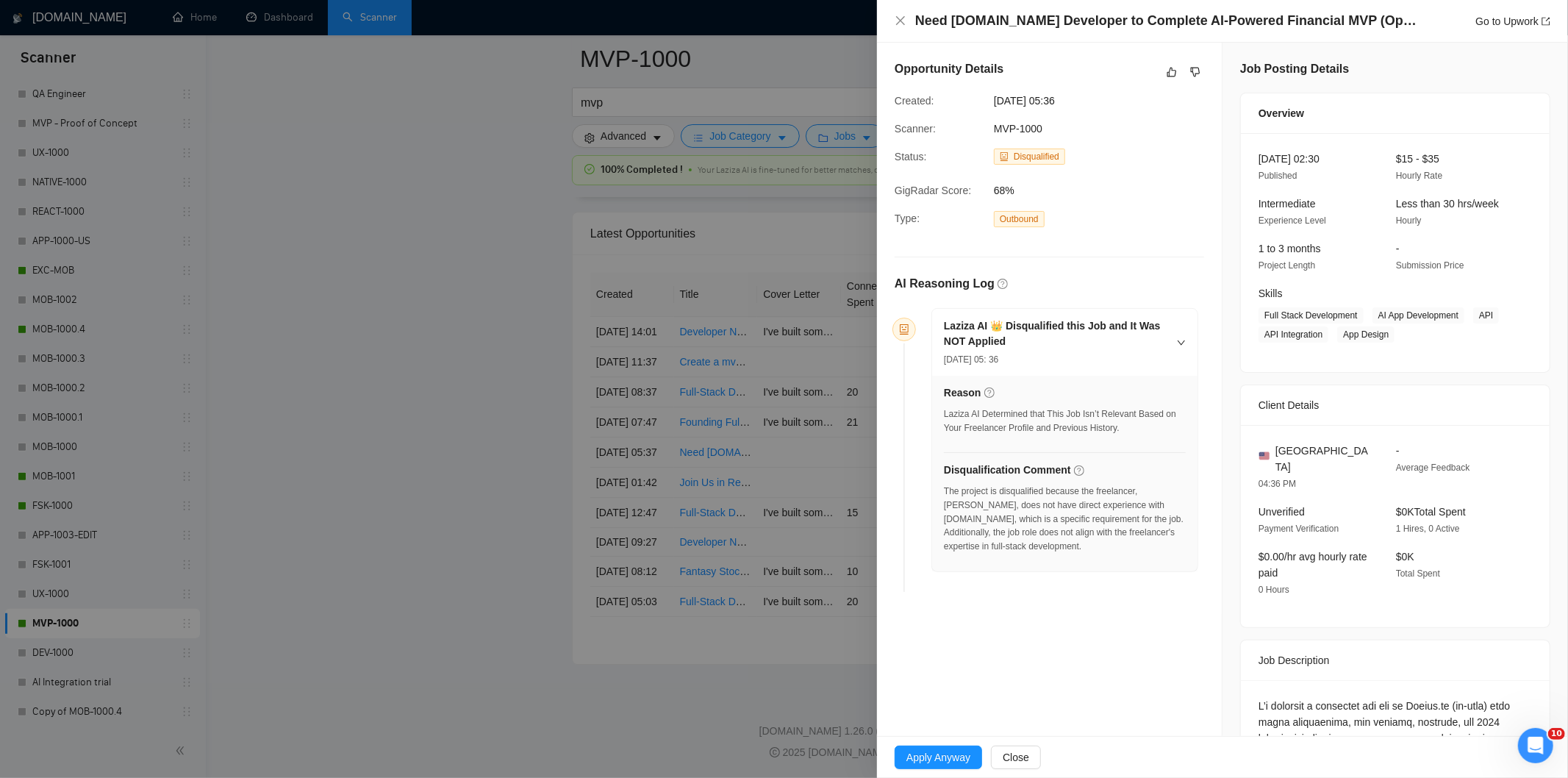
click at [942, 491] on div "Reason Laziza AI Determined that This Job Isn’t Relevant Based on Your Freelanc…" at bounding box center [1064, 473] width 265 height 196
drag, startPoint x: 1004, startPoint y: 551, endPoint x: 943, endPoint y: 499, distance: 80.2
click at [944, 499] on div "The project is disqualified because the freelancer, Ria G., does not have direc…" at bounding box center [1064, 519] width 242 height 69
click at [902, 28] on div "Need Bubble.io Developer to Complete AI-Powered Financial MVP (OpenAI Integrati…" at bounding box center [1222, 20] width 656 height 18
click at [901, 22] on icon "close" at bounding box center [900, 20] width 9 height 9
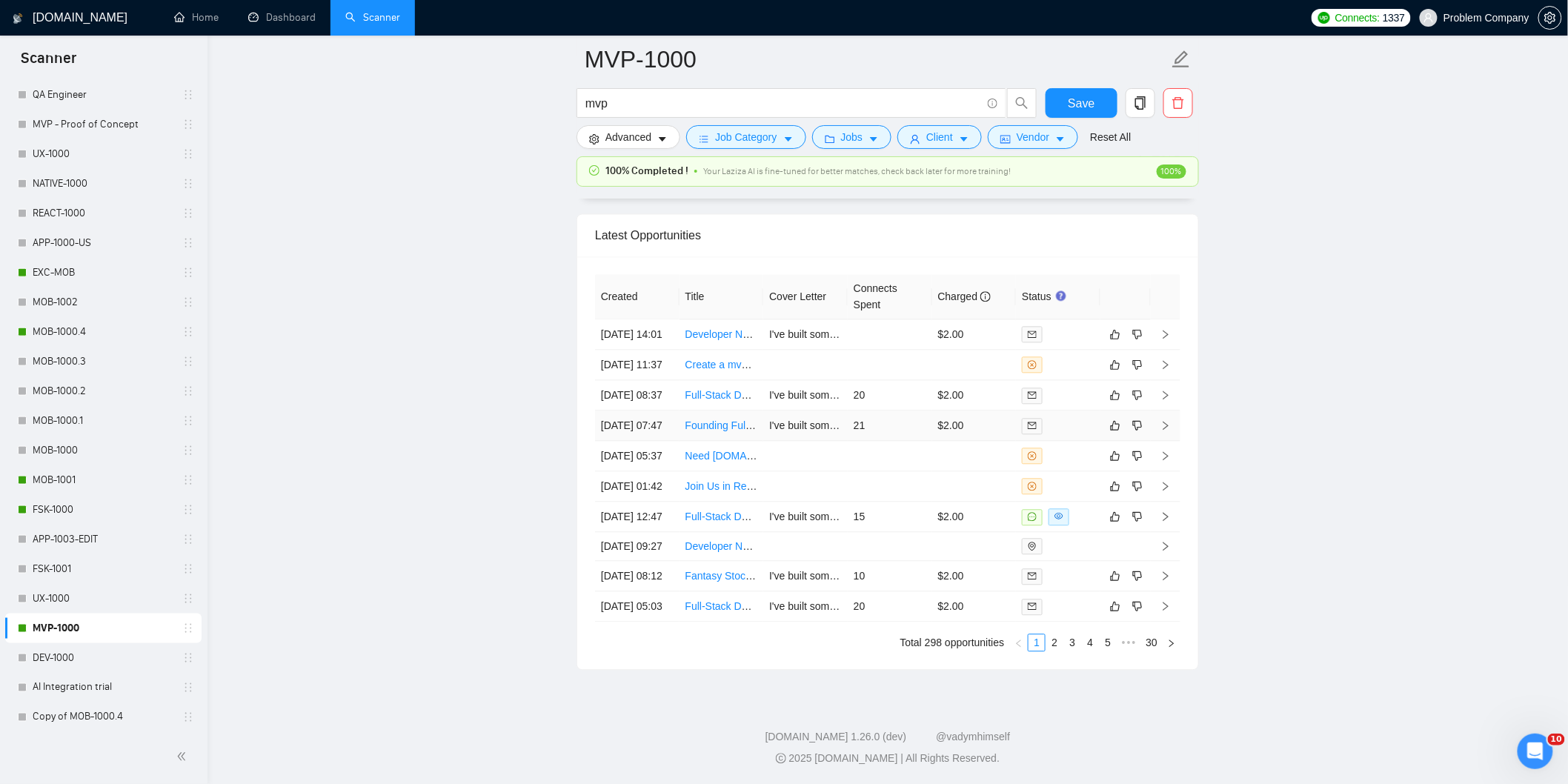
click at [645, 413] on td "29 Aug, 2025 07:47" at bounding box center [637, 425] width 84 height 31
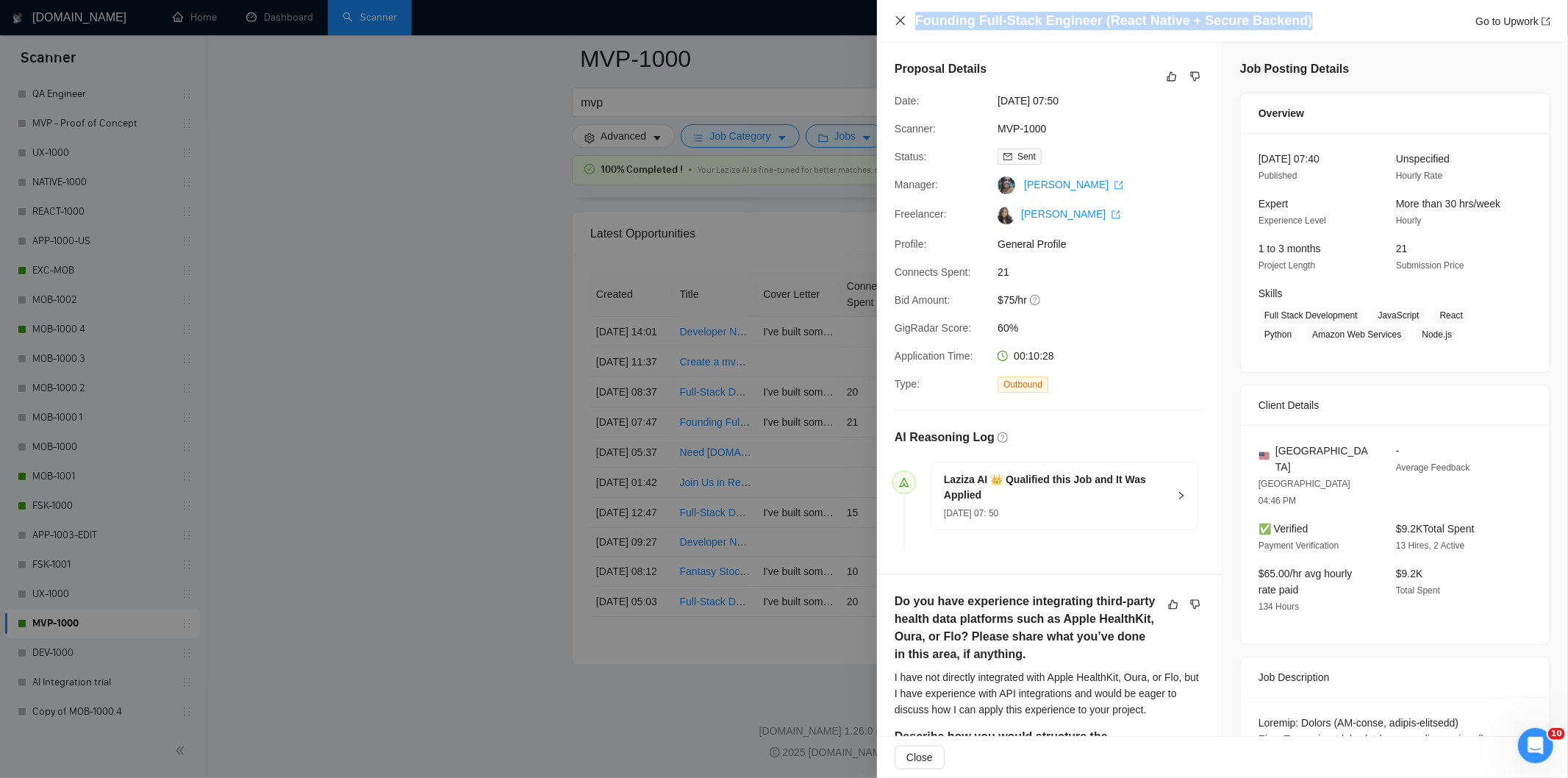
drag, startPoint x: 1298, startPoint y: 20, endPoint x: 901, endPoint y: 25, distance: 397.0
click at [901, 25] on div "Founding Full-Stack Engineer (React Native + Secure Backend) Go to Upwork" at bounding box center [1222, 20] width 656 height 18
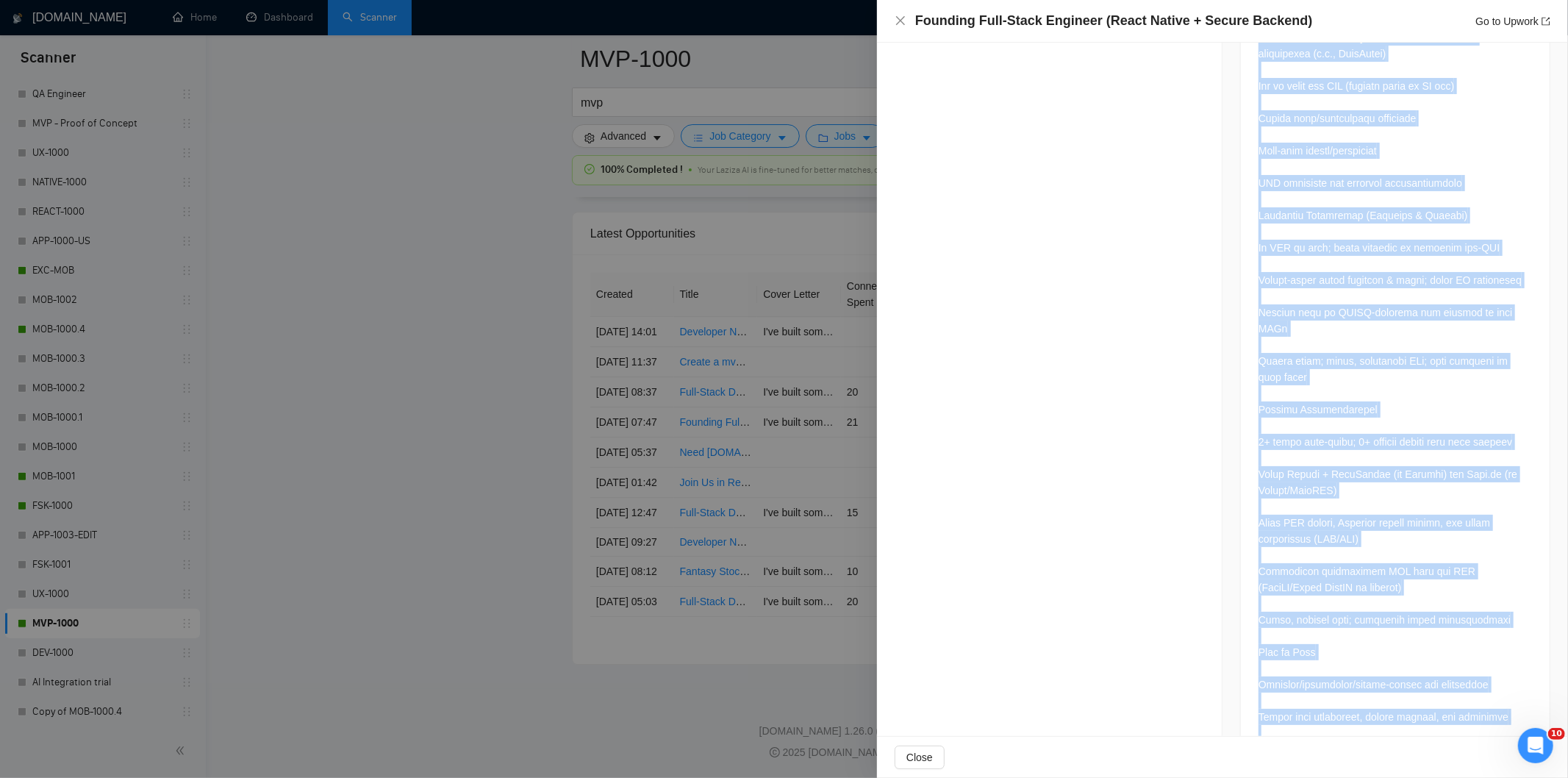
scroll to position [2077, 0]
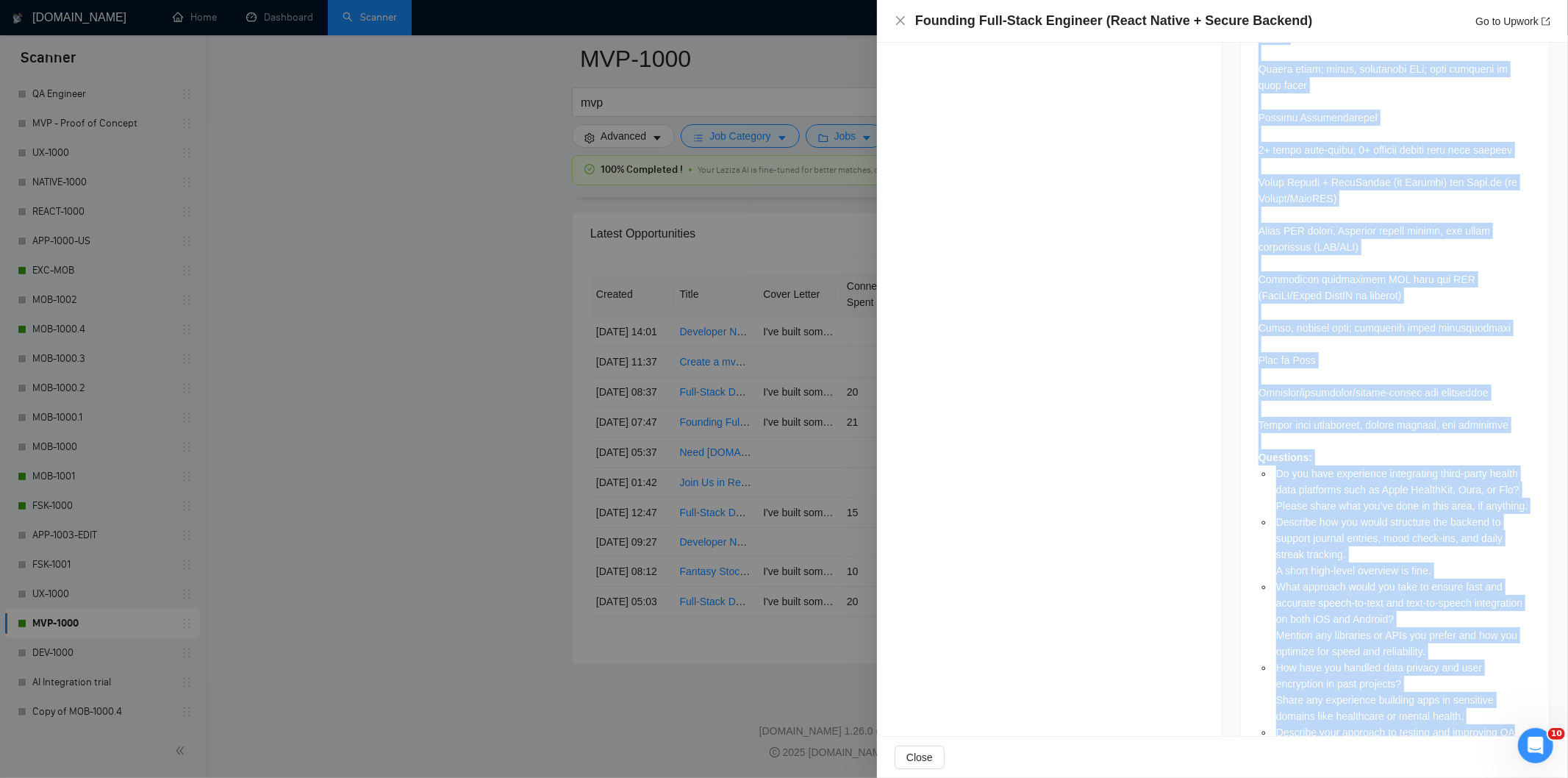
drag, startPoint x: 1253, startPoint y: 203, endPoint x: 1447, endPoint y: 759, distance: 588.9
click at [1447, 759] on div "Founding Full-Stack Engineer (React Native + Secure Backend) Go to Upwork Propo…" at bounding box center [1222, 389] width 691 height 778
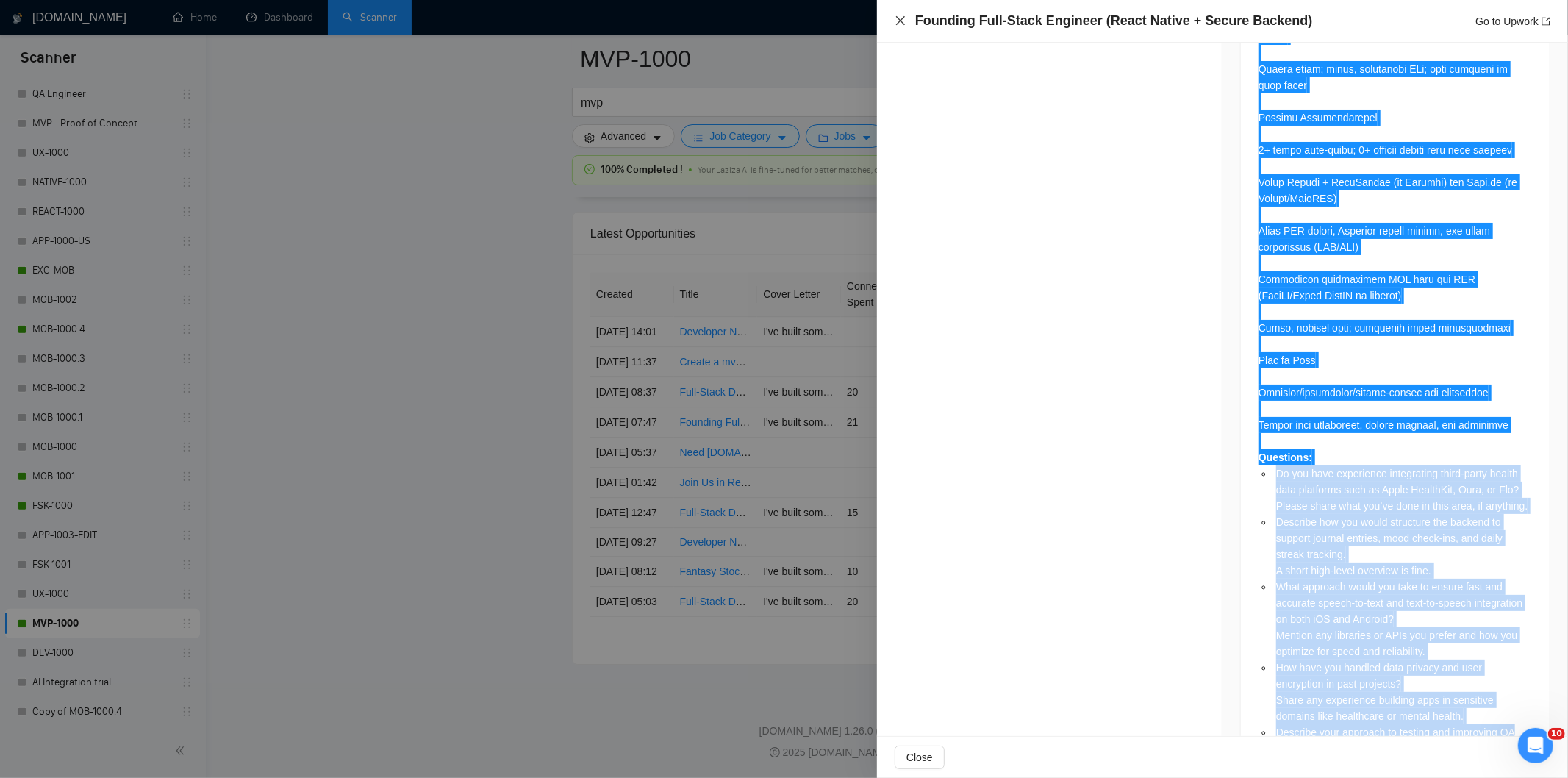
click at [901, 23] on icon "close" at bounding box center [900, 20] width 9 height 9
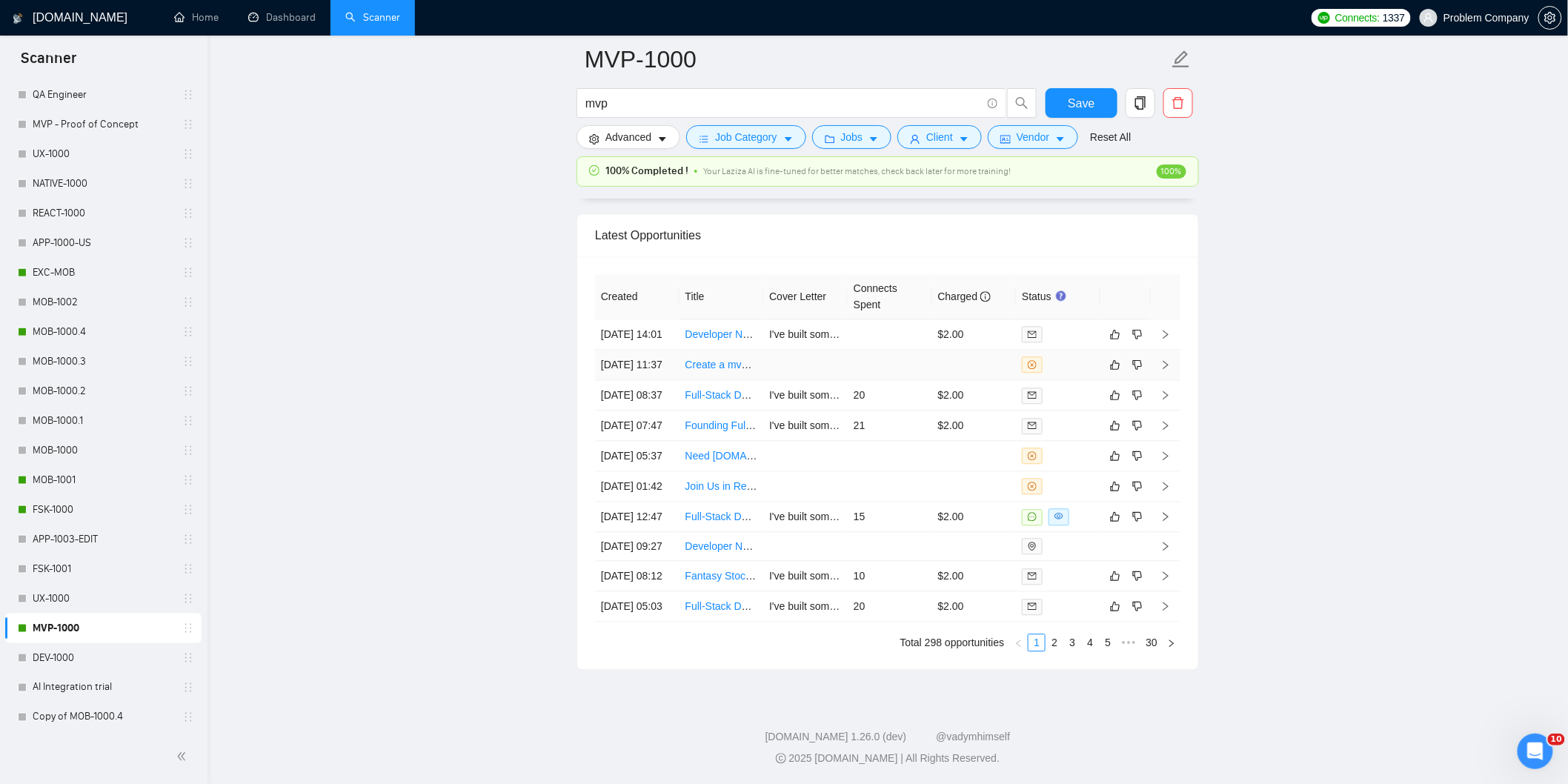
click at [647, 350] on td "29 Aug, 2025 11:37" at bounding box center [637, 365] width 84 height 31
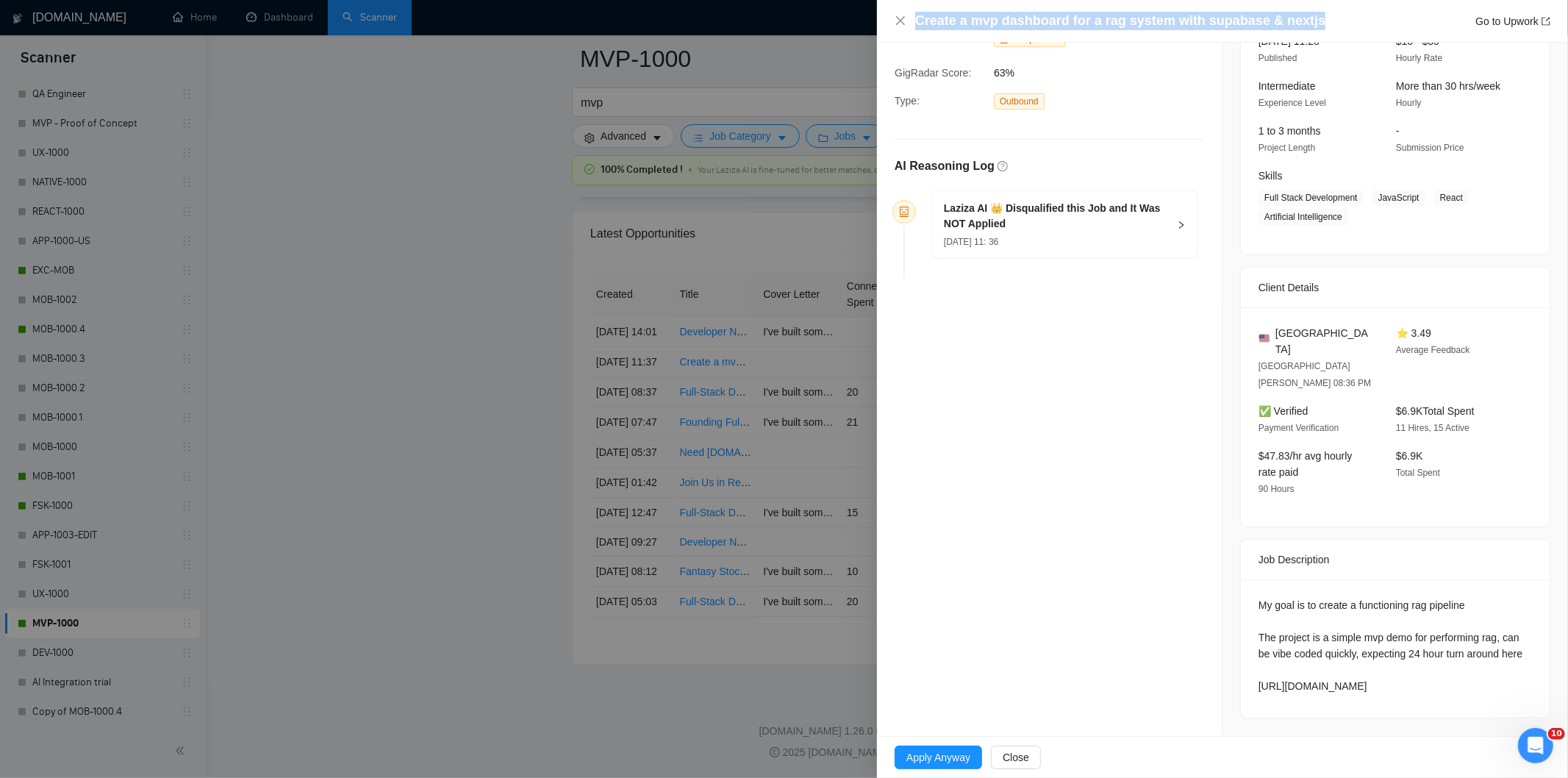
drag, startPoint x: 1328, startPoint y: 24, endPoint x: 914, endPoint y: 27, distance: 414.0
click at [914, 27] on div "Create a mvp dashboard for a rag system with supabase & nextjs Go to Upwork" at bounding box center [1222, 20] width 656 height 18
drag, startPoint x: 1248, startPoint y: 572, endPoint x: 1405, endPoint y: 719, distance: 215.1
click at [1405, 719] on div "Job Posting Details Overview 29 Aug, 2025 11:28 Published $10 - $35 Hourly Rate…" at bounding box center [1395, 332] width 346 height 811
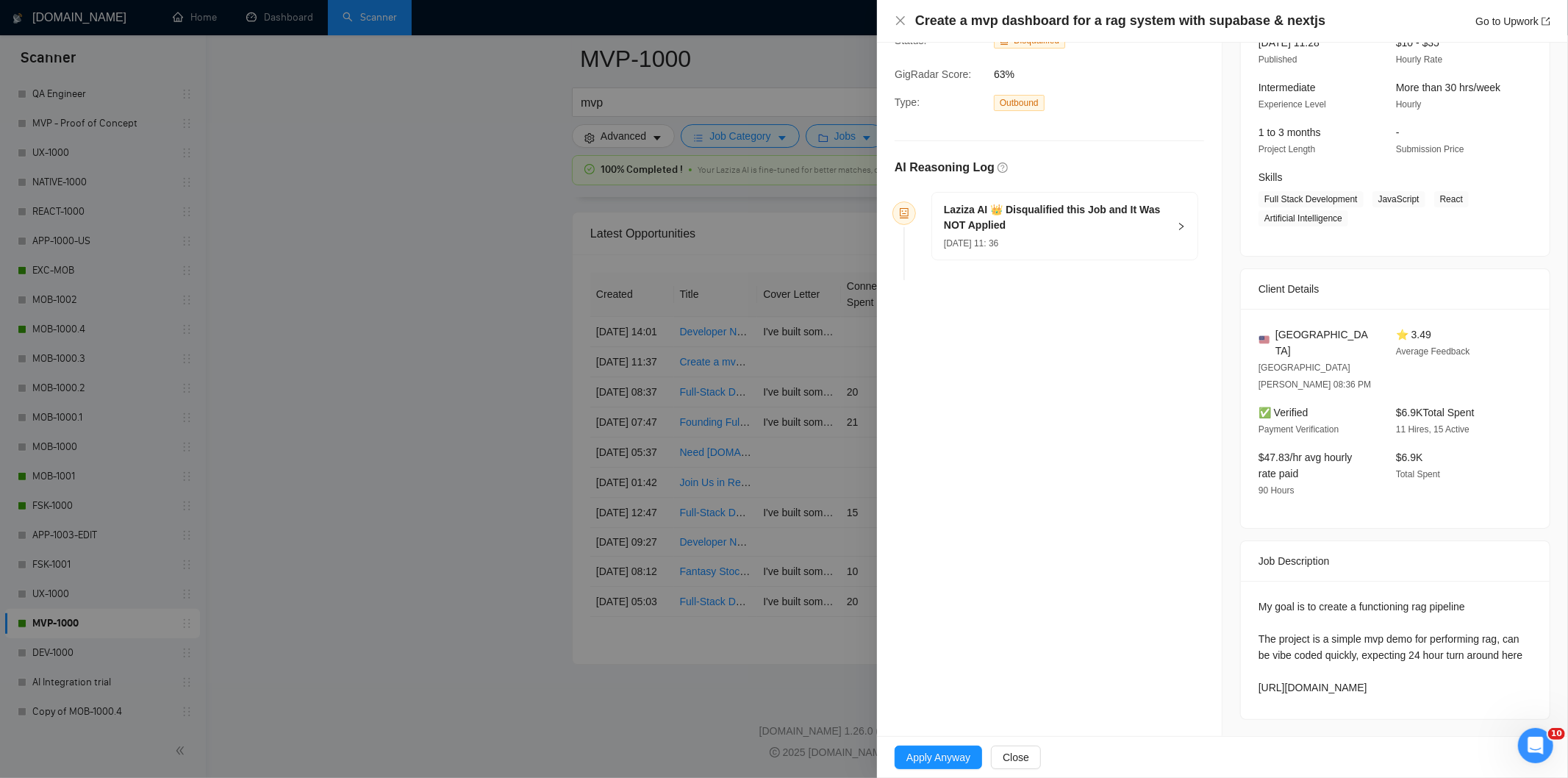
click at [1079, 221] on h5 "Laziza AI 👑 Disqualified this Job and It Was NOT Applied" at bounding box center [1056, 218] width 224 height 31
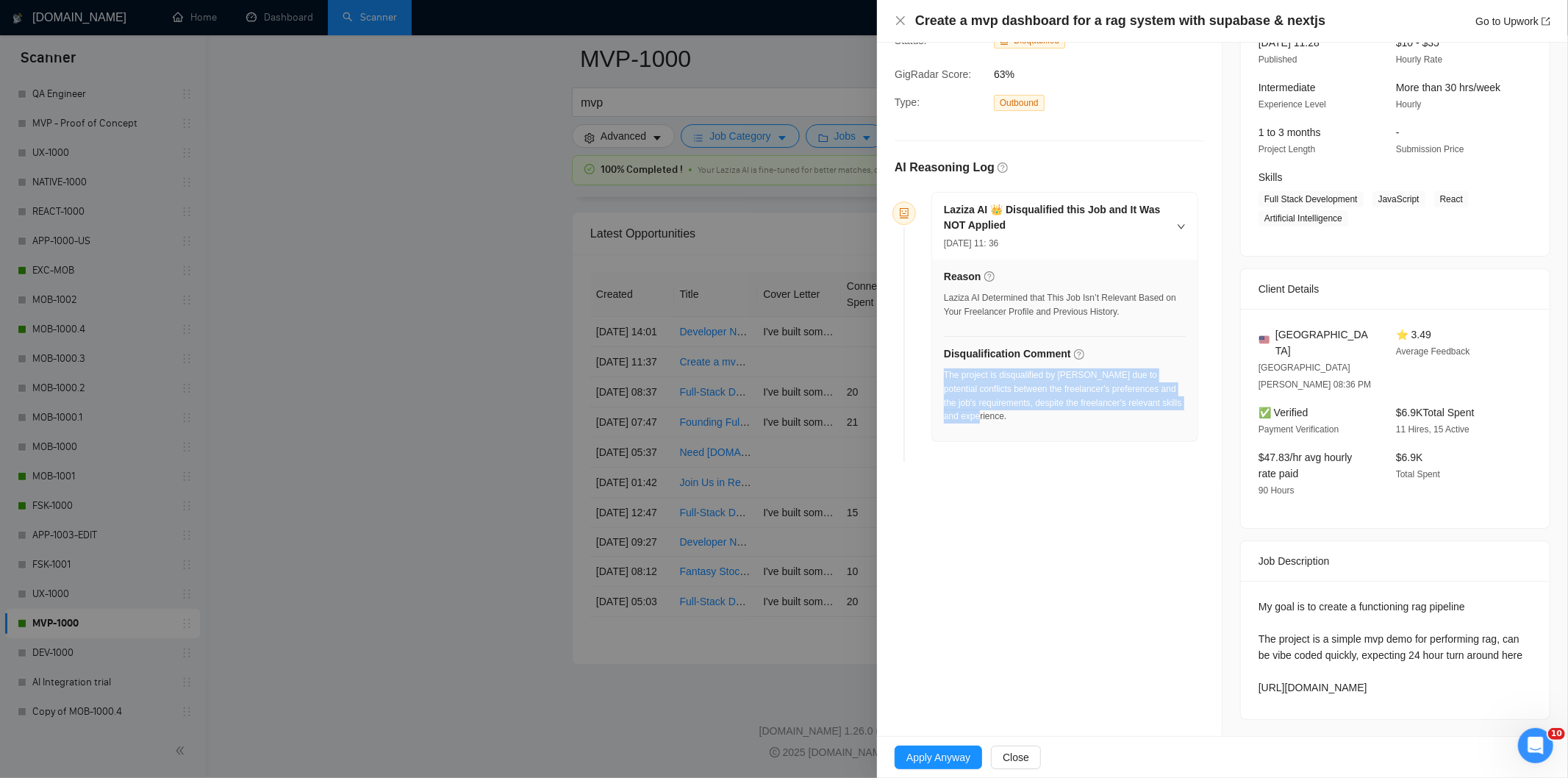
drag, startPoint x: 1005, startPoint y: 420, endPoint x: 943, endPoint y: 379, distance: 74.3
click at [944, 379] on div "The project is disqualified by Laziza due to potential conflicts between the fr…" at bounding box center [1064, 396] width 242 height 55
click at [899, 18] on icon "close" at bounding box center [901, 20] width 11 height 11
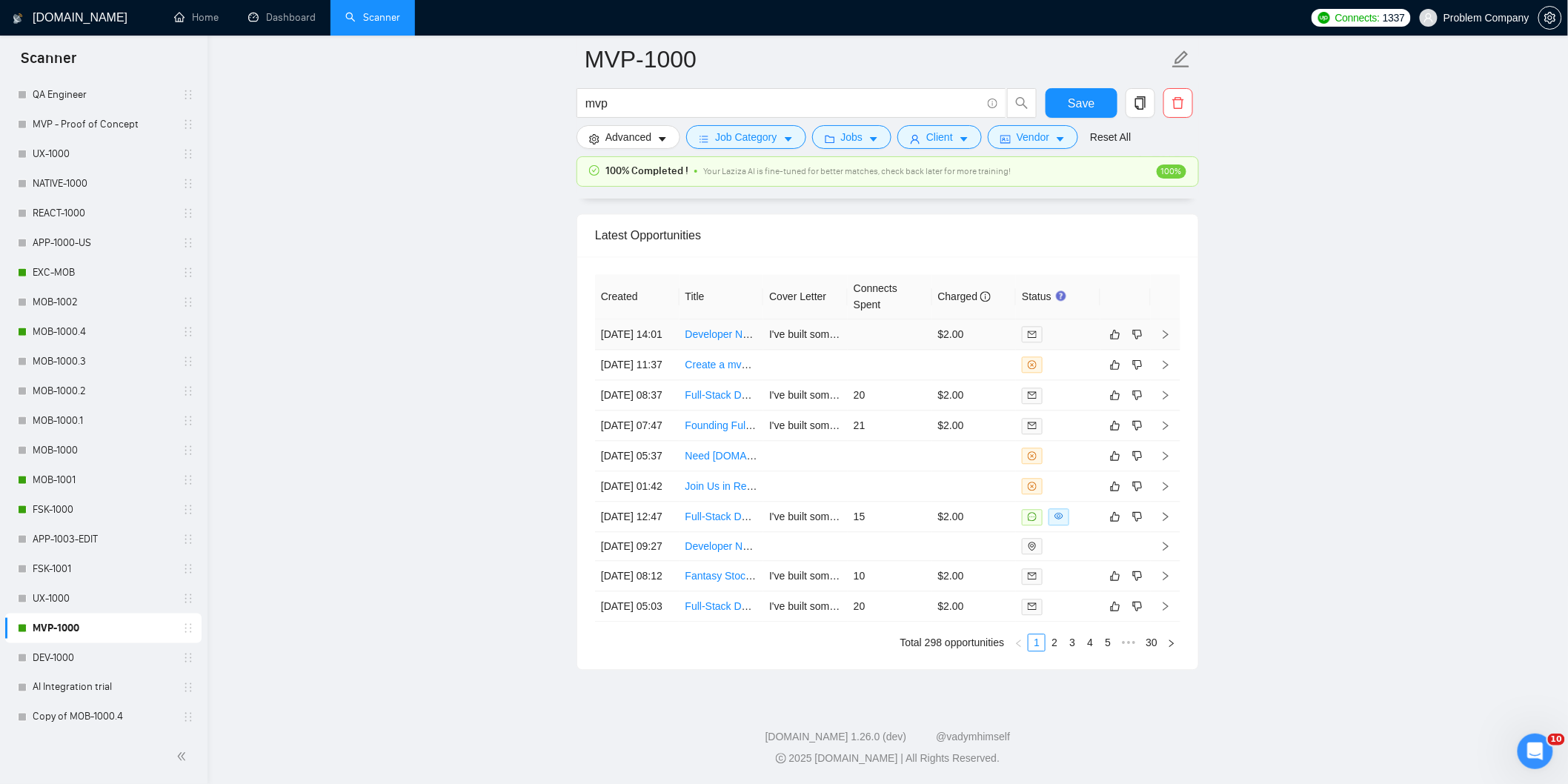
click at [656, 319] on td "29 Aug, 2025 14:01" at bounding box center [637, 334] width 84 height 31
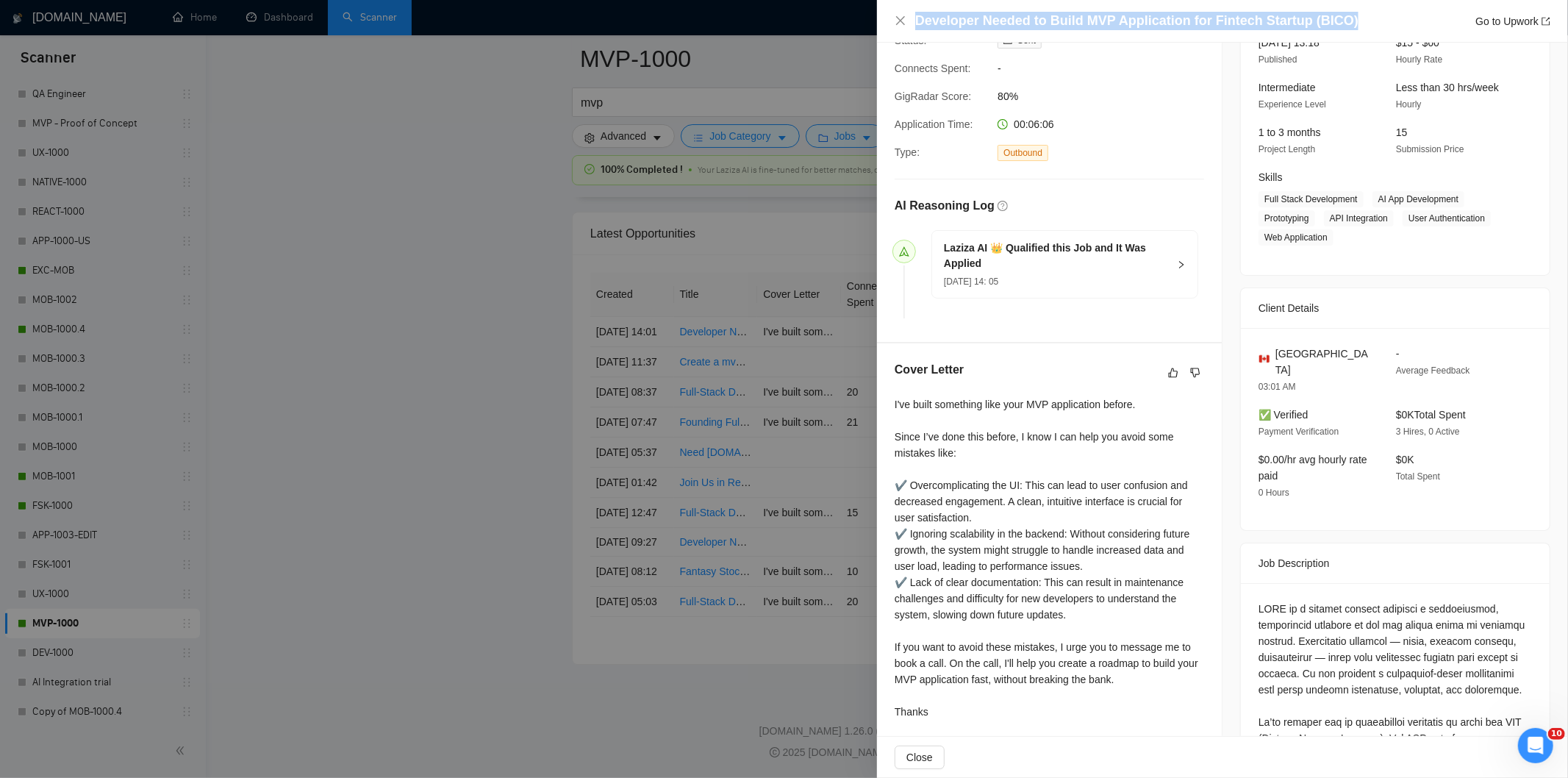
drag, startPoint x: 1342, startPoint y: 25, endPoint x: 911, endPoint y: 15, distance: 431.1
click at [911, 15] on div "Developer Needed to Build MVP Application for Fintech Startup (BICO) Go to Upwo…" at bounding box center [1222, 20] width 656 height 18
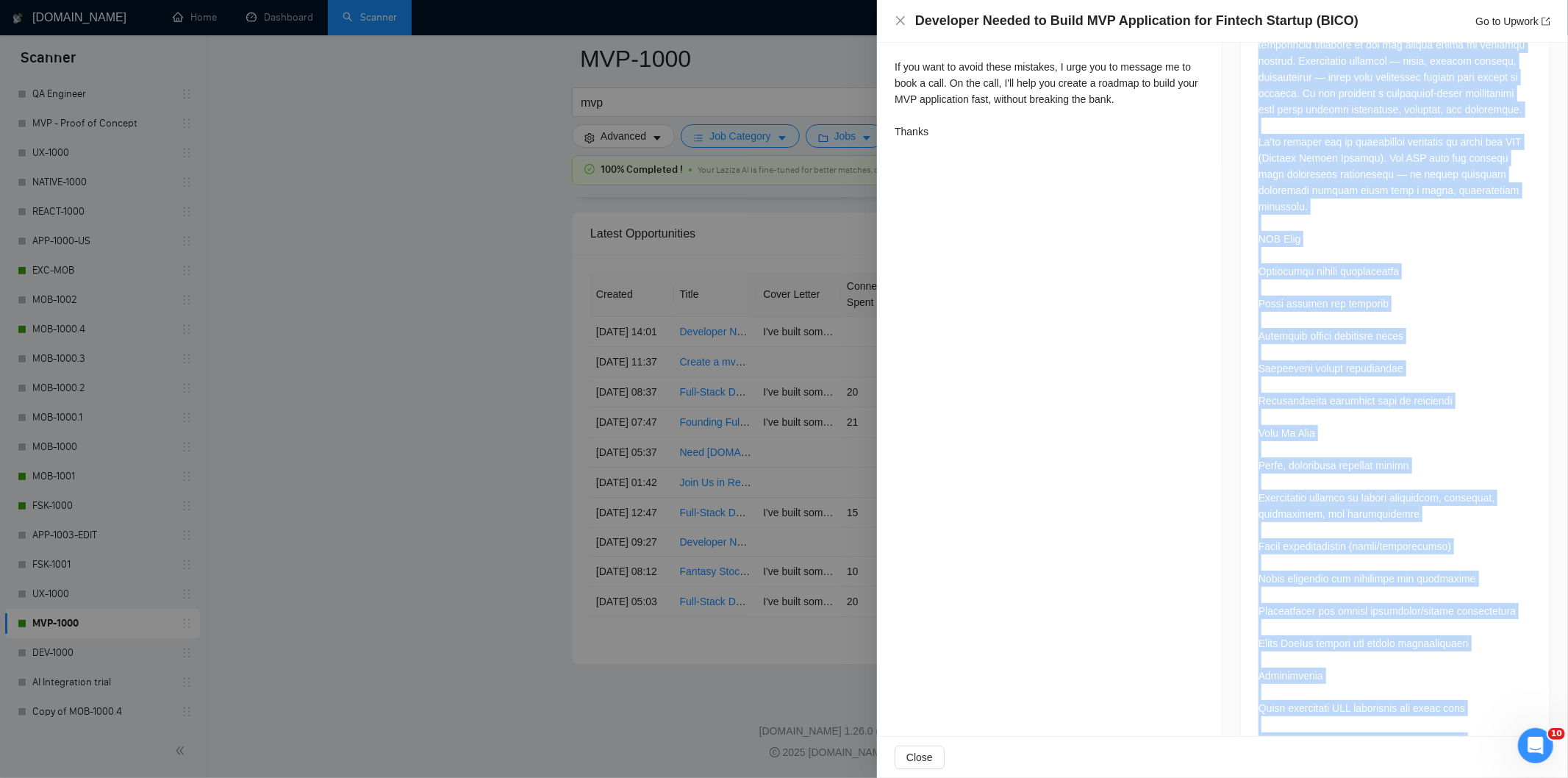
scroll to position [976, 0]
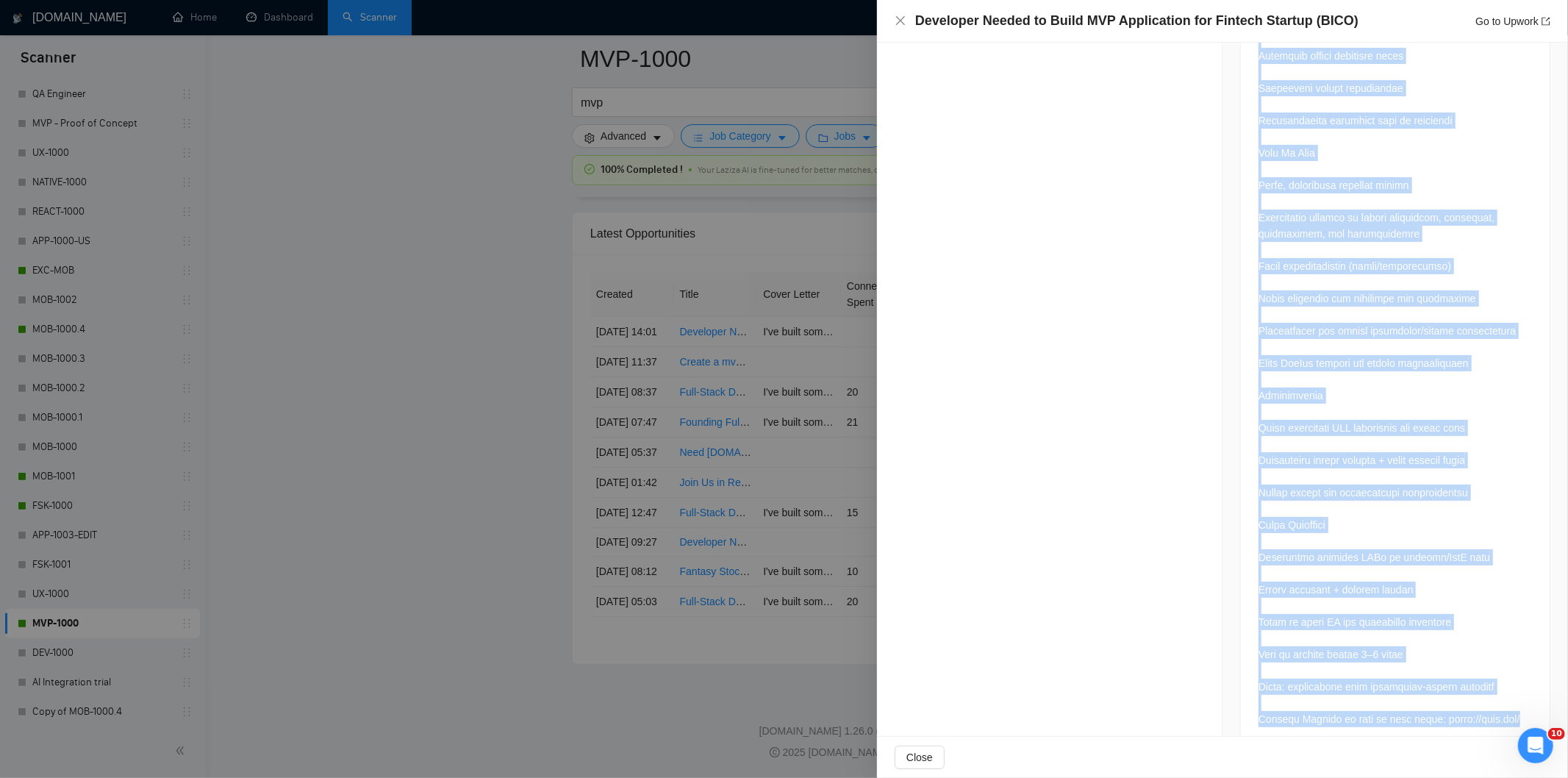
drag, startPoint x: 1253, startPoint y: 199, endPoint x: 1530, endPoint y: 704, distance: 576.0
click at [1530, 704] on div at bounding box center [1395, 237] width 309 height 1028
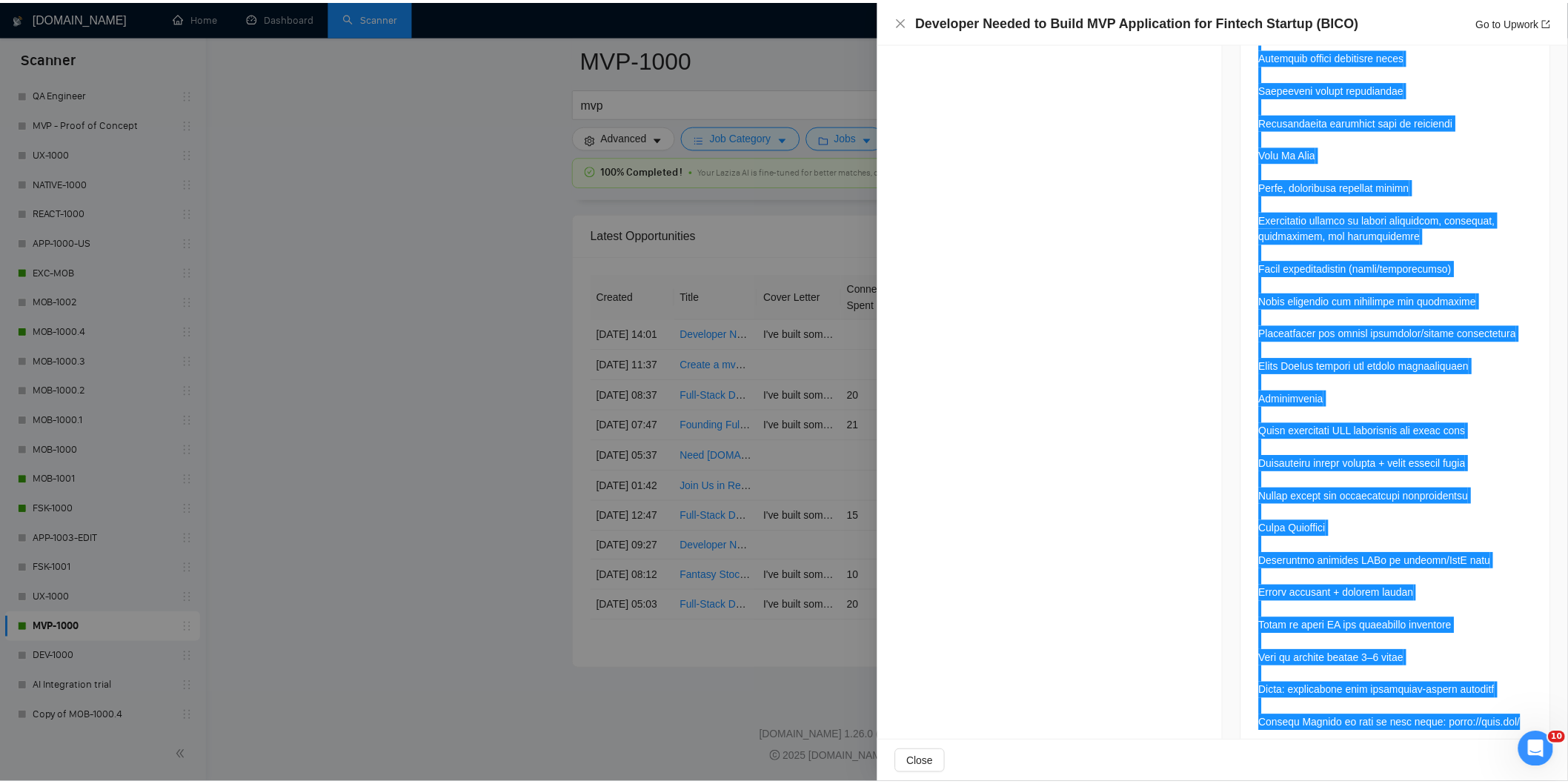
scroll to position [0, 0]
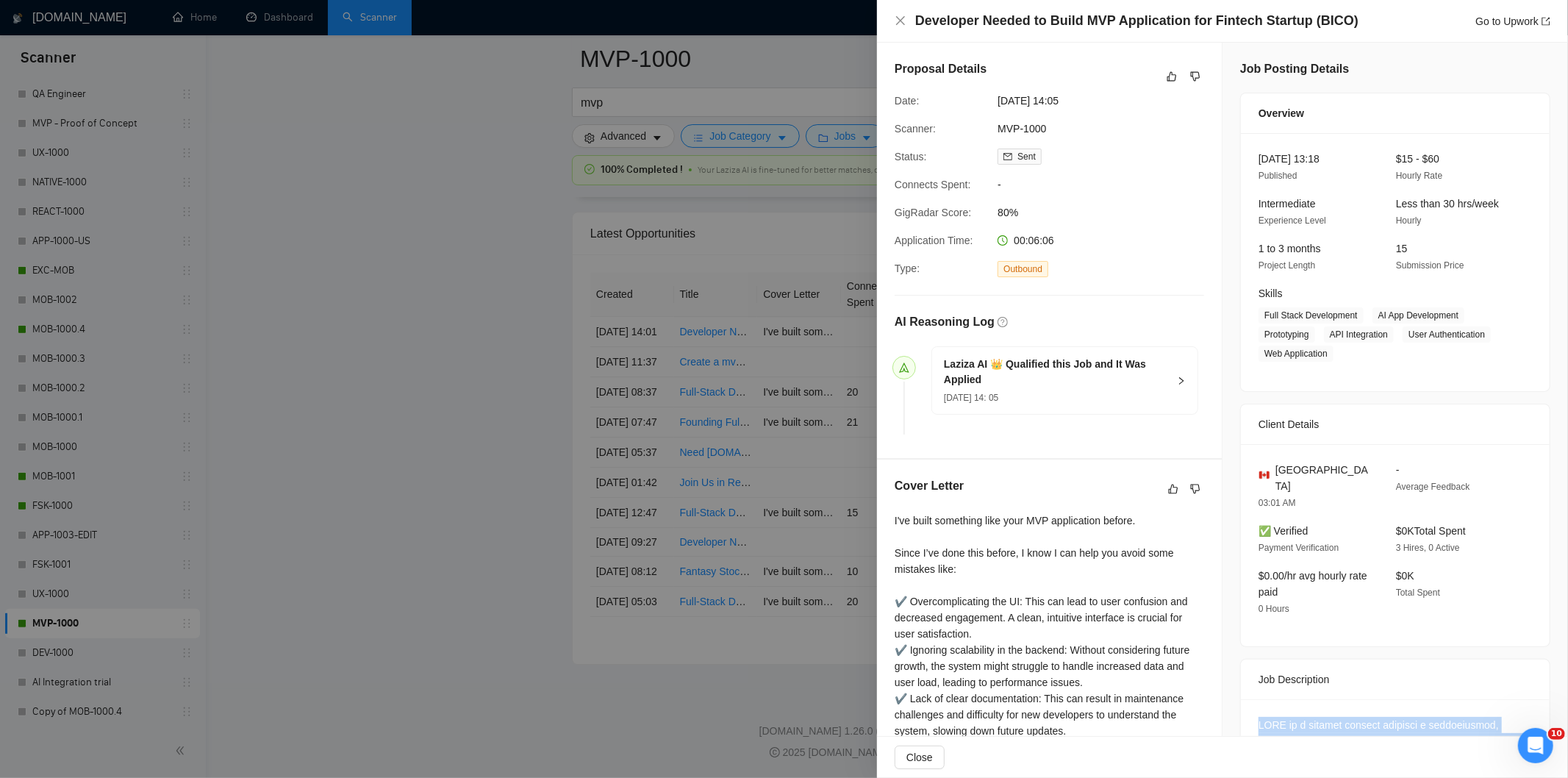
drag, startPoint x: 1100, startPoint y: 104, endPoint x: 996, endPoint y: 103, distance: 104.0
click at [997, 103] on span "29 Aug, 2025 14:05" at bounding box center [1107, 101] width 220 height 16
click at [899, 20] on icon "close" at bounding box center [900, 20] width 9 height 9
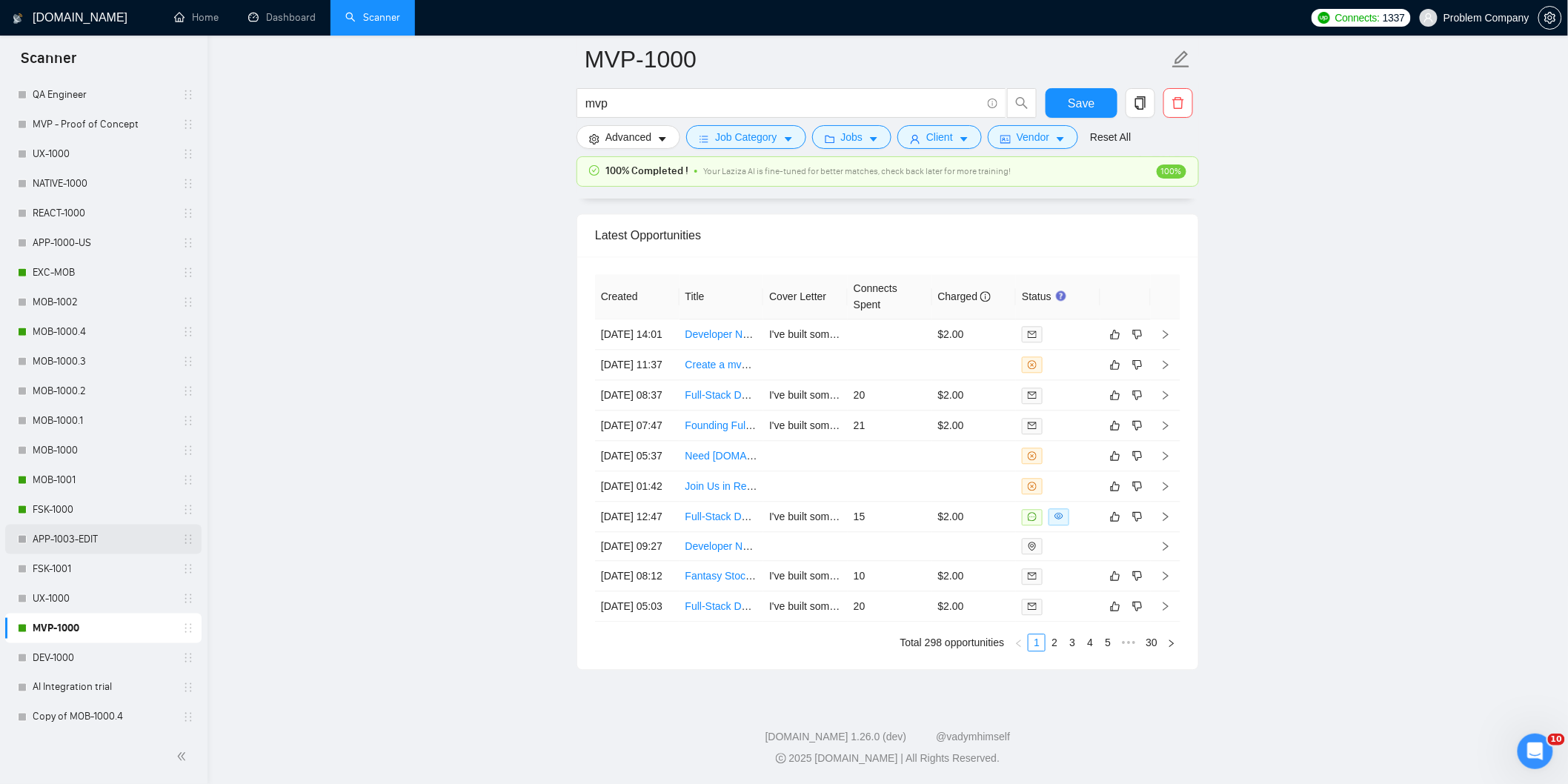
scroll to position [577, 0]
click at [85, 478] on link "MOB-1001" at bounding box center [103, 479] width 141 height 30
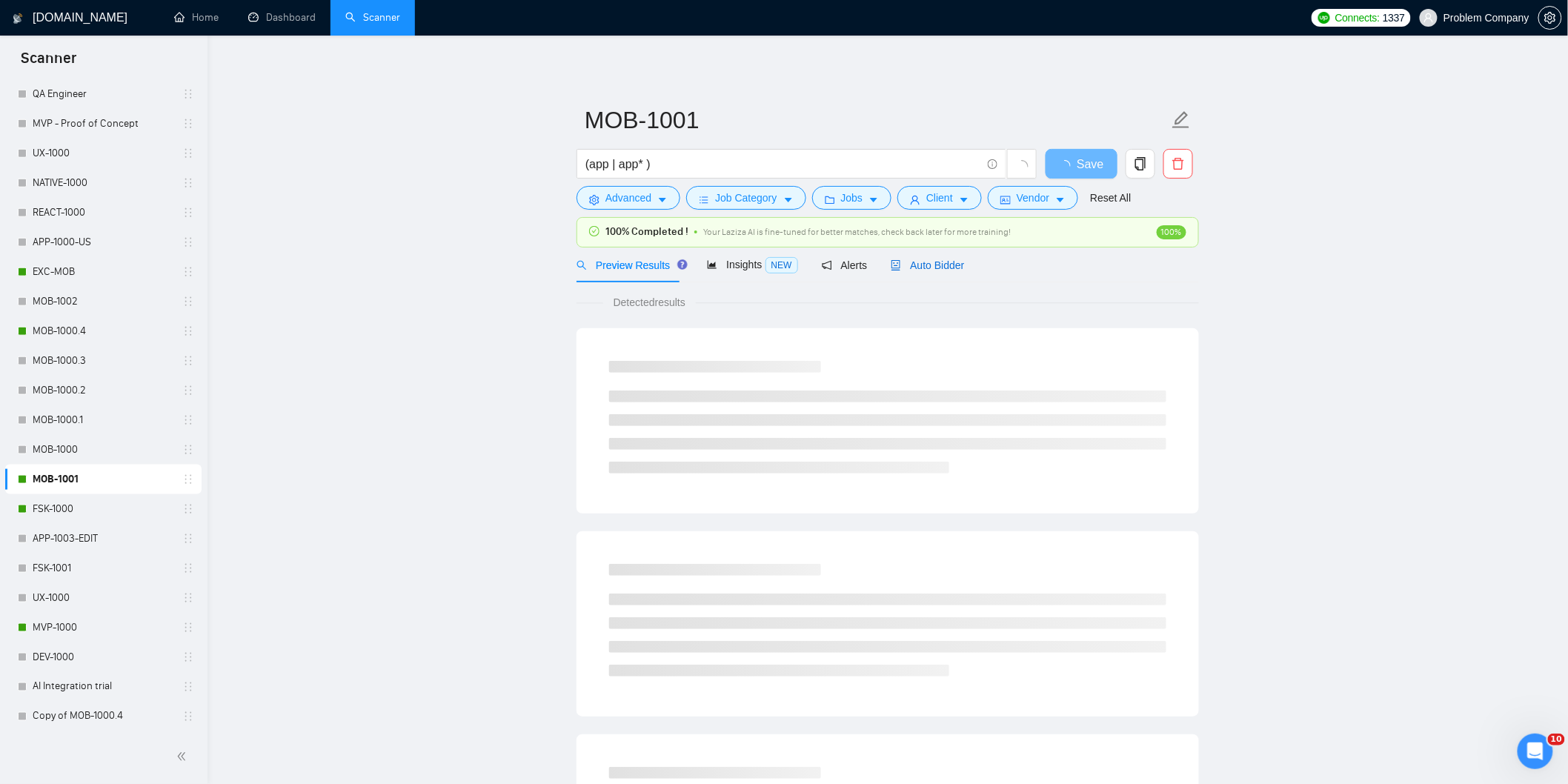
click at [929, 265] on span "Auto Bidder" at bounding box center [927, 265] width 73 height 12
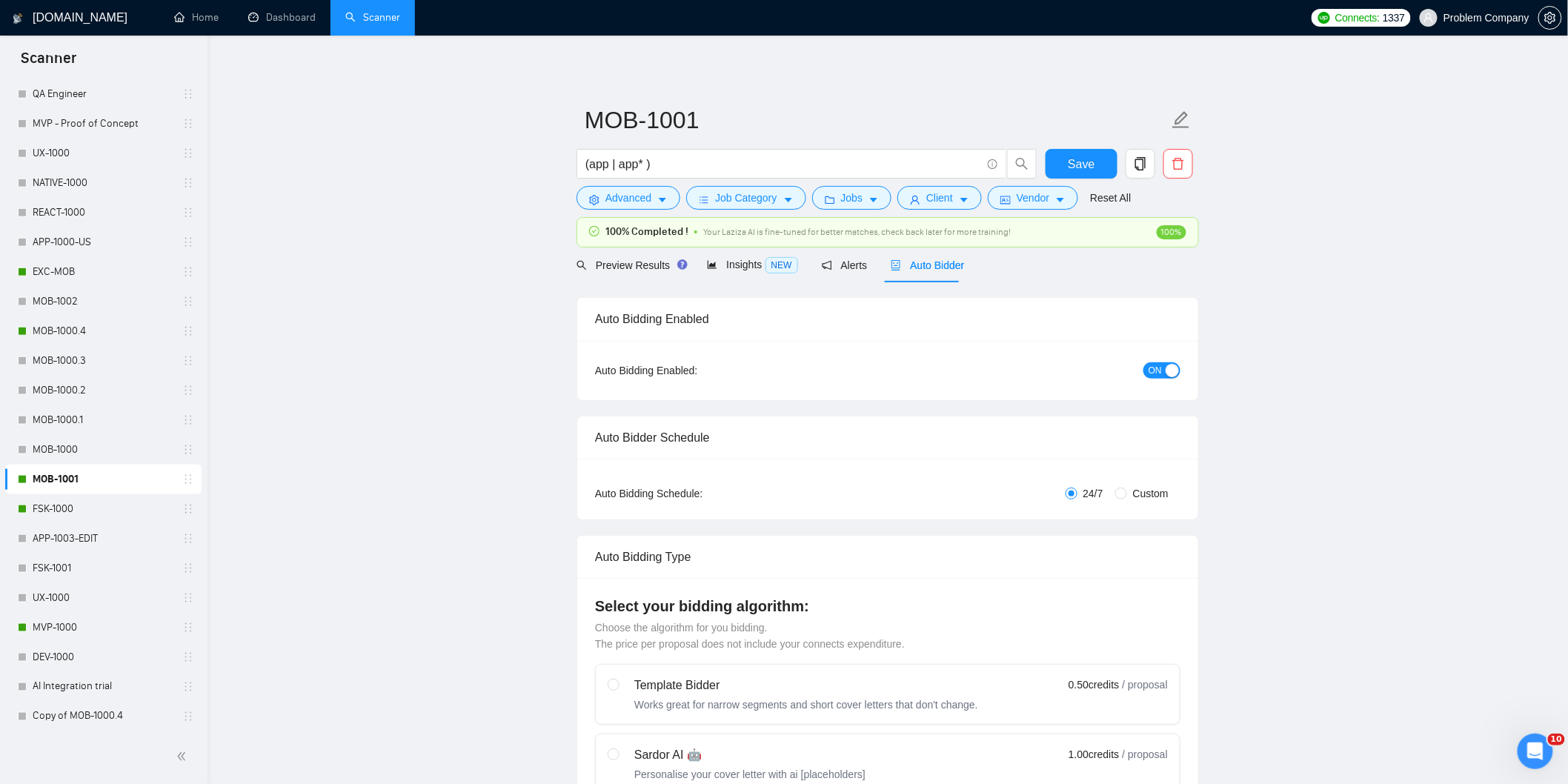
click at [929, 265] on span "Auto Bidder" at bounding box center [927, 265] width 73 height 12
click at [941, 264] on span "Auto Bidder" at bounding box center [927, 265] width 73 height 12
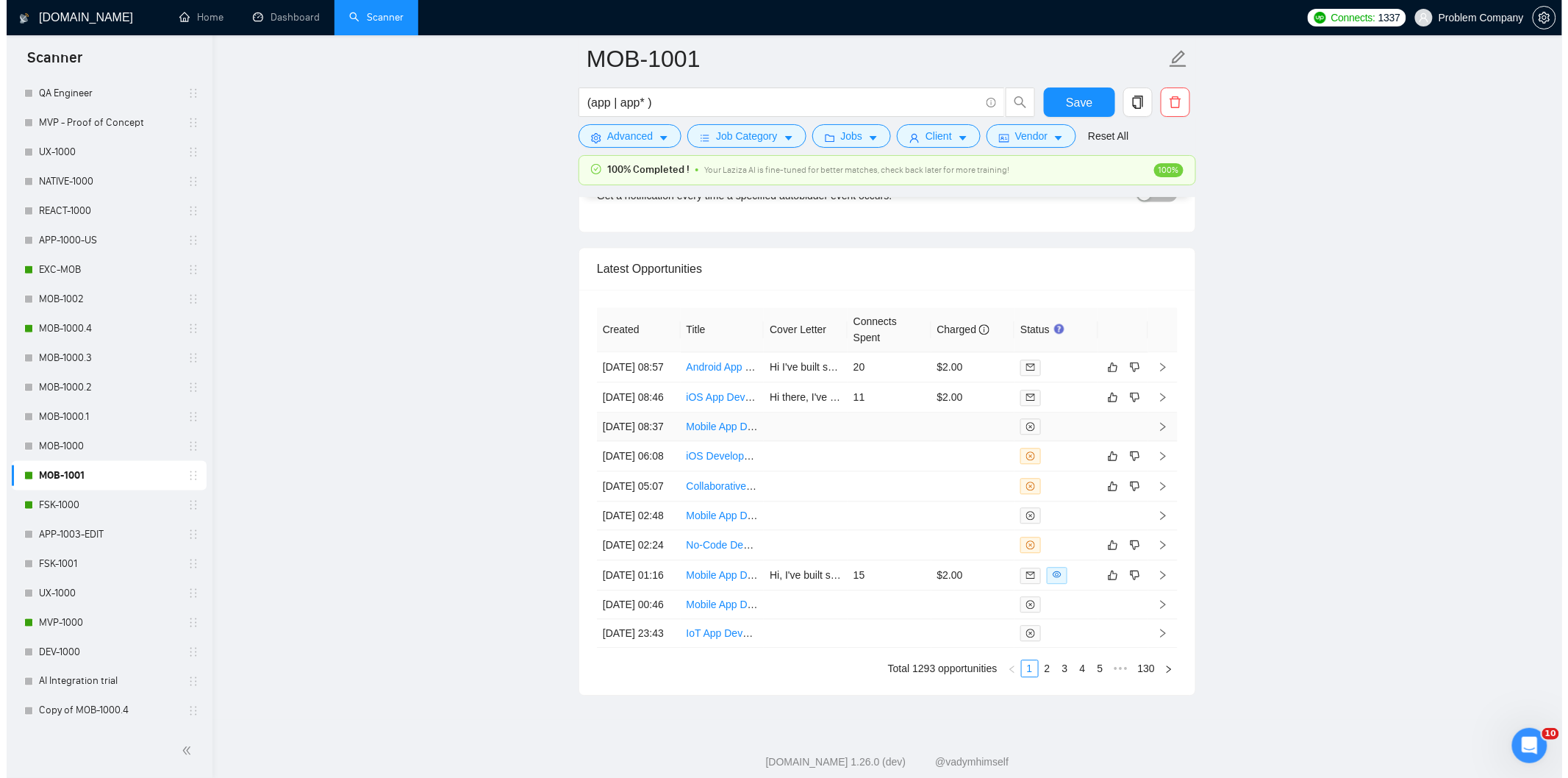
scroll to position [3543, 0]
click at [638, 473] on td "29 Aug, 2025 06:08" at bounding box center [632, 458] width 84 height 30
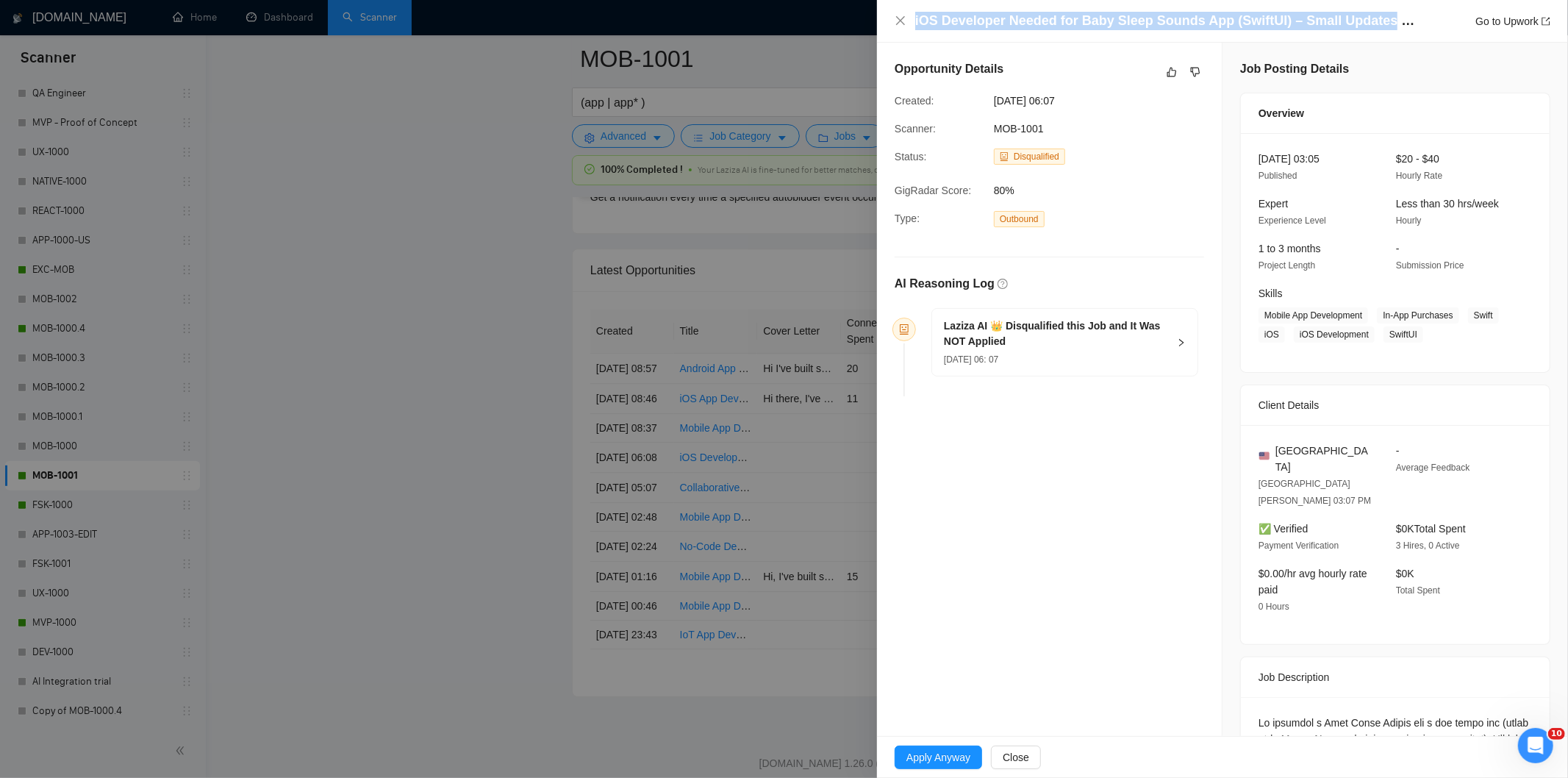
drag, startPoint x: 1376, startPoint y: 25, endPoint x: 911, endPoint y: 19, distance: 465.0
click at [911, 19] on div "iOS Developer Needed for Baby Sleep Sounds App (SwiftUI) – Small Updates & Payw…" at bounding box center [1222, 20] width 656 height 18
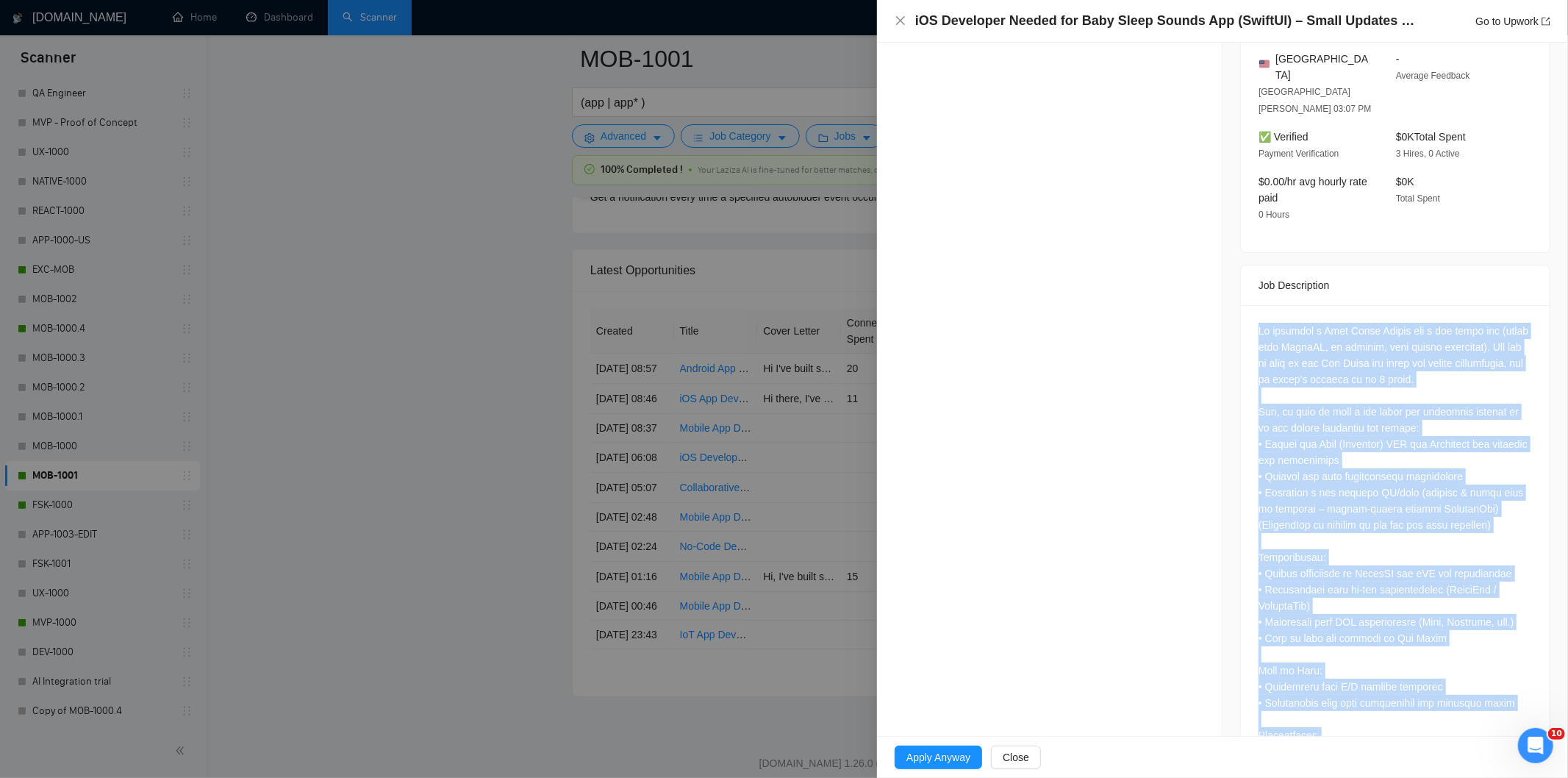
scroll to position [601, 0]
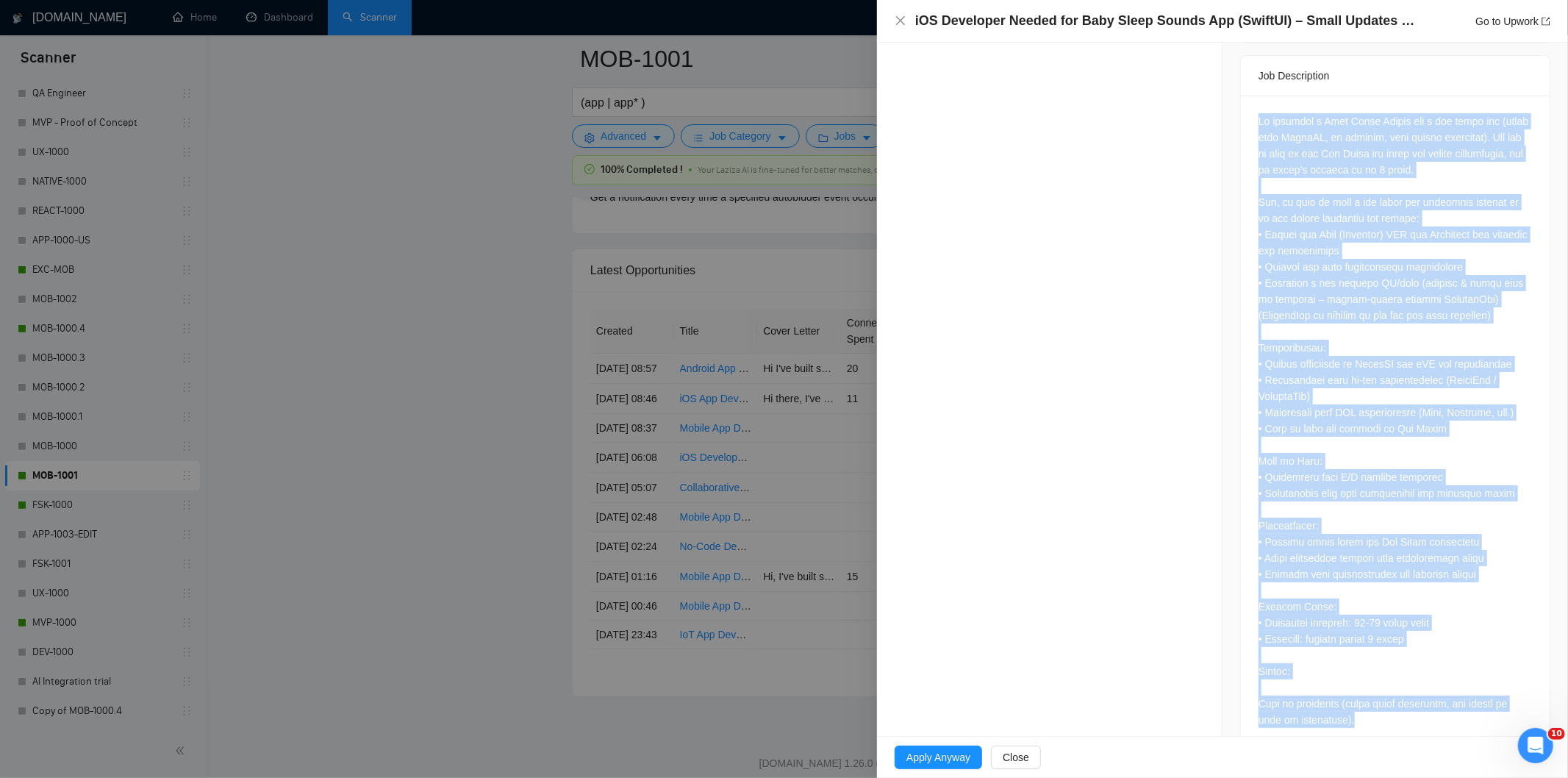
drag, startPoint x: 1251, startPoint y: 298, endPoint x: 1397, endPoint y: 702, distance: 429.6
click at [1397, 702] on div at bounding box center [1395, 423] width 309 height 656
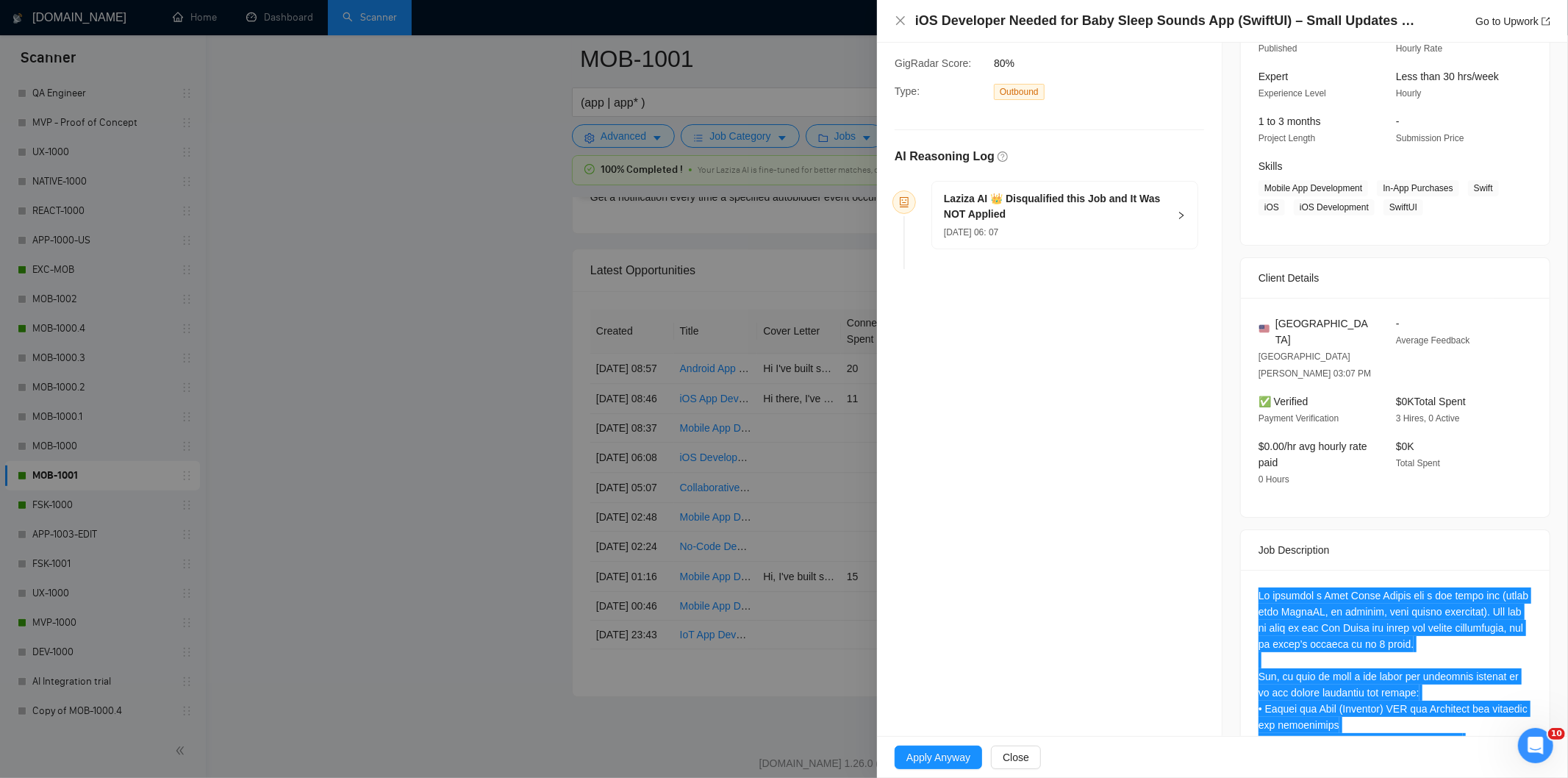
scroll to position [0, 0]
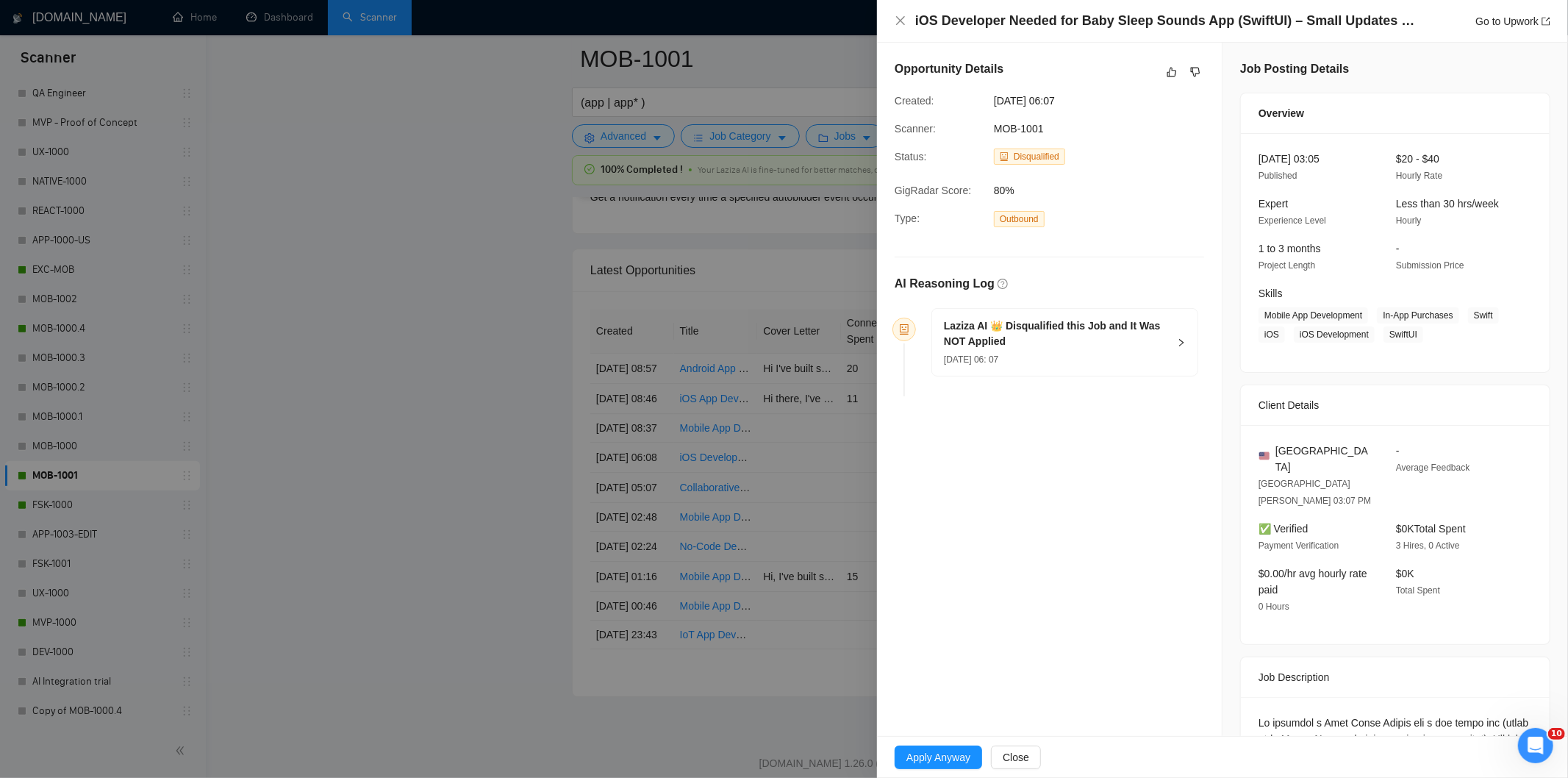
click at [1118, 362] on div "29 Aug, 2025 06: 07" at bounding box center [1056, 359] width 224 height 16
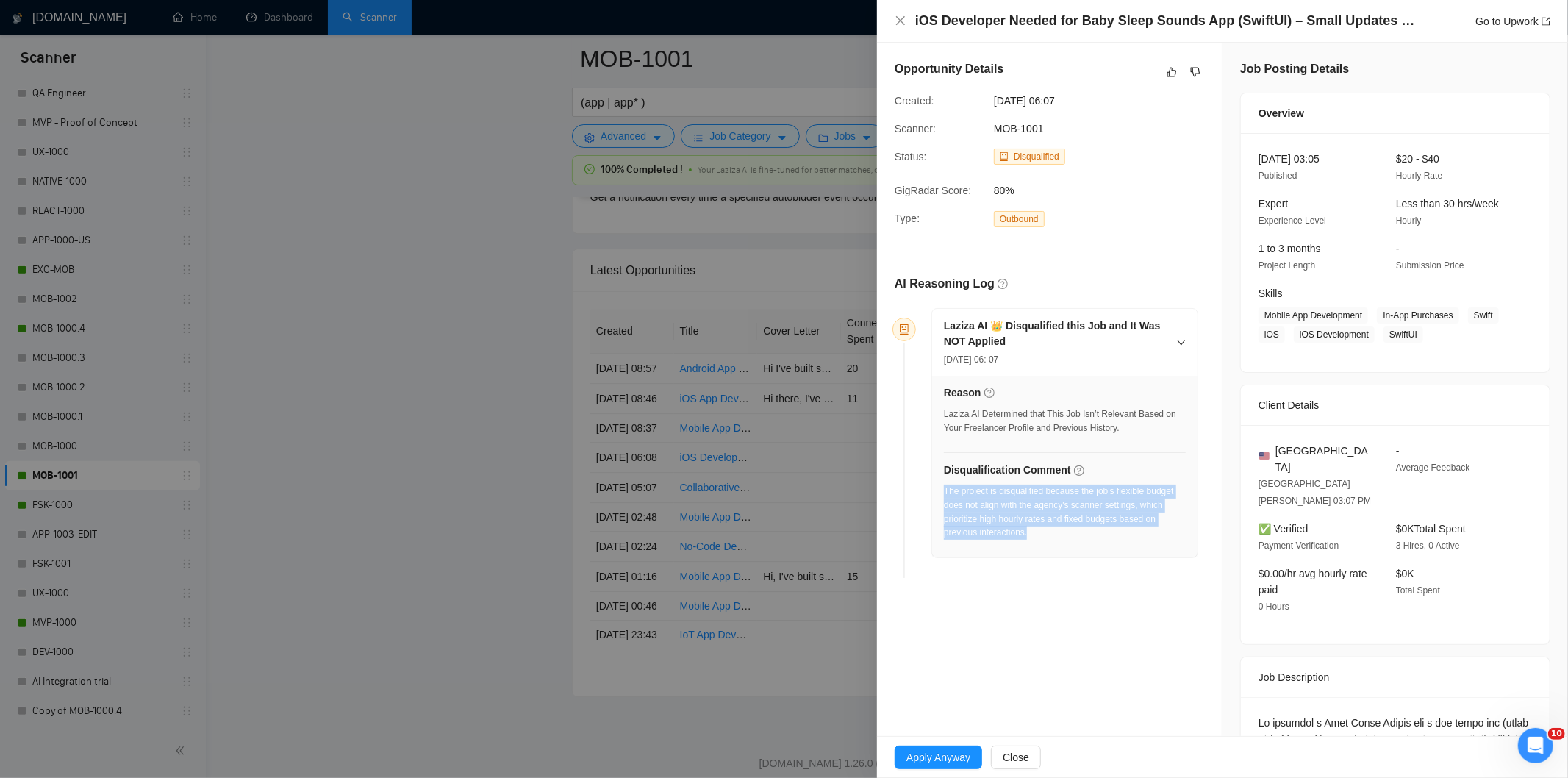
drag, startPoint x: 1046, startPoint y: 532, endPoint x: 944, endPoint y: 497, distance: 107.8
click at [944, 497] on div "The project is disqualified because the job's flexible budget does not align wi…" at bounding box center [1064, 512] width 242 height 55
click at [896, 15] on icon "close" at bounding box center [901, 20] width 11 height 11
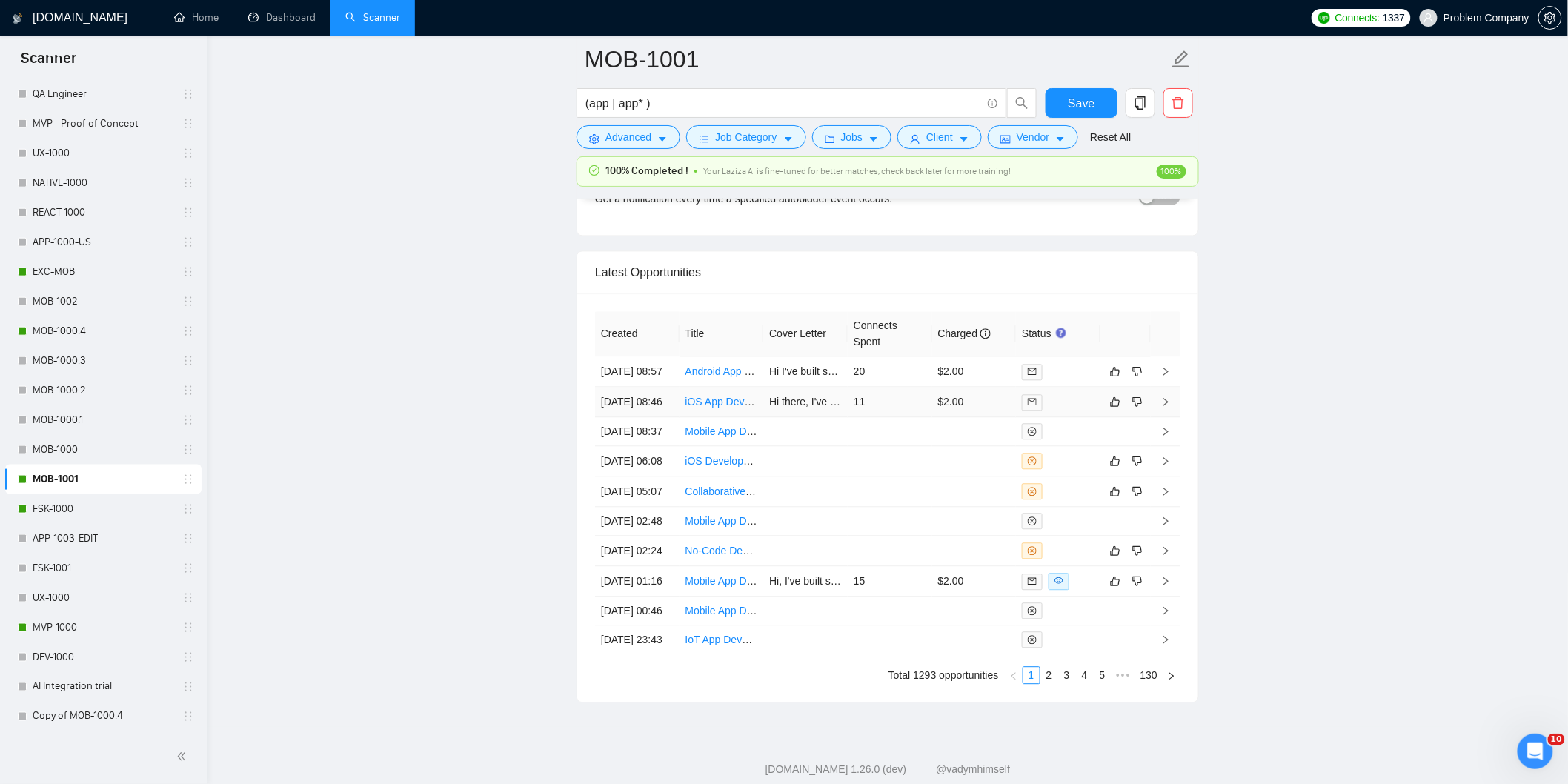
click at [641, 417] on td "29 Aug, 2025 08:46" at bounding box center [637, 402] width 84 height 31
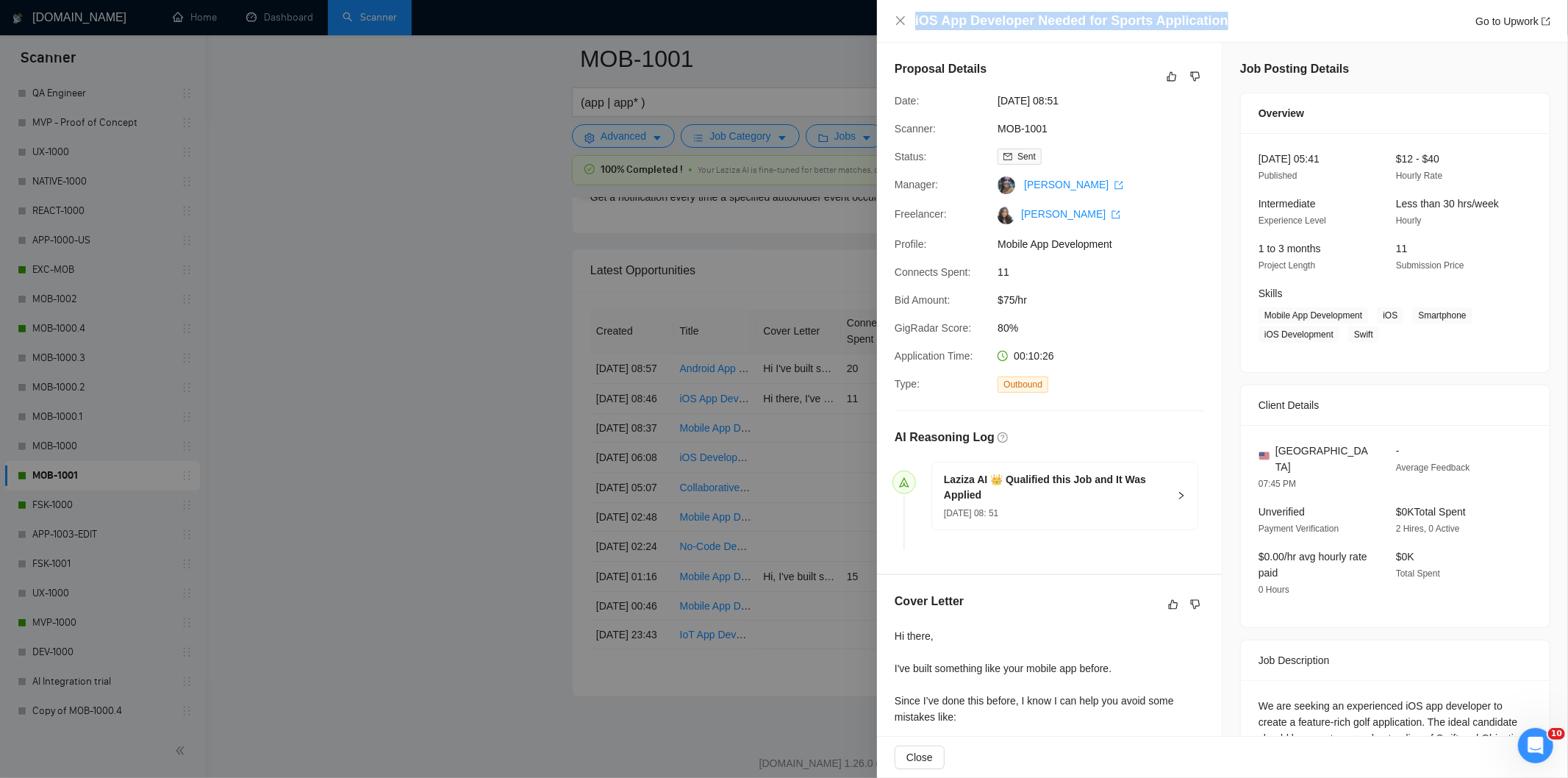
drag, startPoint x: 1225, startPoint y: 18, endPoint x: 921, endPoint y: 7, distance: 304.2
click at [921, 7] on div "iOS App Developer Needed for Sports Application Go to Upwork" at bounding box center [1222, 21] width 691 height 43
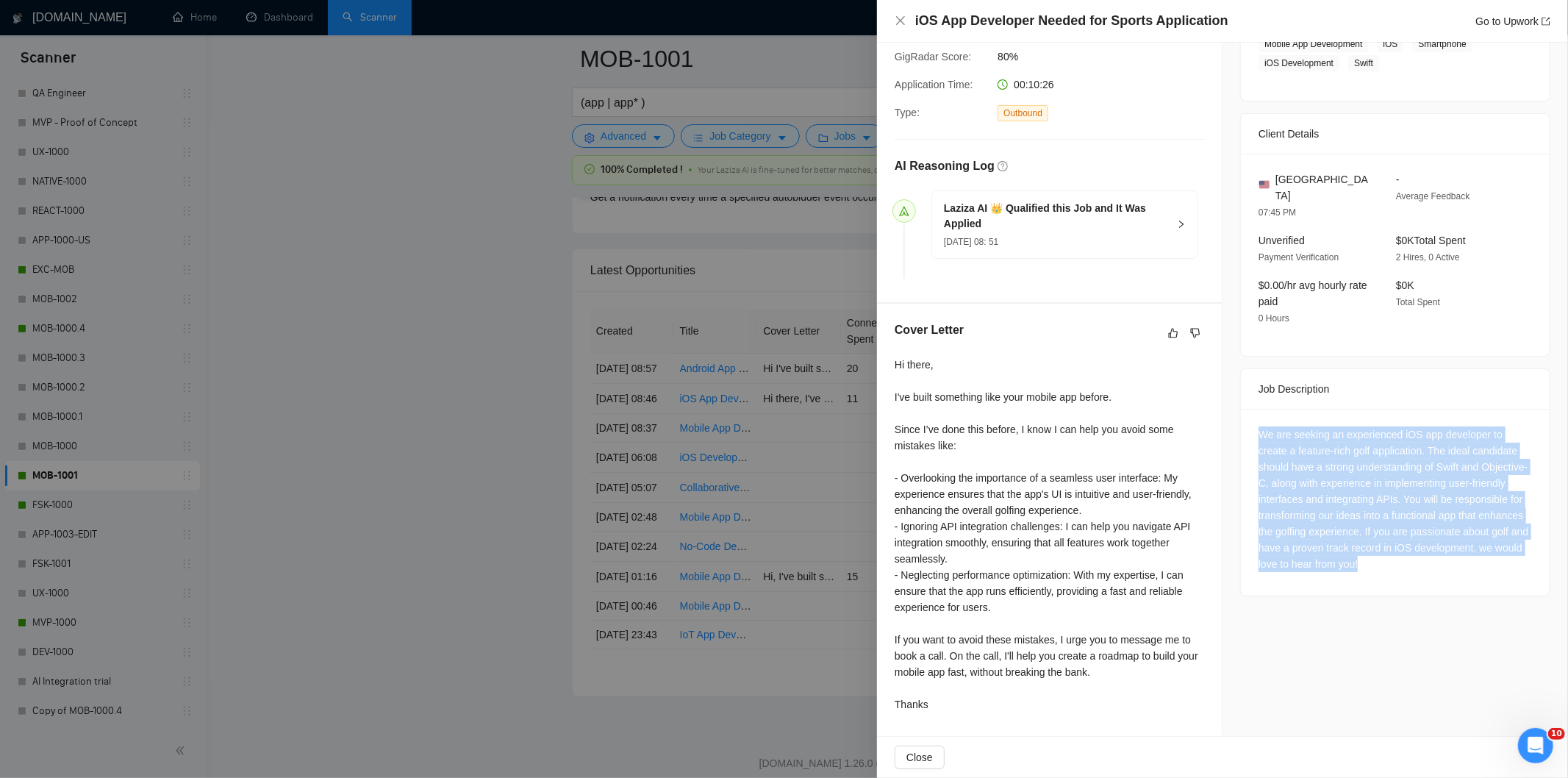
drag, startPoint x: 1248, startPoint y: 414, endPoint x: 1513, endPoint y: 563, distance: 304.0
click at [1513, 563] on div "We are seeking an experienced iOS app developer to create a feature-rich golf a…" at bounding box center [1395, 502] width 309 height 187
click at [901, 23] on icon "close" at bounding box center [901, 20] width 11 height 11
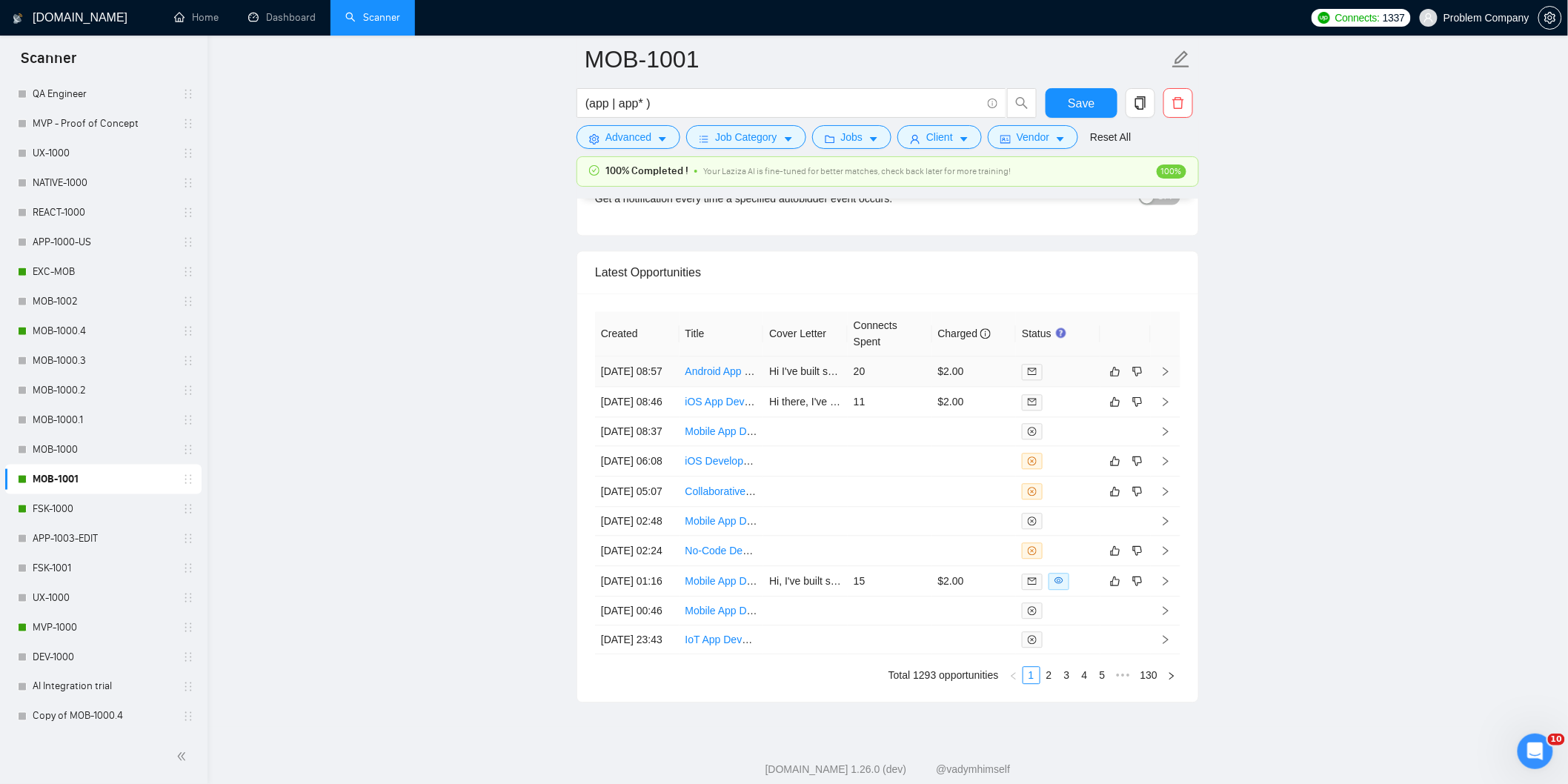
click at [654, 387] on td "29 Aug, 2025 08:57" at bounding box center [637, 371] width 84 height 31
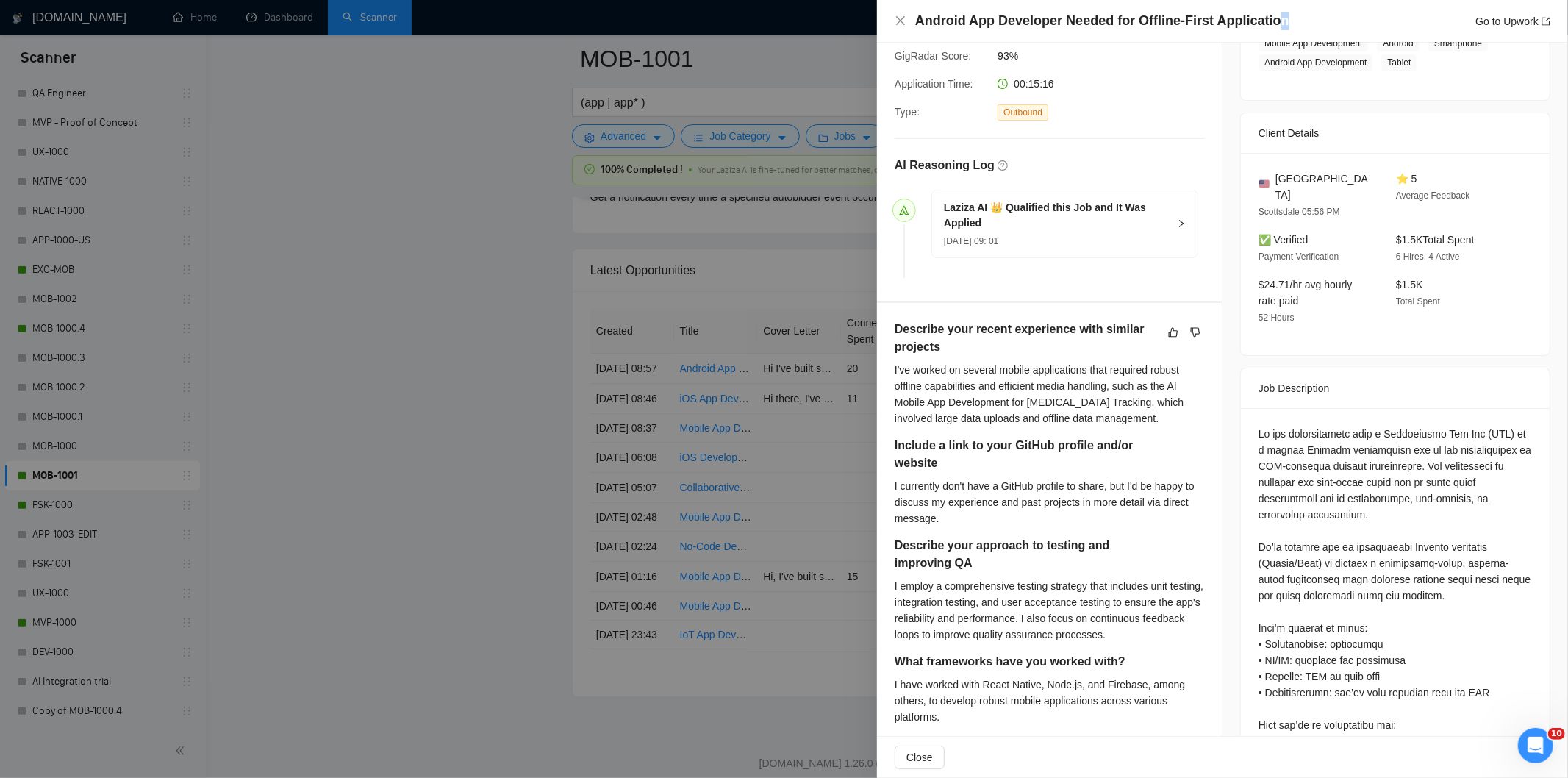
drag, startPoint x: 1272, startPoint y: 25, endPoint x: 1281, endPoint y: 24, distance: 9.1
click at [1281, 24] on div "Android App Developer Needed for Offline-First Application Go to Upwork" at bounding box center [1233, 20] width 635 height 18
drag, startPoint x: 1281, startPoint y: 24, endPoint x: 915, endPoint y: 18, distance: 366.0
click at [915, 18] on div "Android App Developer Needed for Offline-First Application Go to Upwork" at bounding box center [1233, 20] width 635 height 18
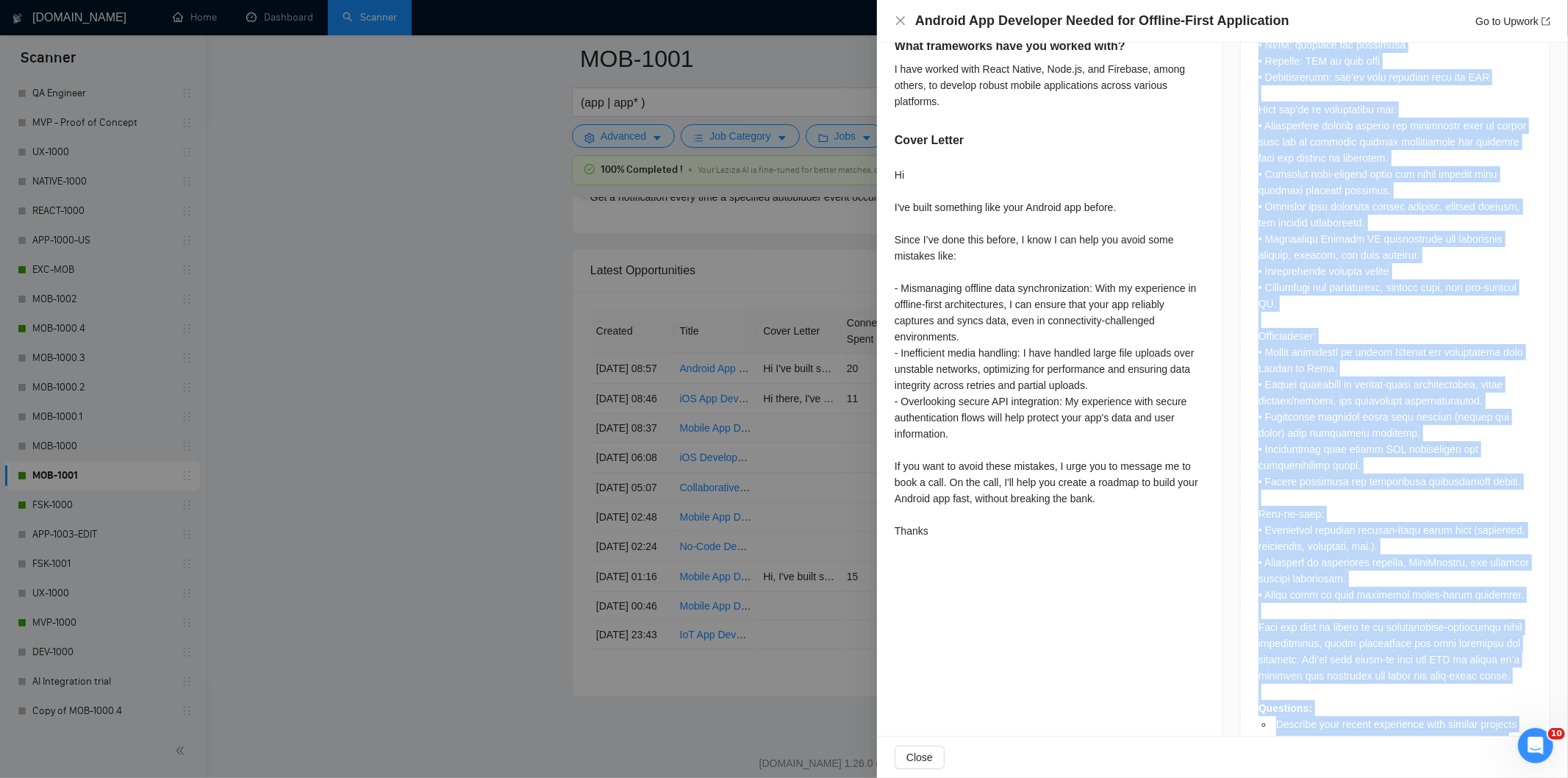
scroll to position [961, 0]
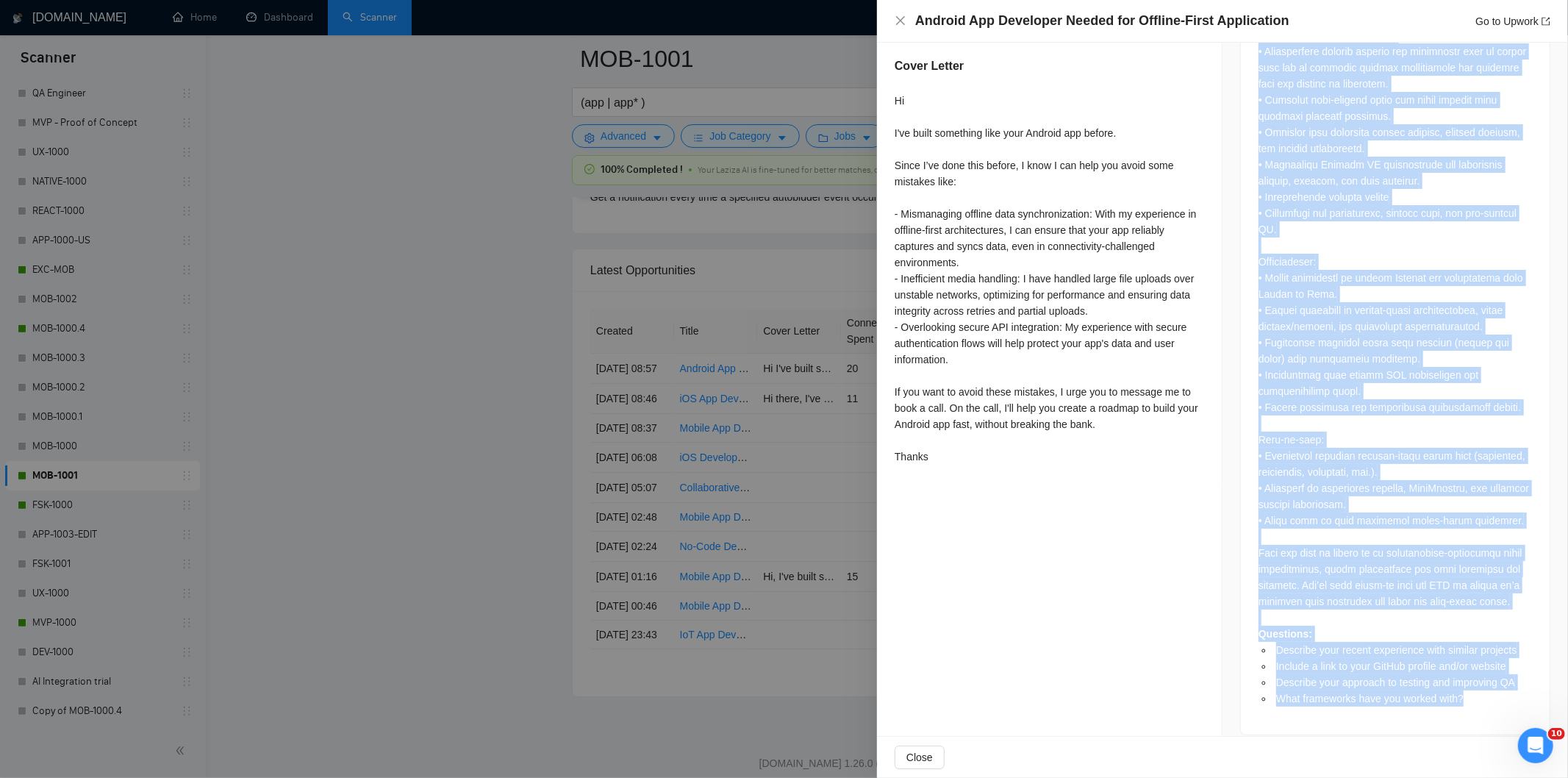
drag, startPoint x: 1253, startPoint y: 416, endPoint x: 1482, endPoint y: 694, distance: 360.2
click at [1482, 694] on div "Questions: Describe your recent experience with similar projects Include a link…" at bounding box center [1395, 226] width 309 height 1016
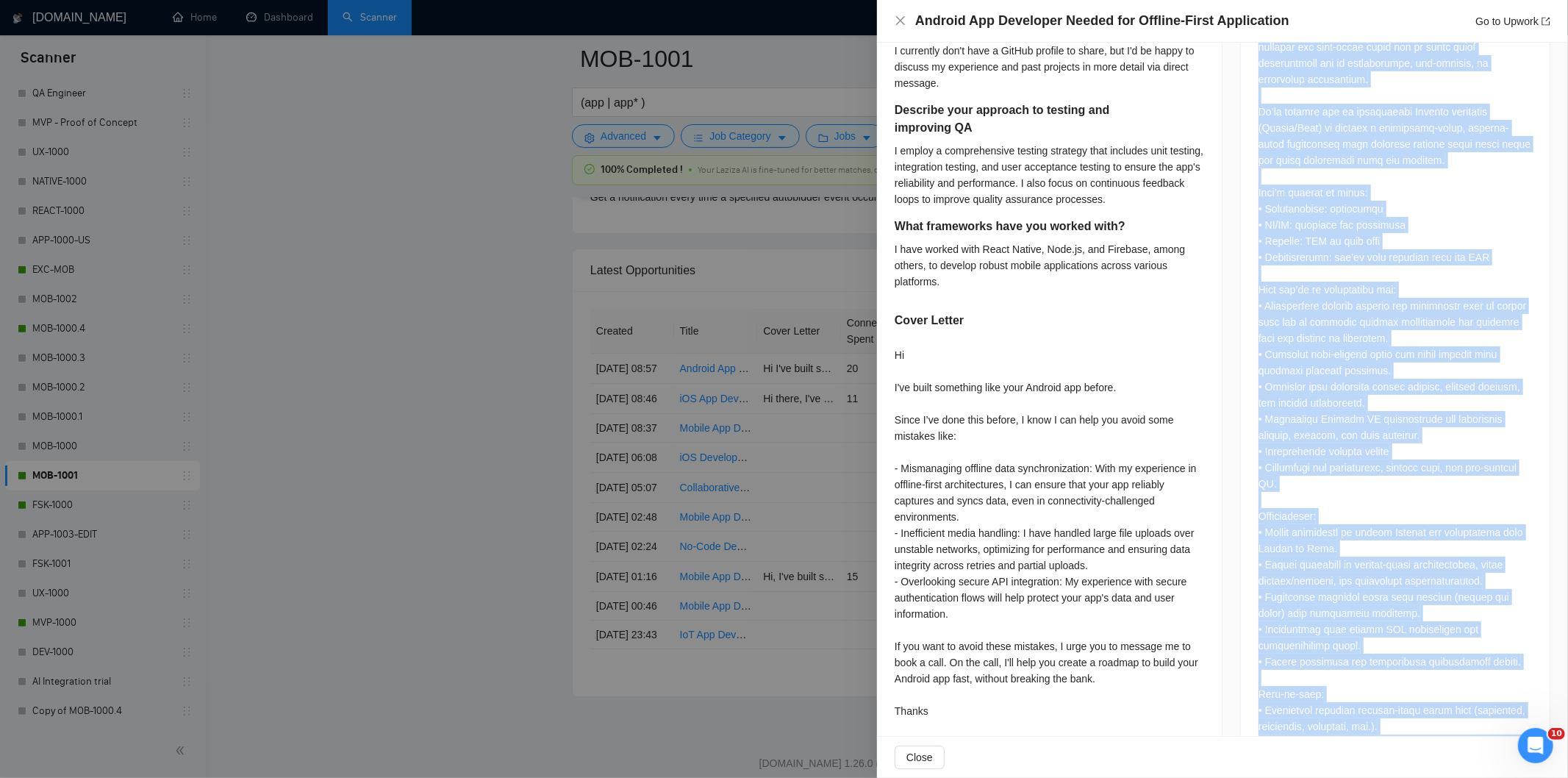
scroll to position [543, 0]
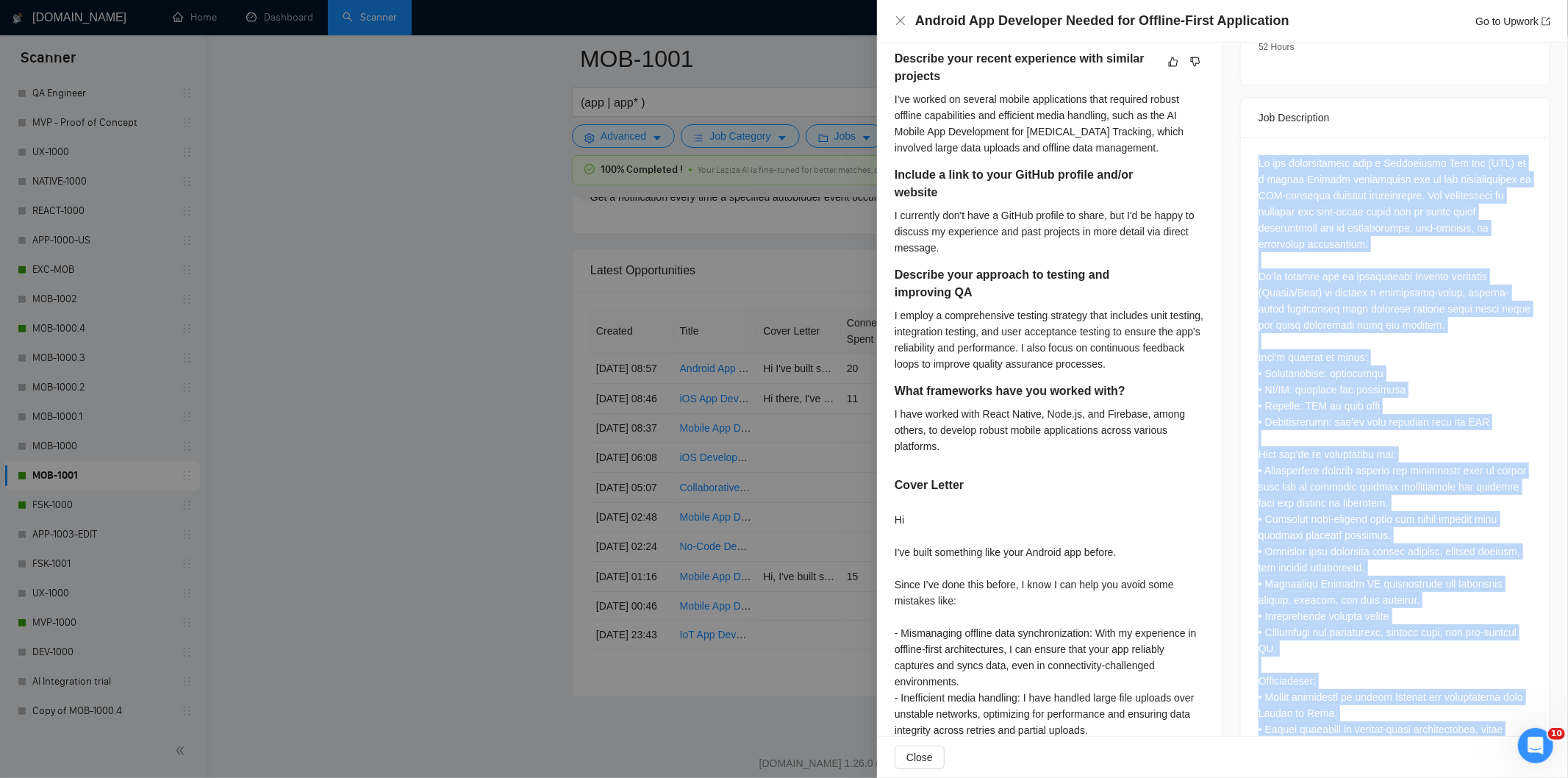
click at [1338, 349] on div "Questions: Describe your recent experience with similar projects Include a link…" at bounding box center [1395, 640] width 273 height 970
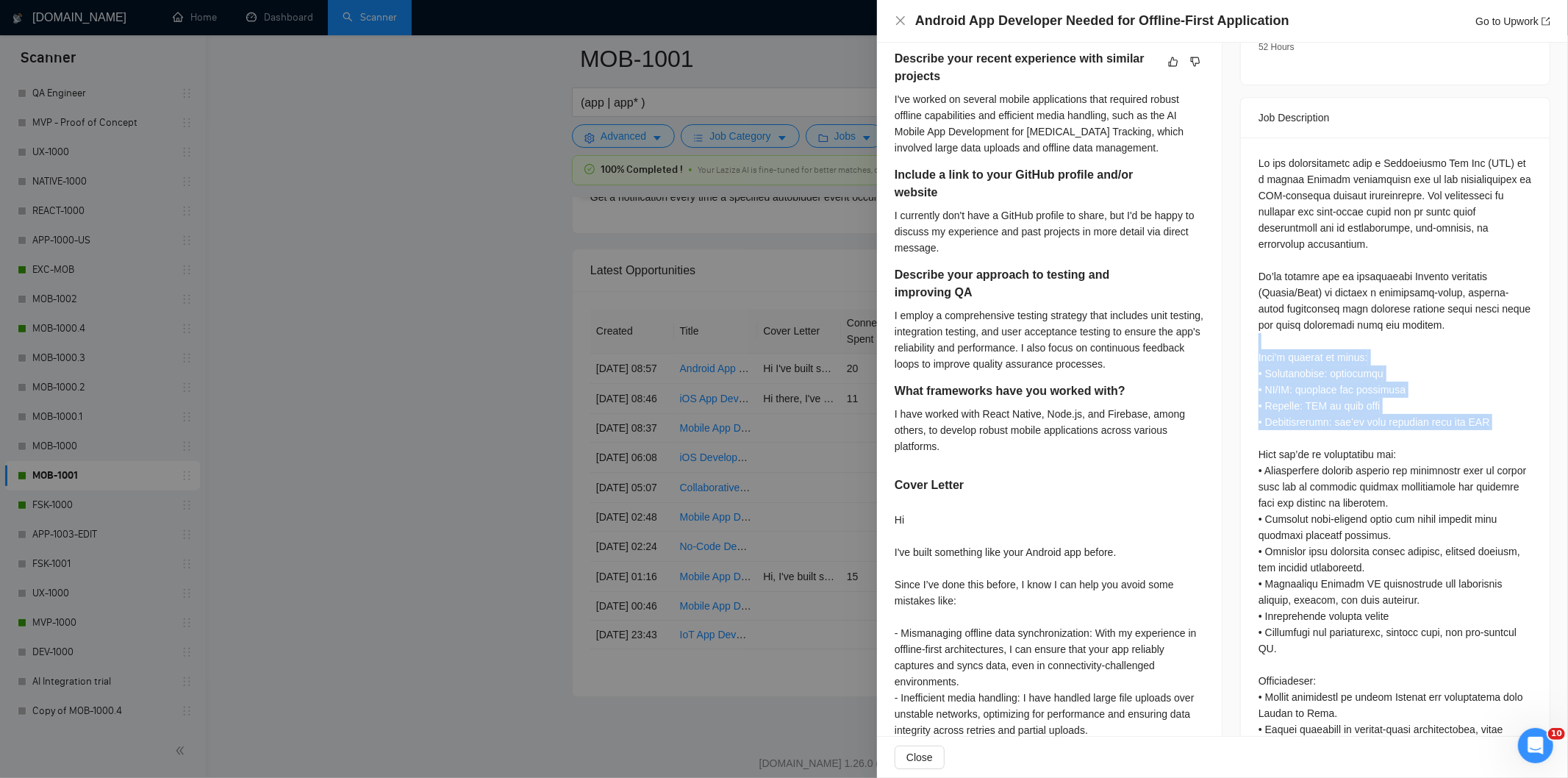
drag, startPoint x: 1246, startPoint y: 333, endPoint x: 1475, endPoint y: 414, distance: 242.9
click at [1475, 414] on div "Questions: Describe your recent experience with similar projects Include a link…" at bounding box center [1395, 645] width 309 height 1016
